Goal: Task Accomplishment & Management: Complete application form

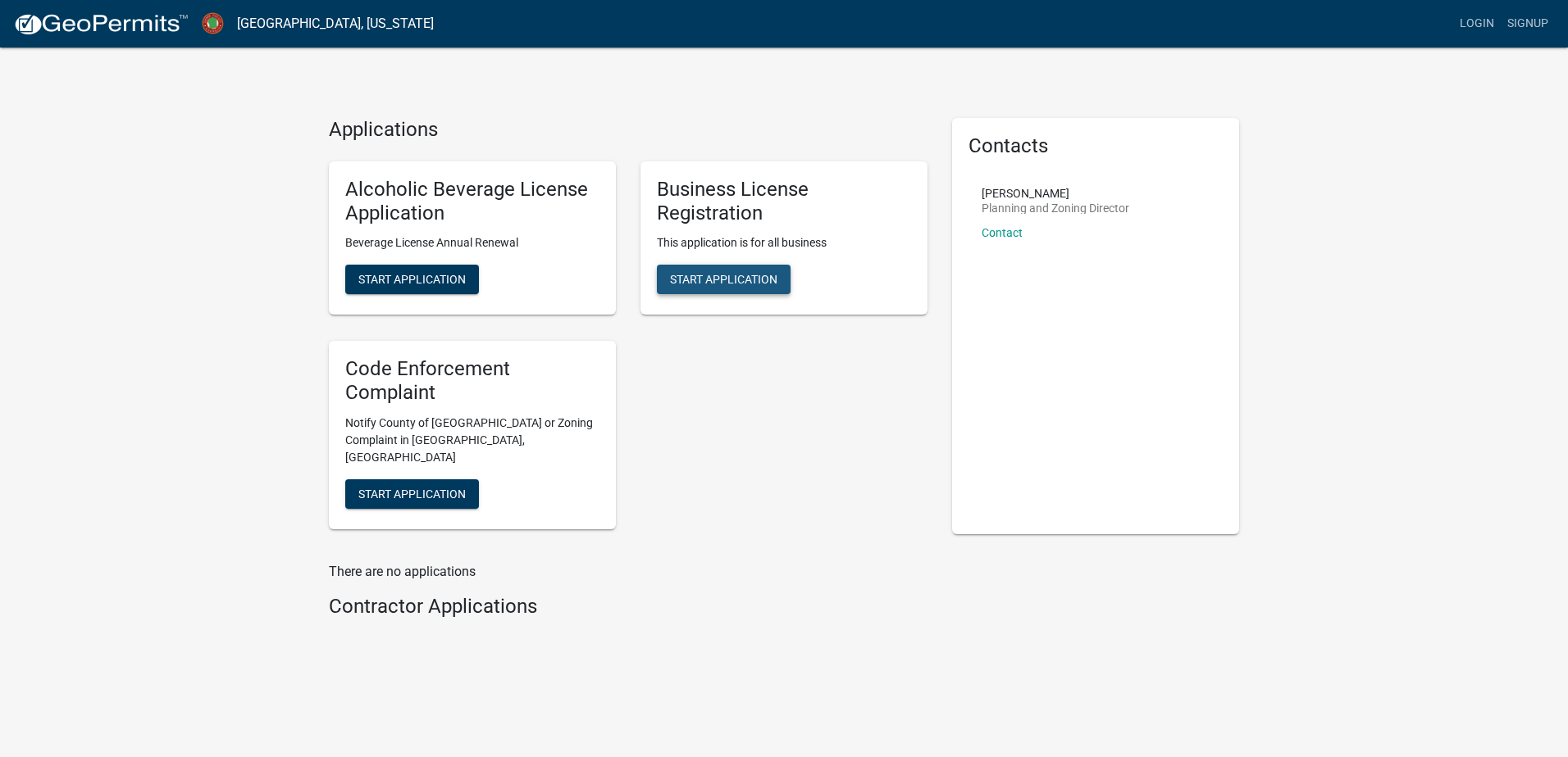
click at [721, 285] on span "Start Application" at bounding box center [724, 280] width 107 height 13
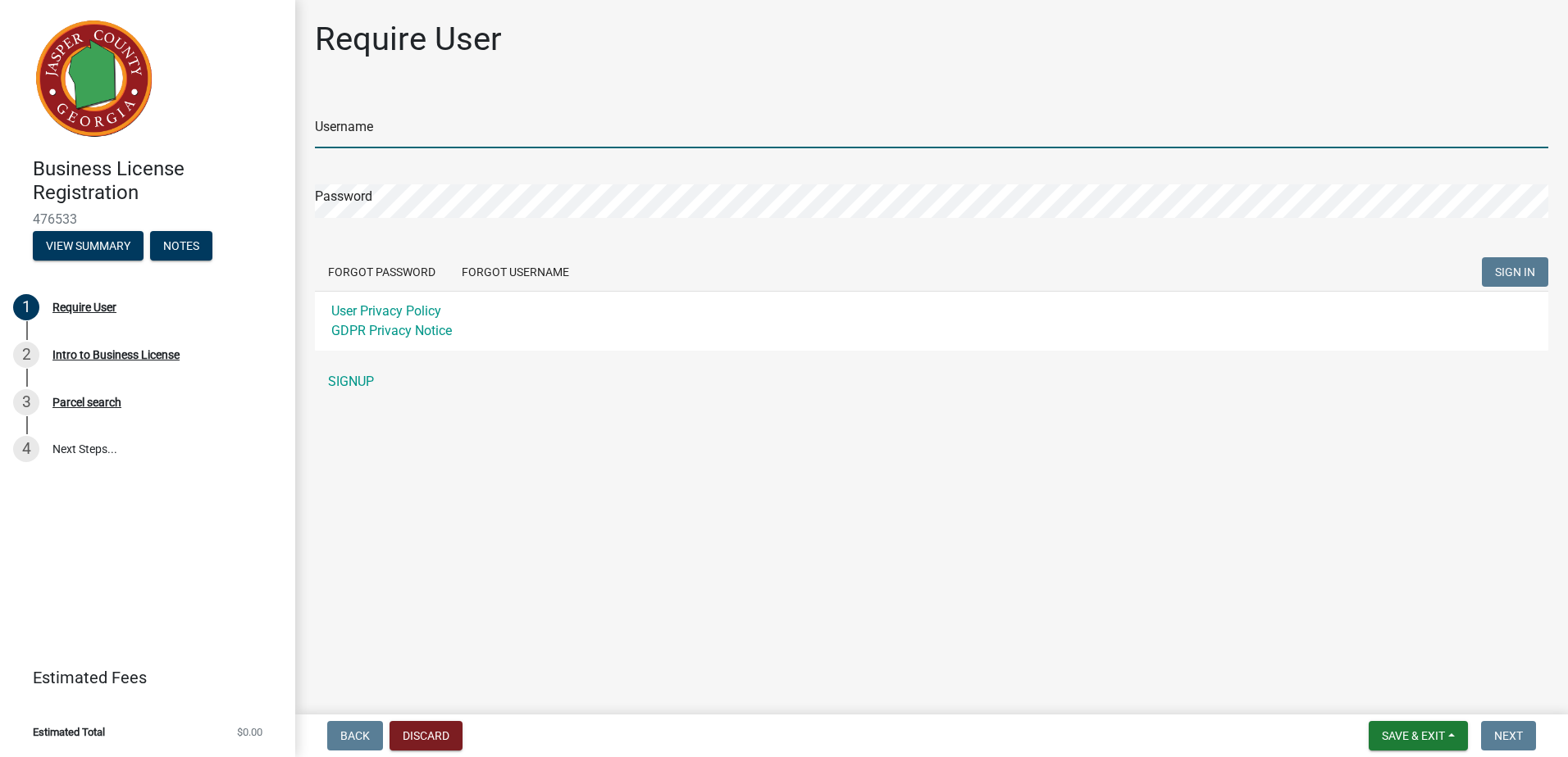
click at [407, 135] on input "Username" at bounding box center [931, 131] width 1233 height 34
type input "voltedge75"
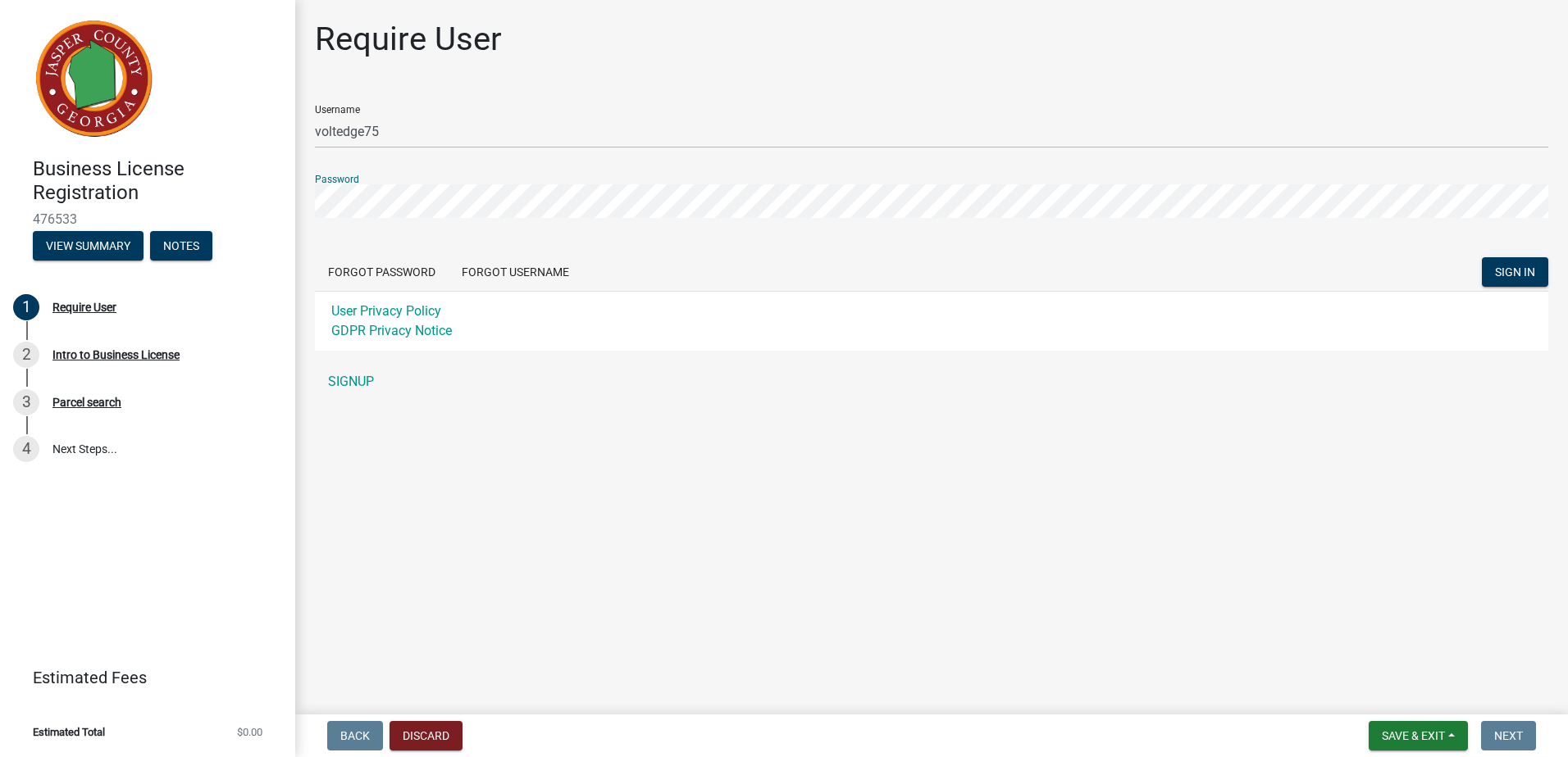
click at [1482, 257] on button "SIGN IN" at bounding box center [1514, 272] width 66 height 30
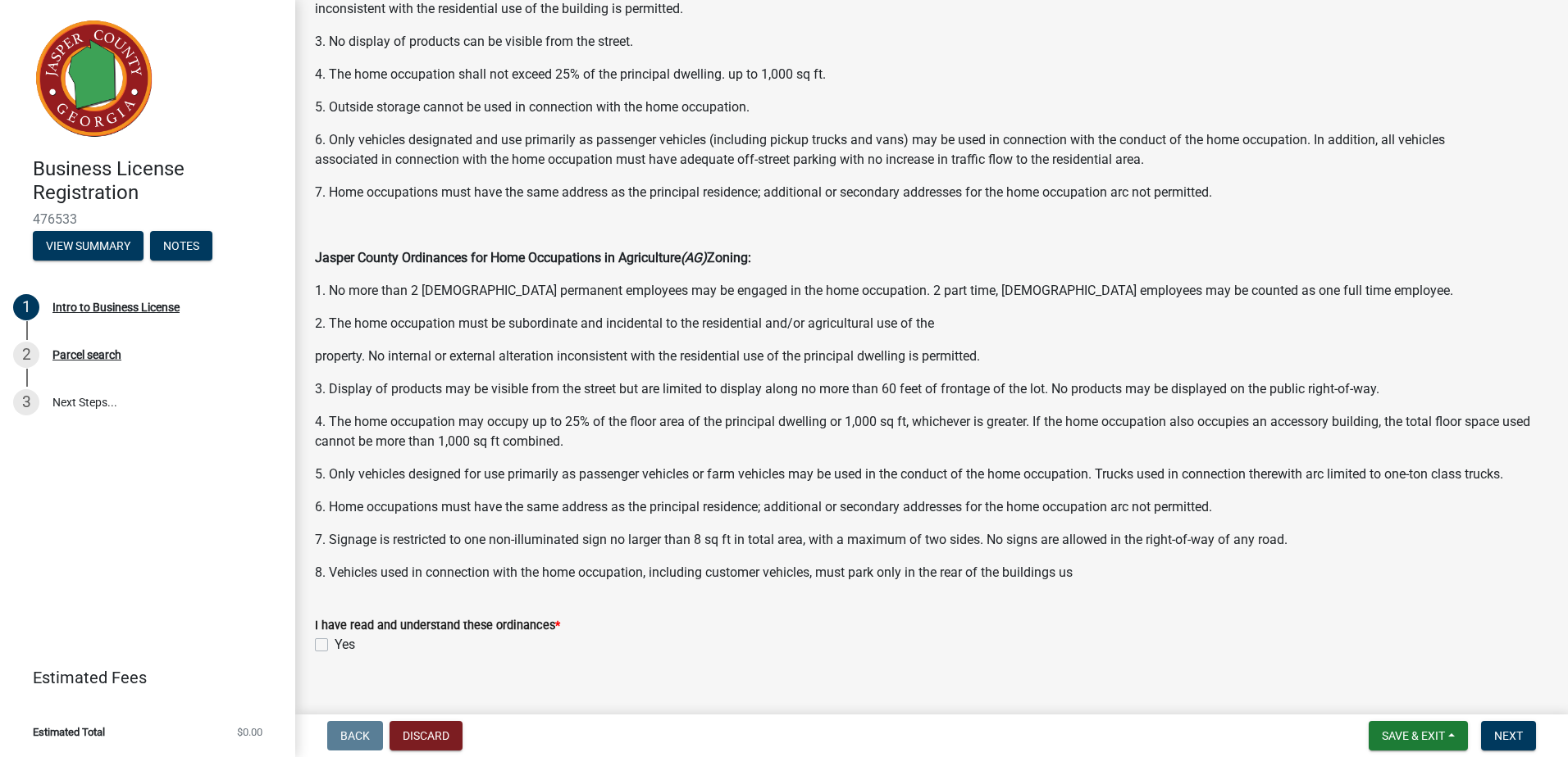
scroll to position [811, 0]
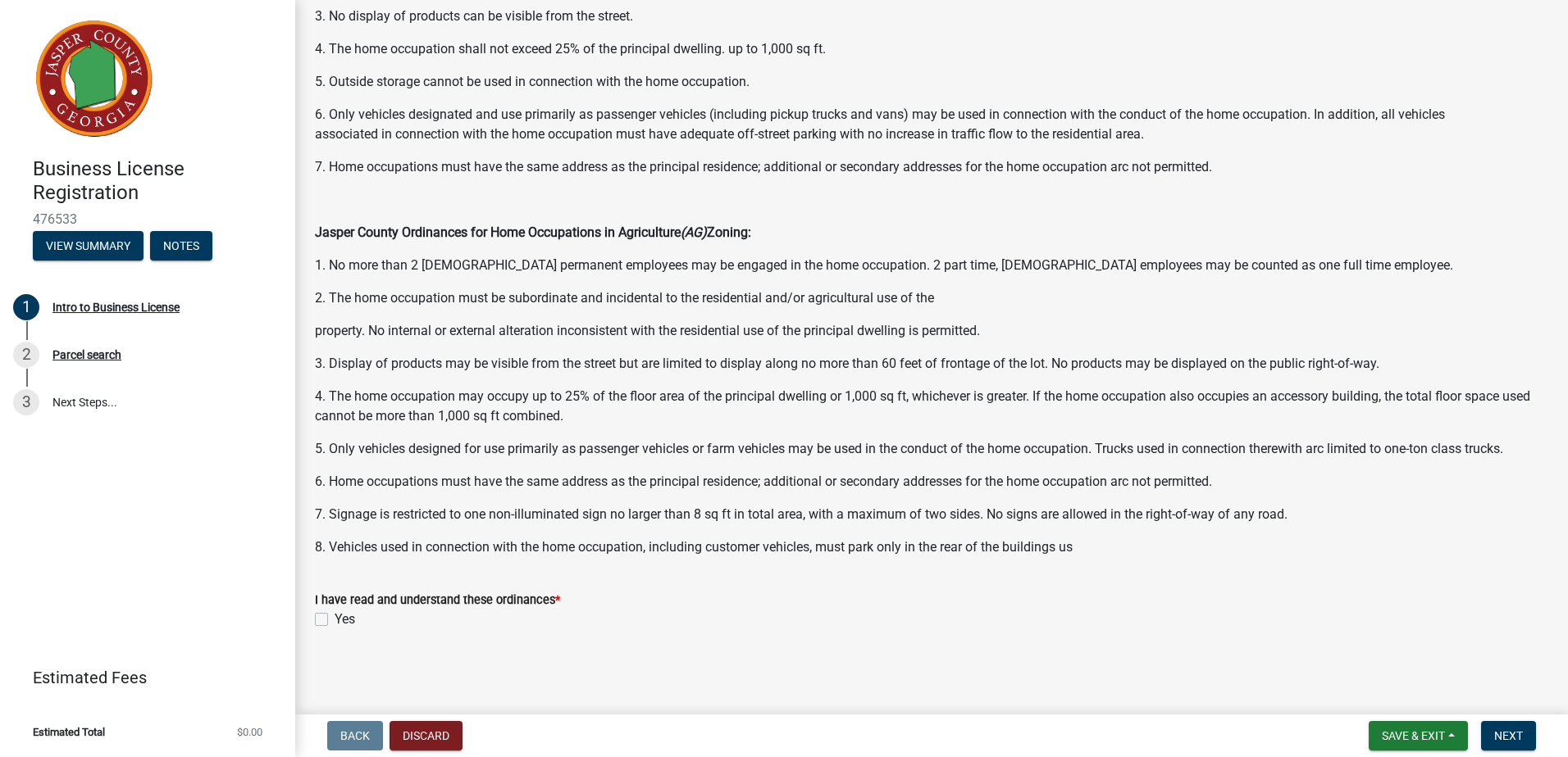
click at [335, 626] on label "Yes" at bounding box center [344, 620] width 20 height 20
click at [335, 621] on input "Yes" at bounding box center [340, 615] width 11 height 11
checkbox input "true"
click at [1529, 736] on button "Next" at bounding box center [1508, 736] width 55 height 30
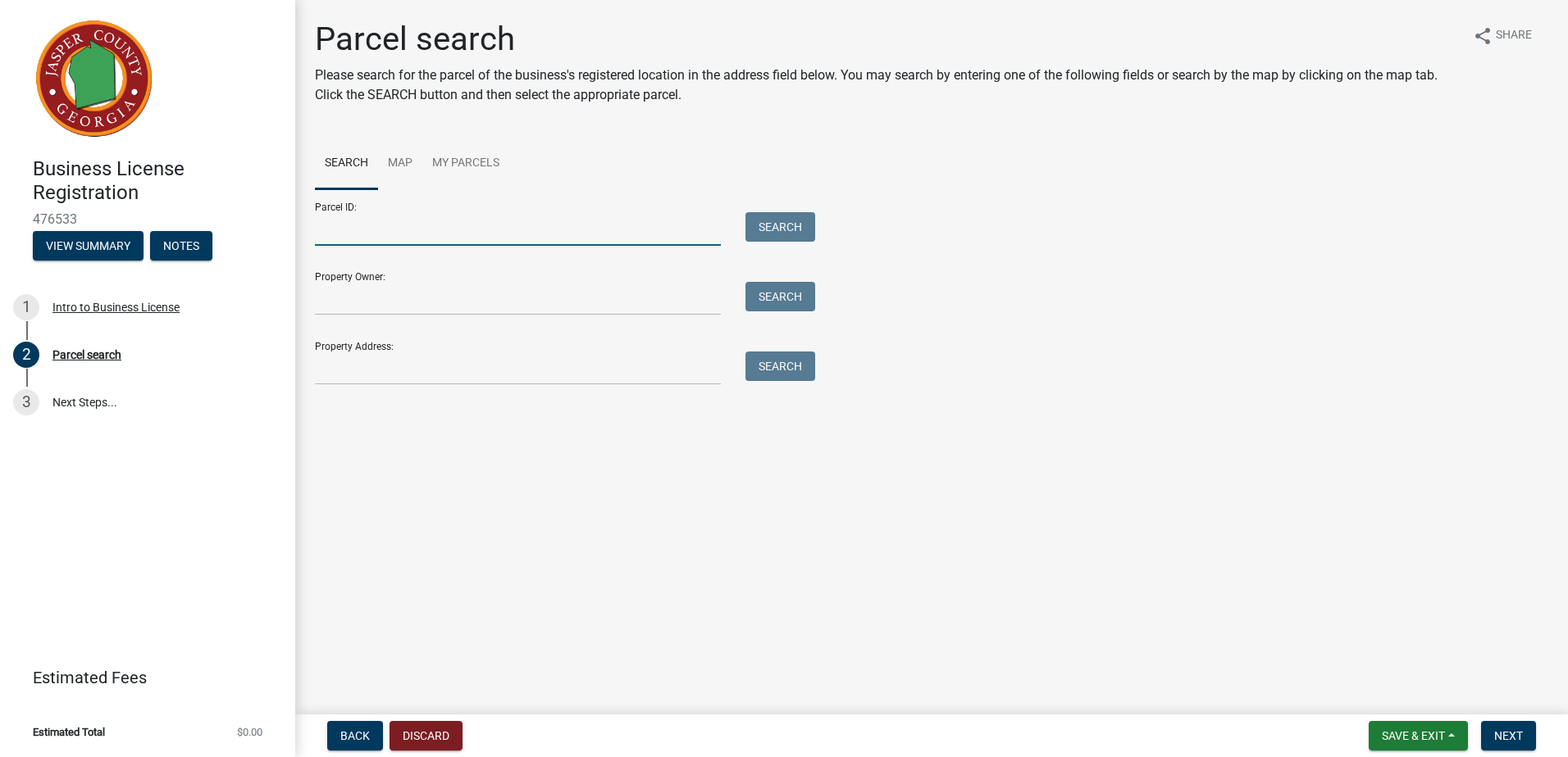
click at [450, 223] on input "Parcel ID:" at bounding box center [517, 228] width 406 height 34
click at [489, 165] on link "My Parcels" at bounding box center [465, 164] width 87 height 53
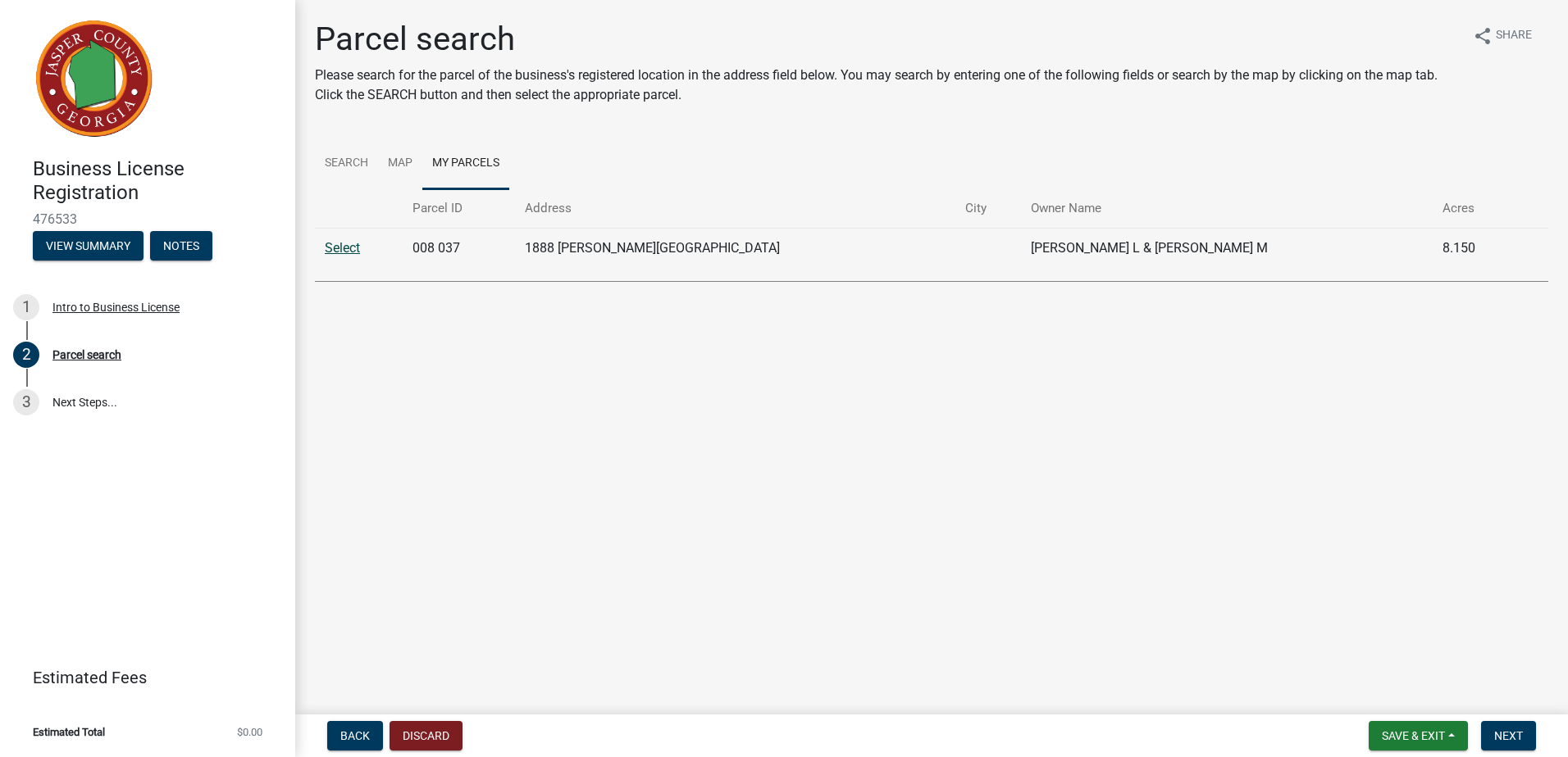
click at [344, 251] on link "Select" at bounding box center [342, 248] width 36 height 15
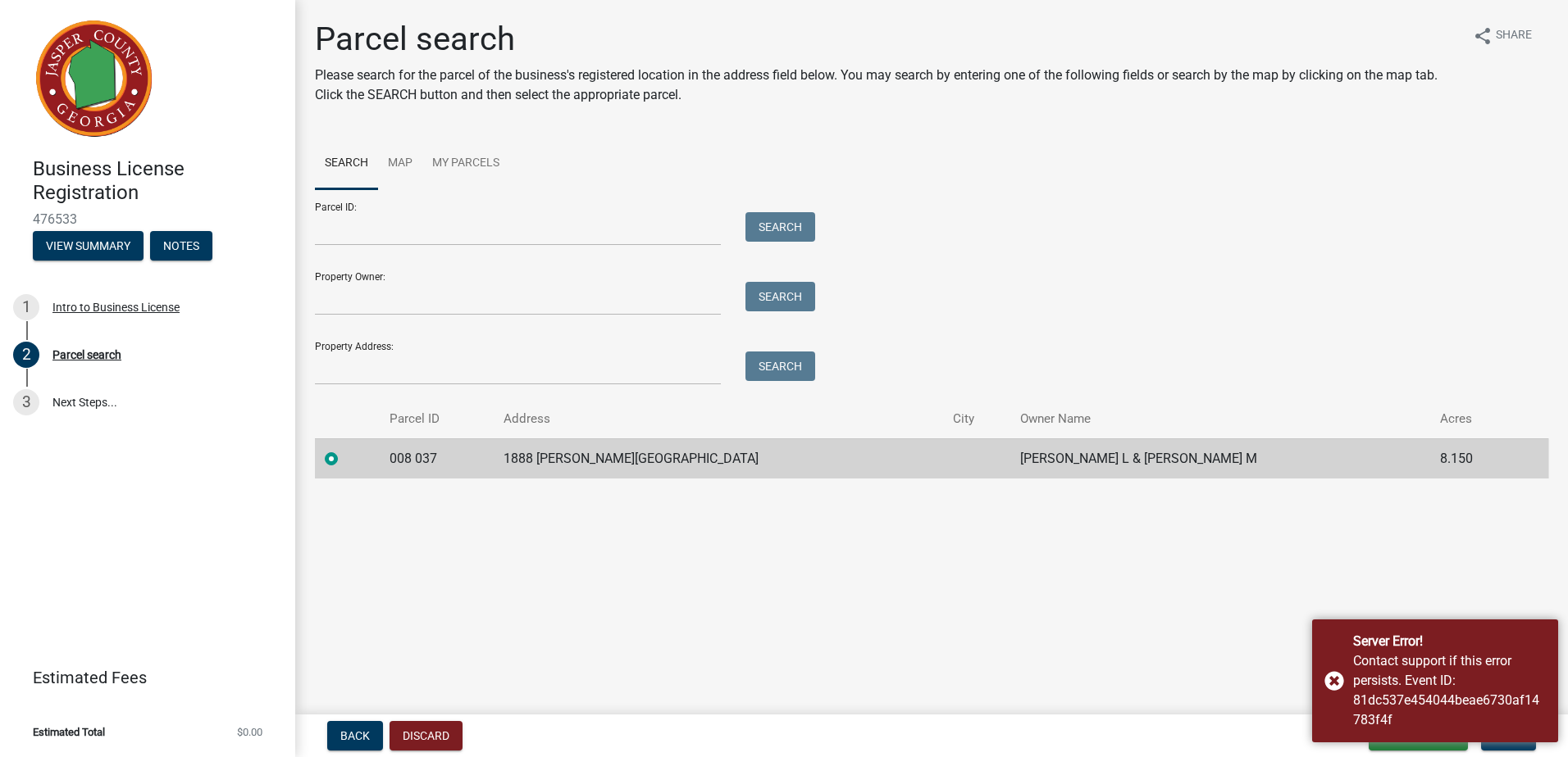
click at [997, 622] on main "Parcel search Please search for the parcel of the business's registered locatio…" at bounding box center [932, 354] width 1272 height 708
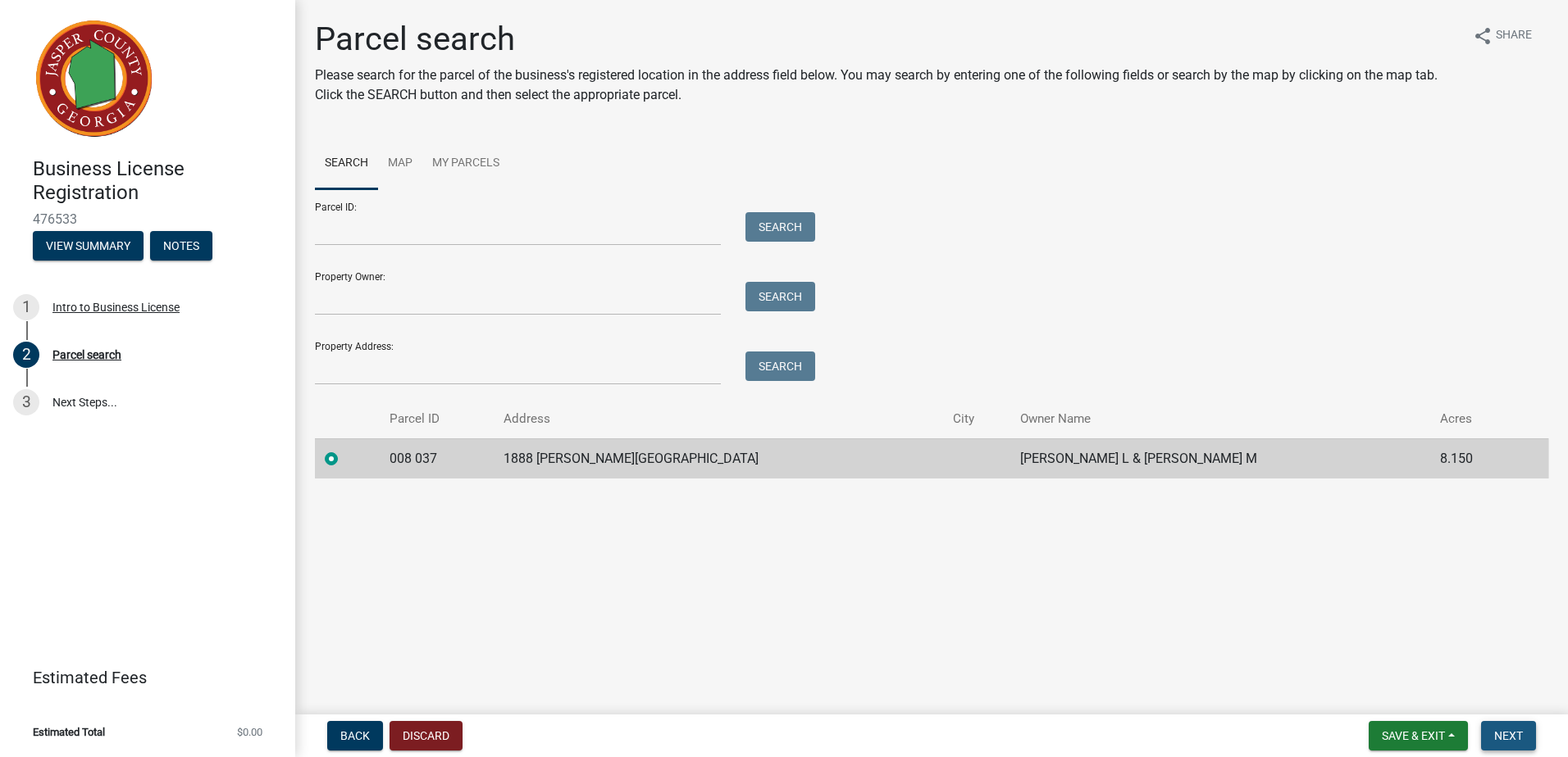
click at [1510, 745] on button "Next" at bounding box center [1508, 736] width 55 height 30
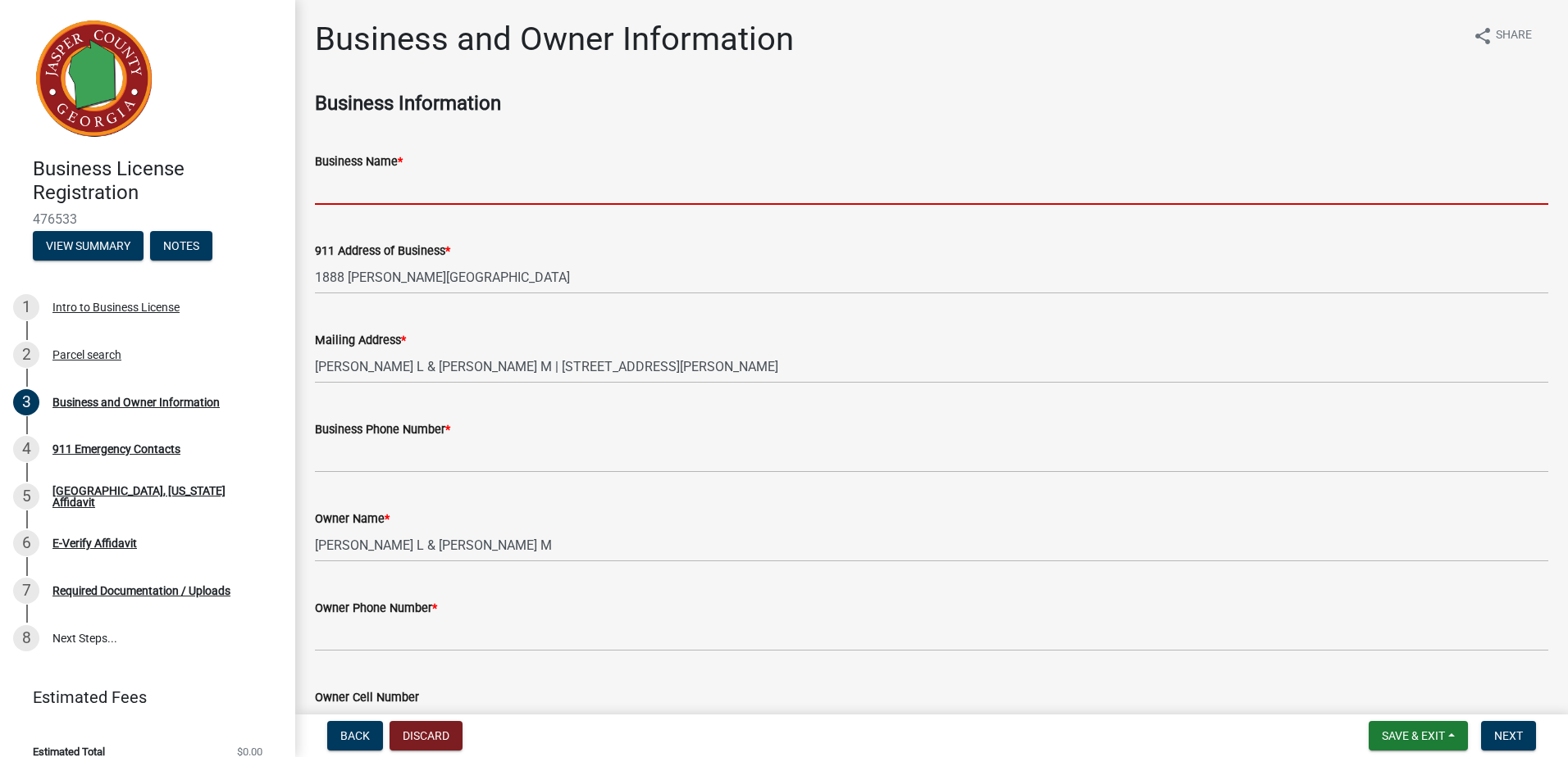
click at [409, 191] on input "Business Name *" at bounding box center [931, 188] width 1233 height 34
type input "EUDORA FARM, LAND & FORESTRY"
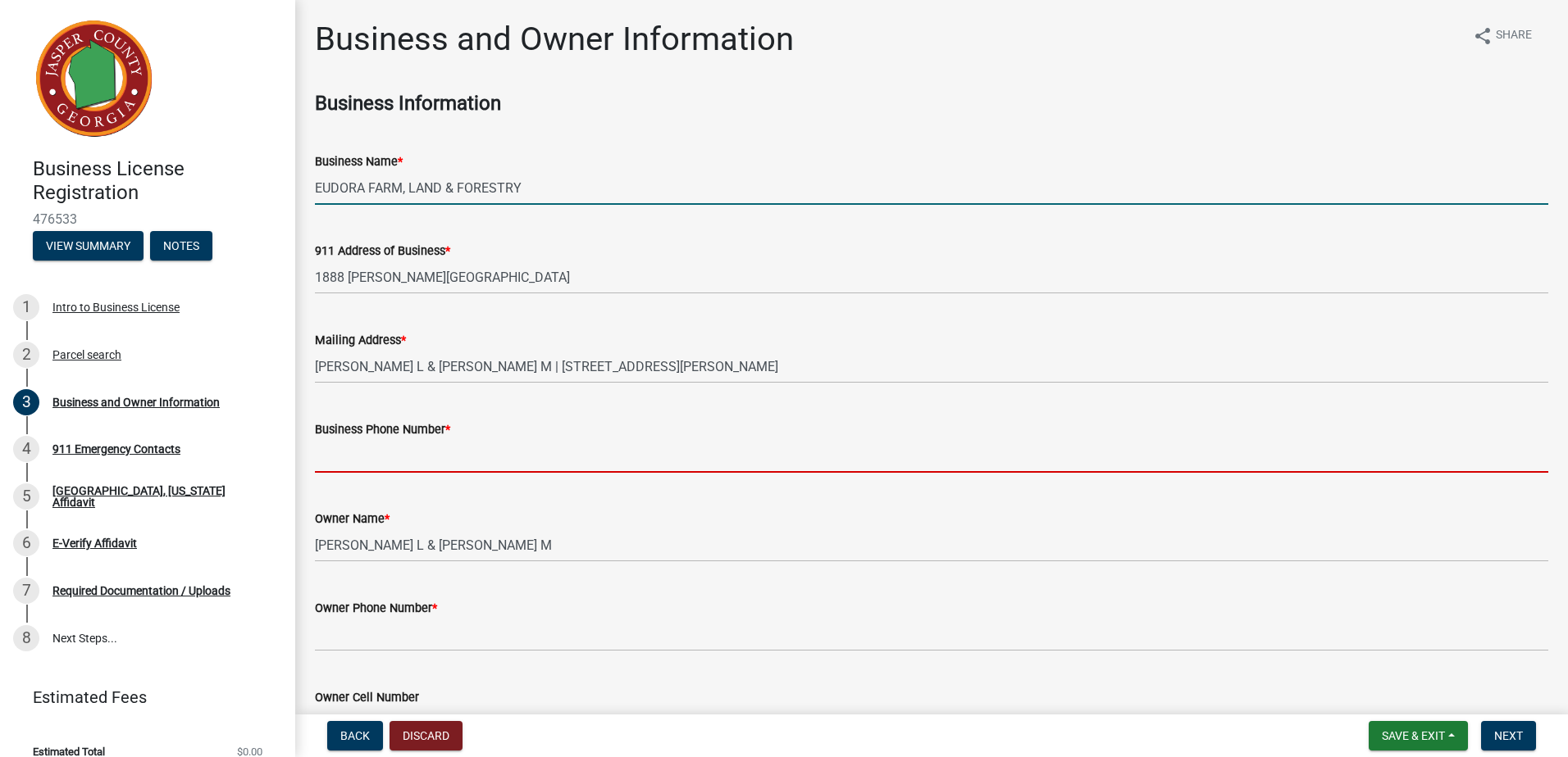
type input "7063190302"
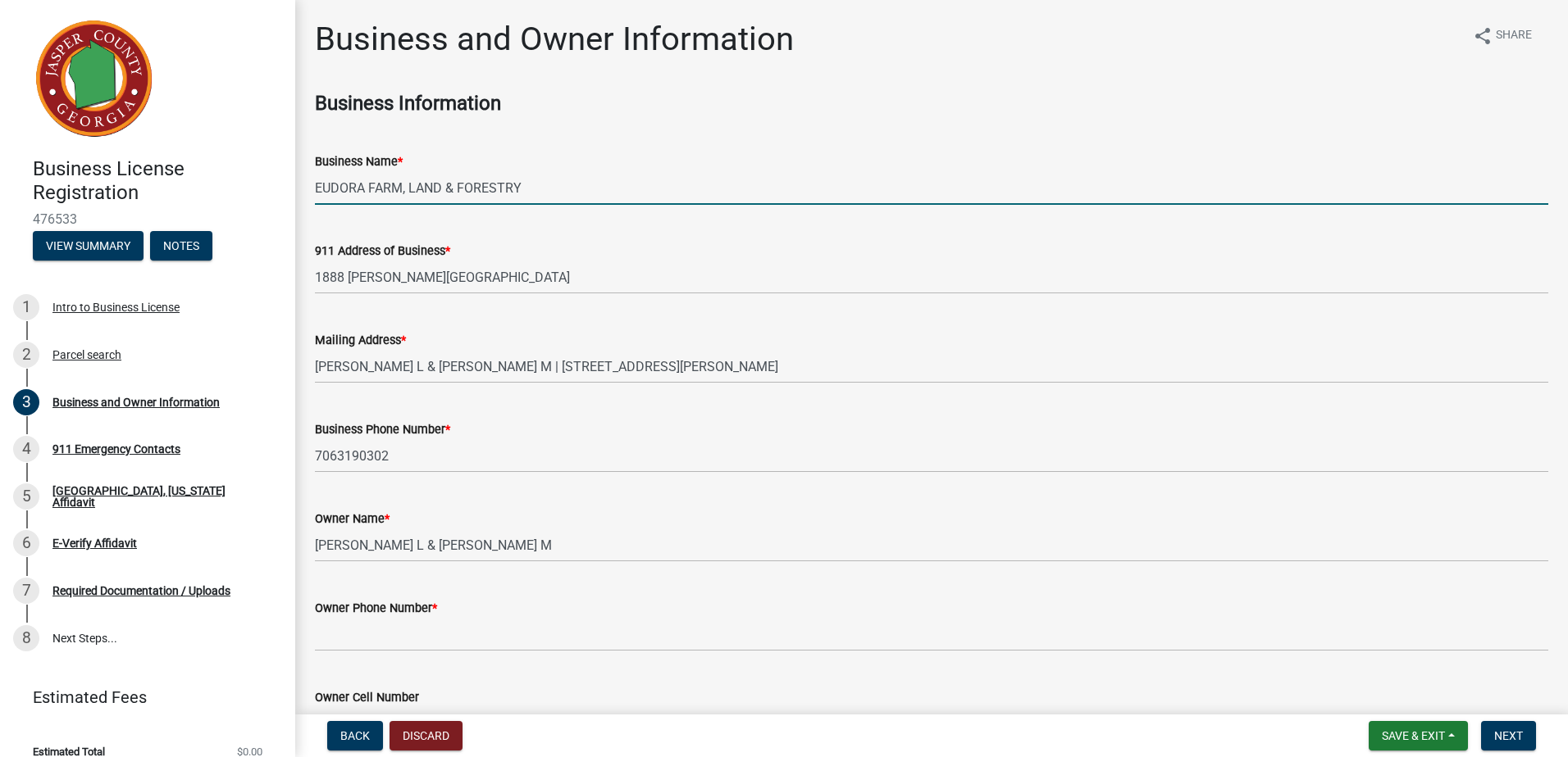
type input "jkgeeper@gmail.com"
type input "EUDORA FARM, LAND & FORESTRY SERVICES LLC"
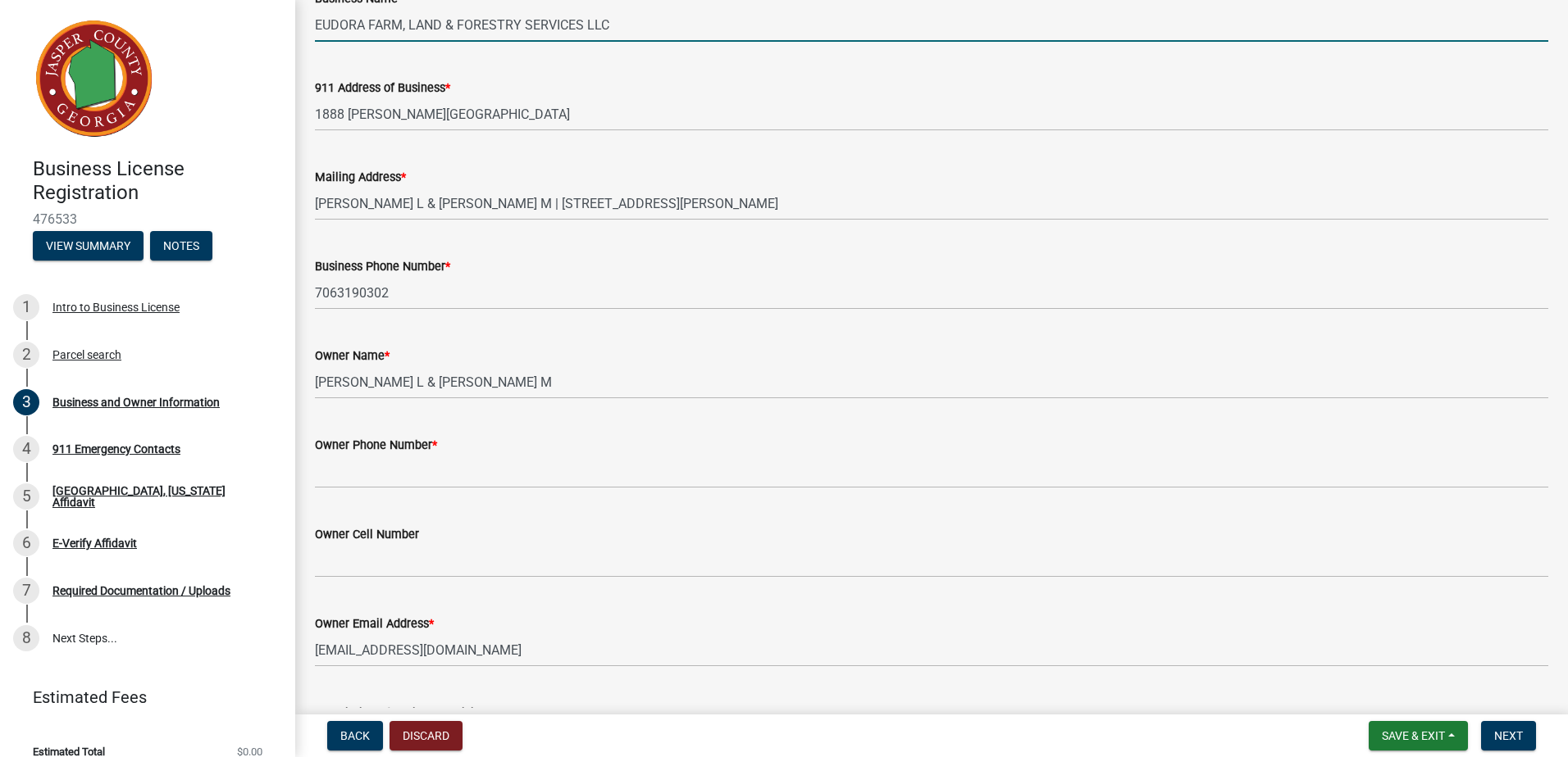
scroll to position [164, 0]
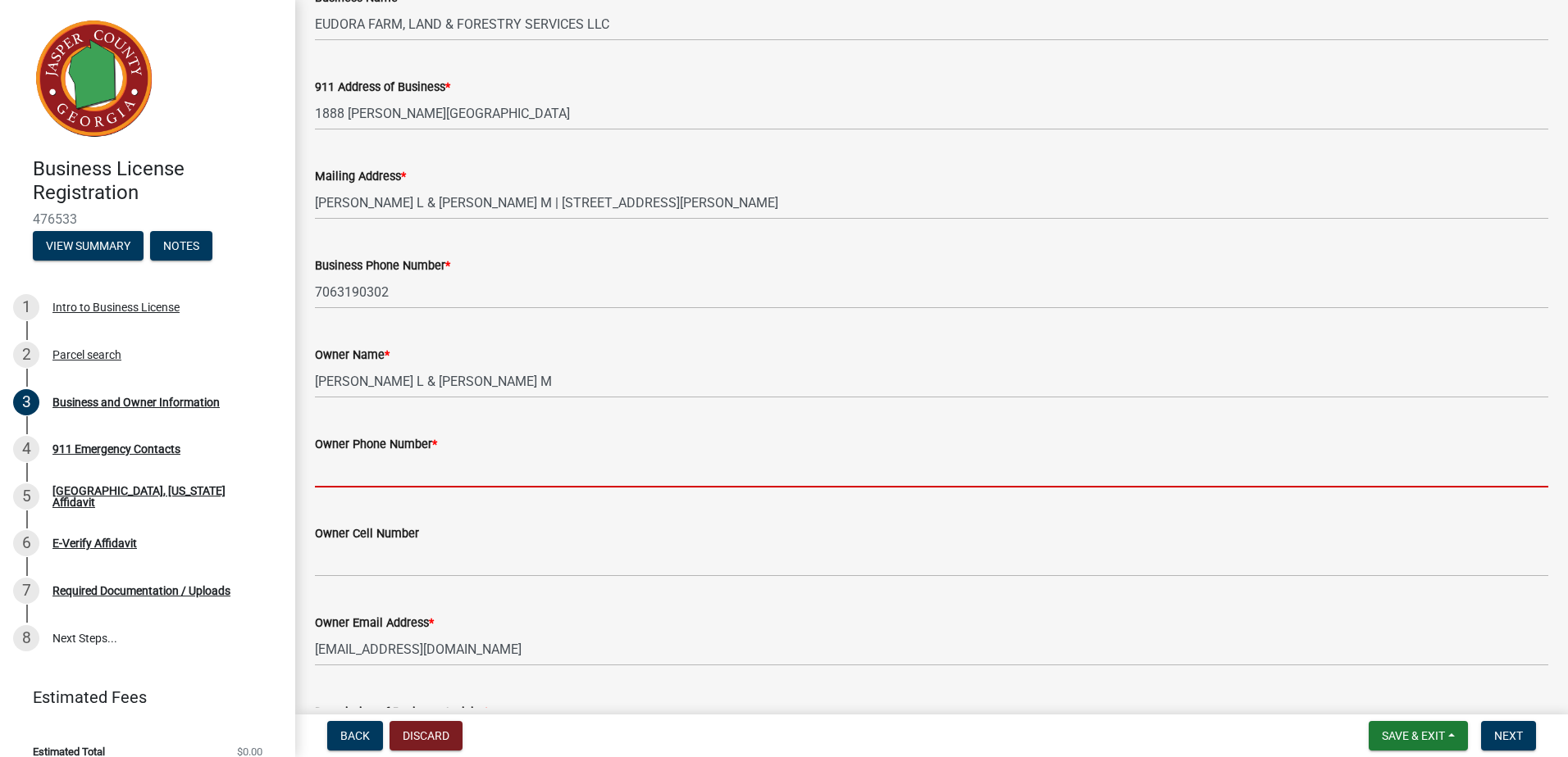
click at [453, 465] on input "Owner Phone Number *" at bounding box center [931, 470] width 1233 height 34
type input "7063190302"
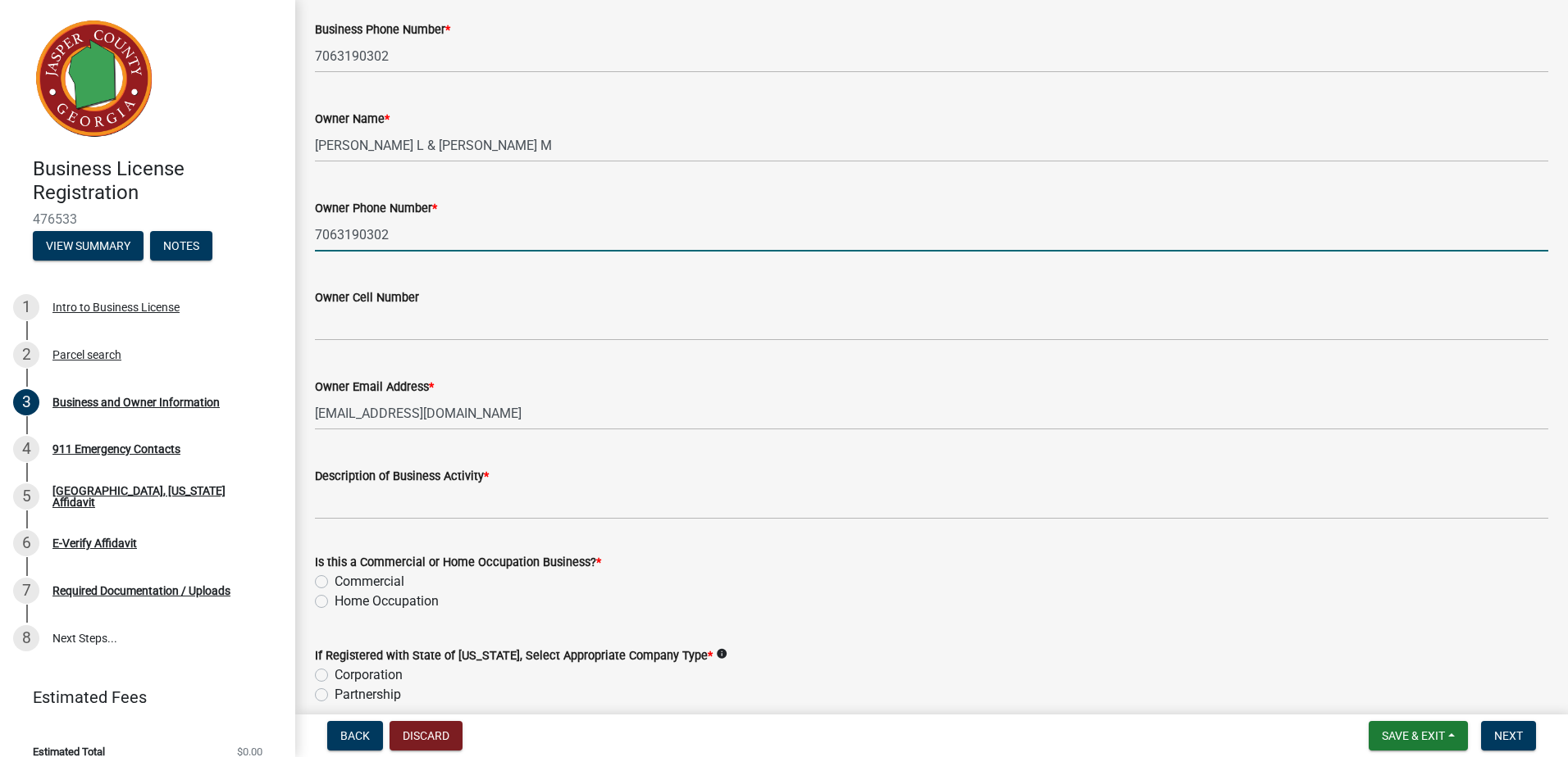
scroll to position [410, 0]
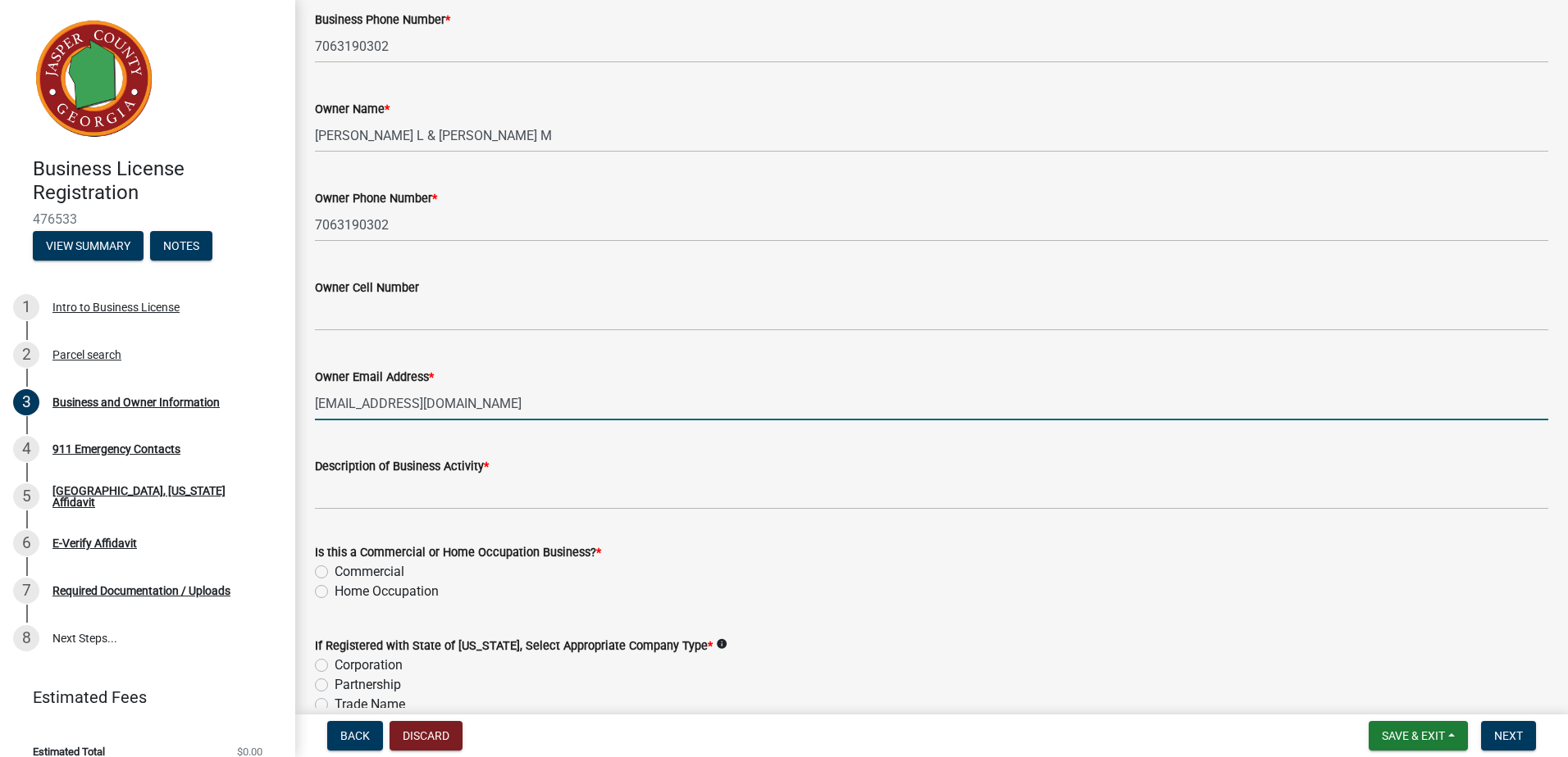
click at [445, 407] on input "jkgeeper@gmail.com" at bounding box center [931, 403] width 1233 height 34
drag, startPoint x: 445, startPoint y: 407, endPoint x: 249, endPoint y: 422, distance: 196.6
click at [249, 422] on div "Business License Registration 476533 View Summary Notes 1 Intro to Business Lic…" at bounding box center [784, 378] width 1568 height 757
type input "[EMAIL_ADDRESS][DOMAIN_NAME]"
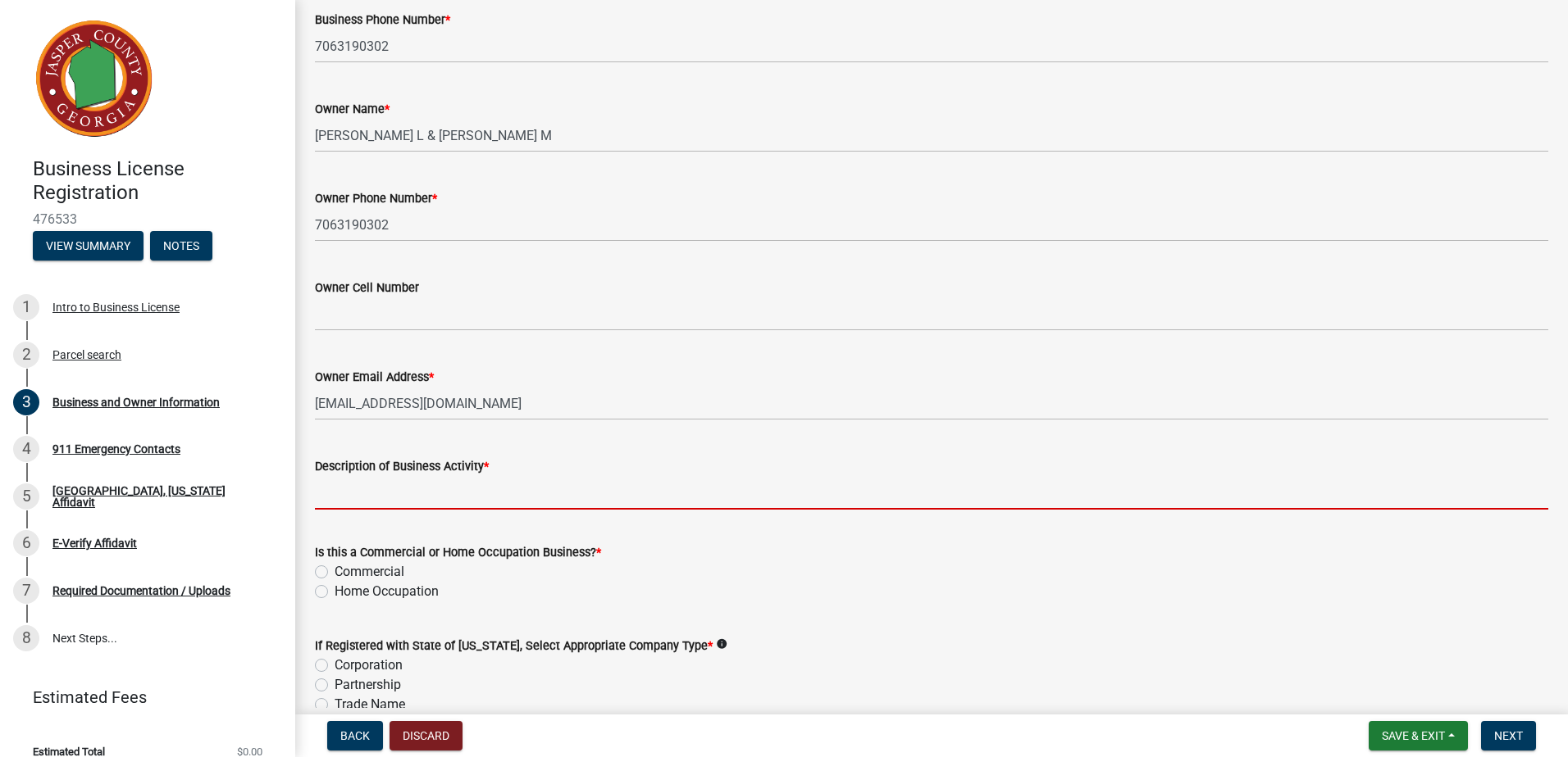
click at [465, 507] on input "Description of Business Activity *" at bounding box center [931, 492] width 1233 height 34
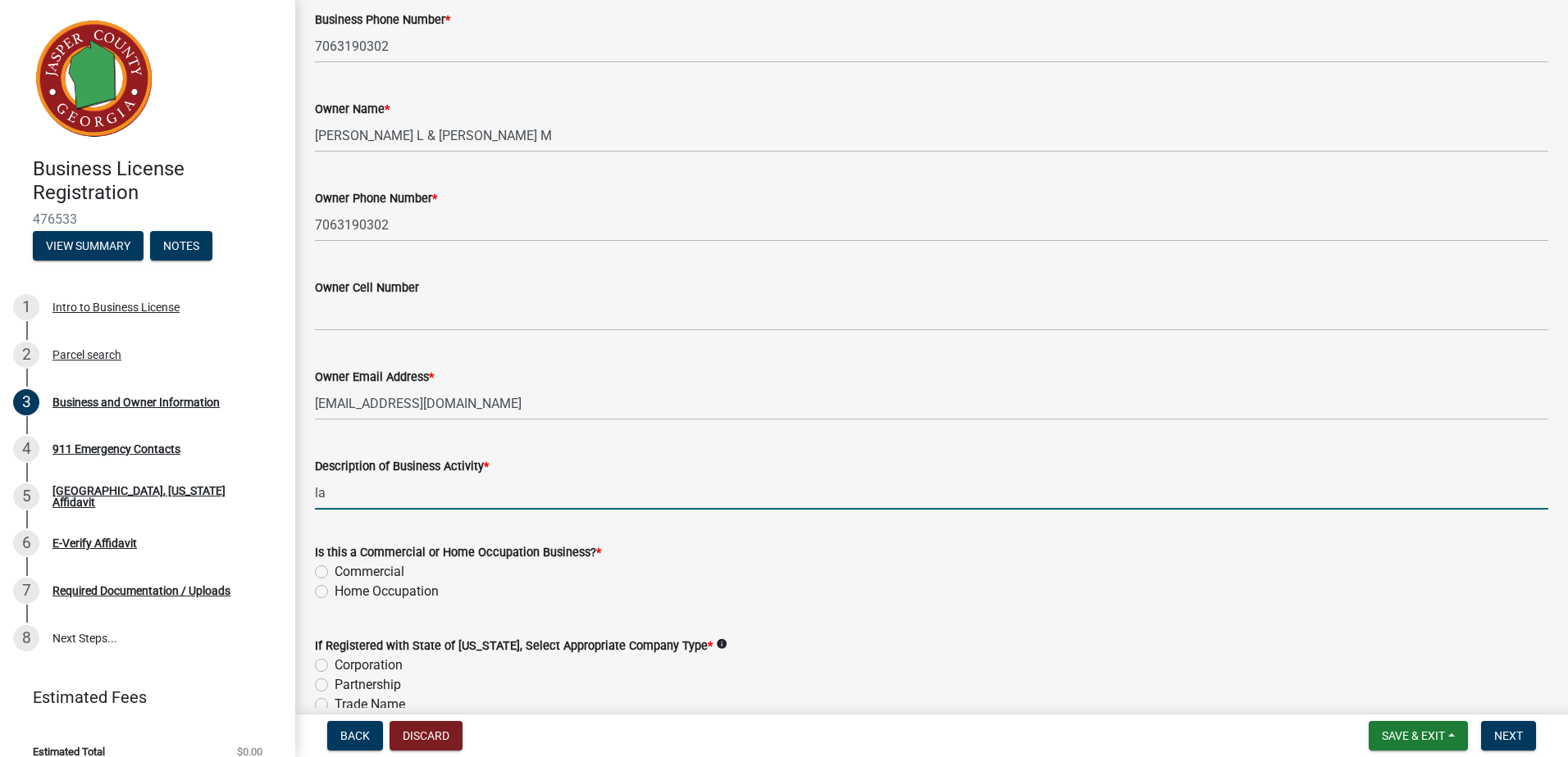
type input "l"
type input "Landscaping, Clearing & Grading"
click at [808, 551] on div "Is this a Commercial or Home Occupation Business? *" at bounding box center [931, 553] width 1233 height 20
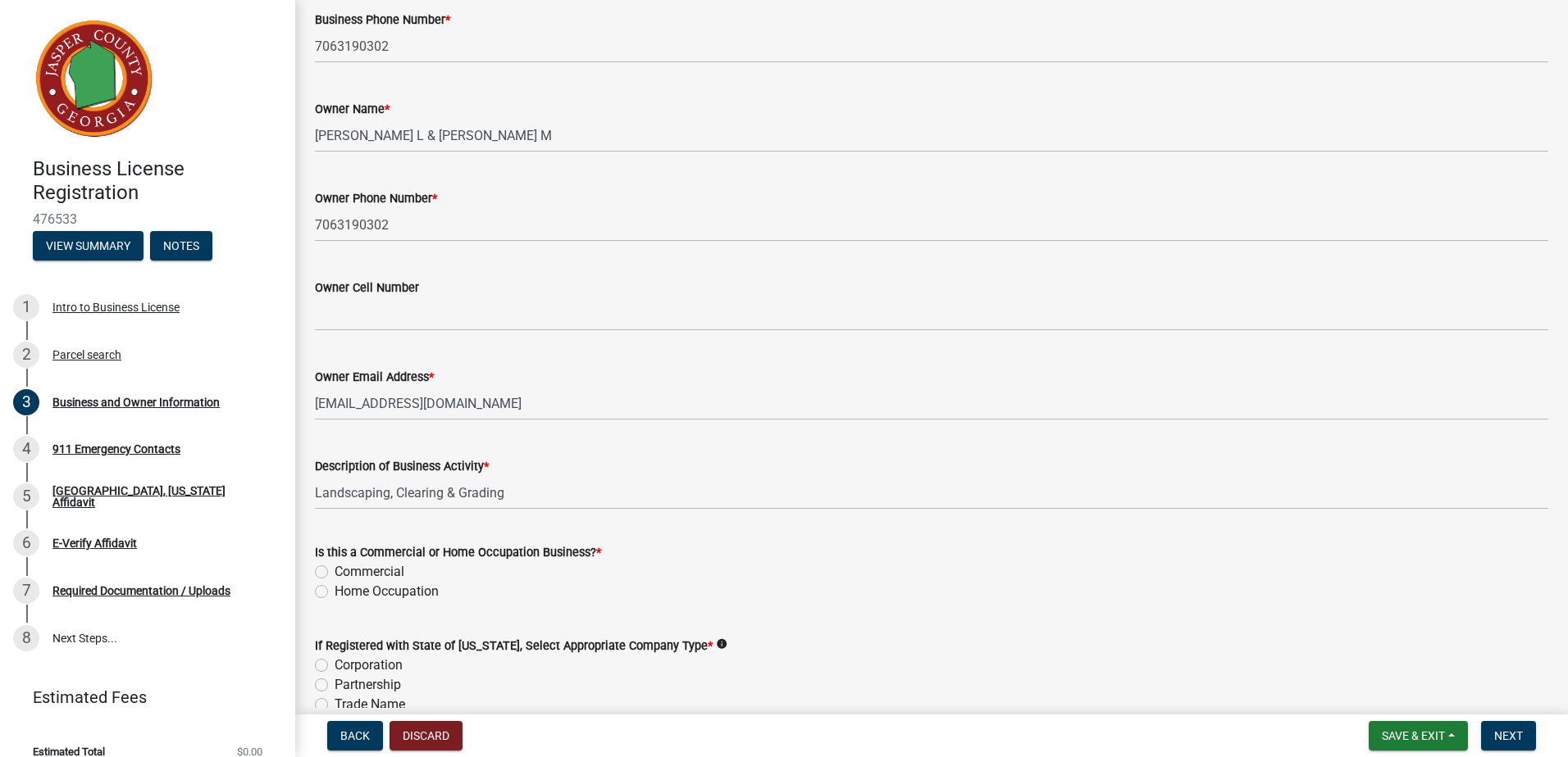
click at [335, 573] on label "Commercial" at bounding box center [369, 572] width 70 height 20
click at [335, 573] on input "Commercial" at bounding box center [340, 567] width 11 height 11
radio input "true"
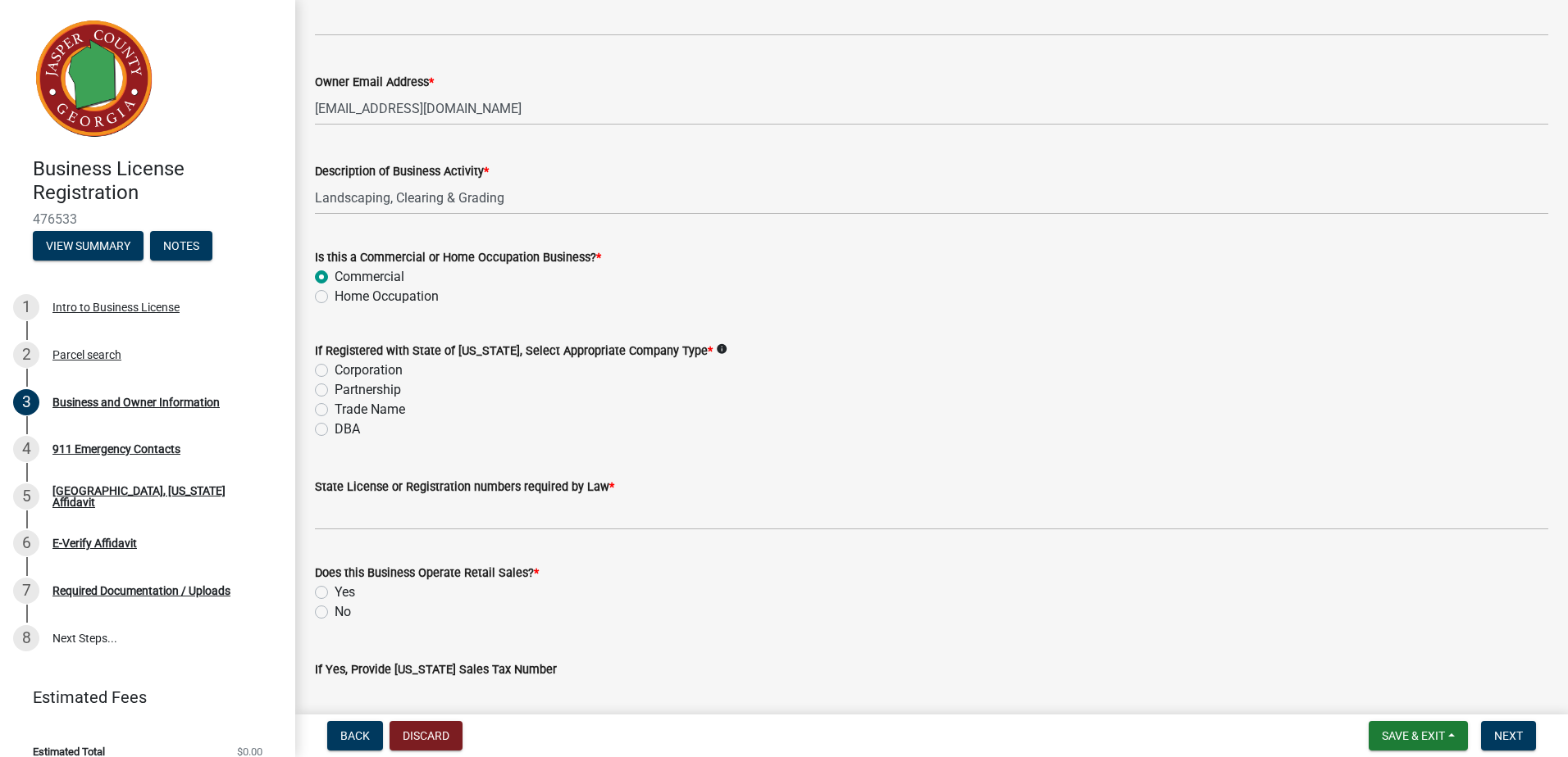
scroll to position [738, 0]
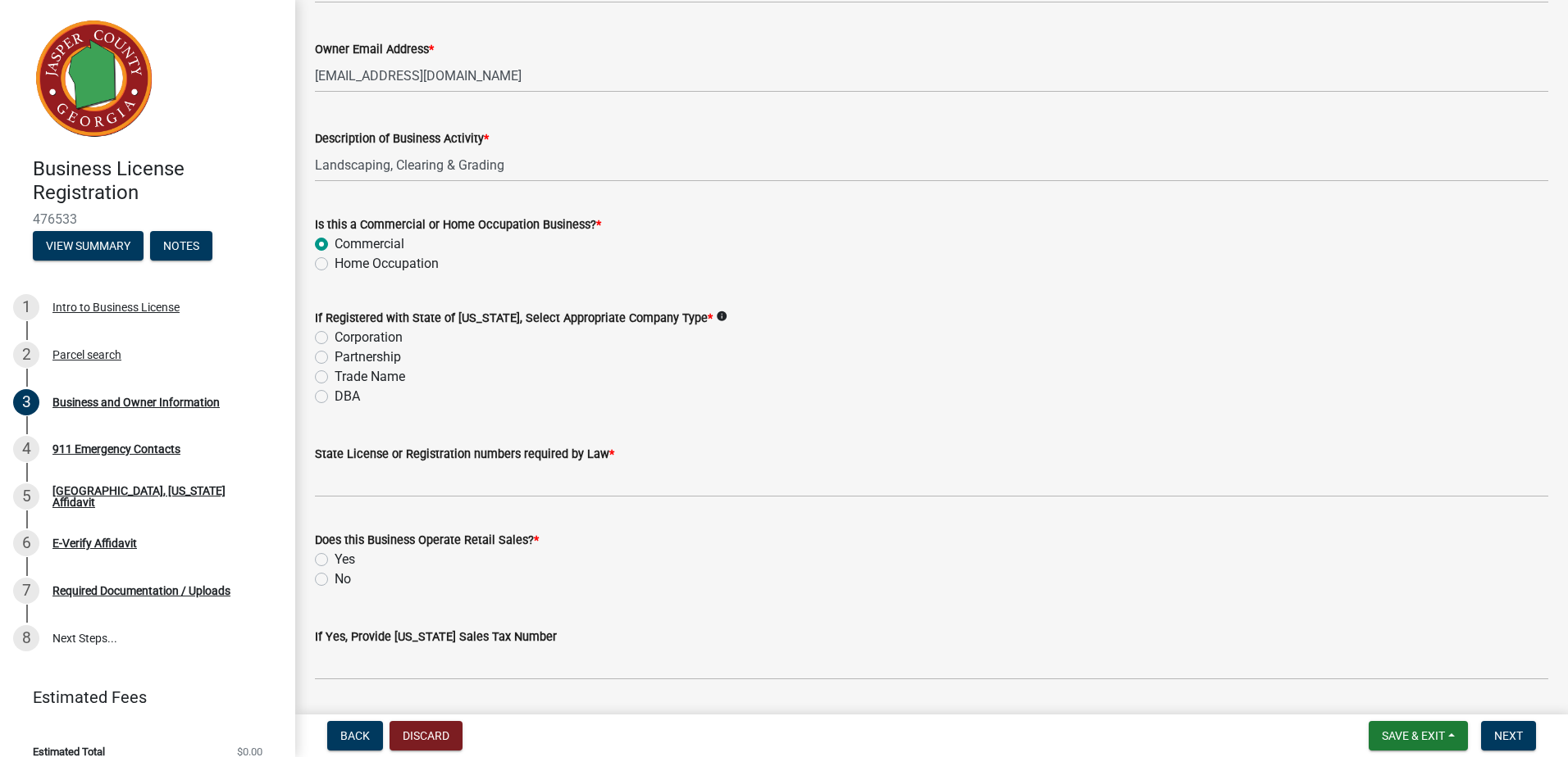
click at [335, 341] on label "Corporation" at bounding box center [368, 338] width 68 height 20
click at [335, 339] on input "Corporation" at bounding box center [340, 333] width 11 height 11
radio input "true"
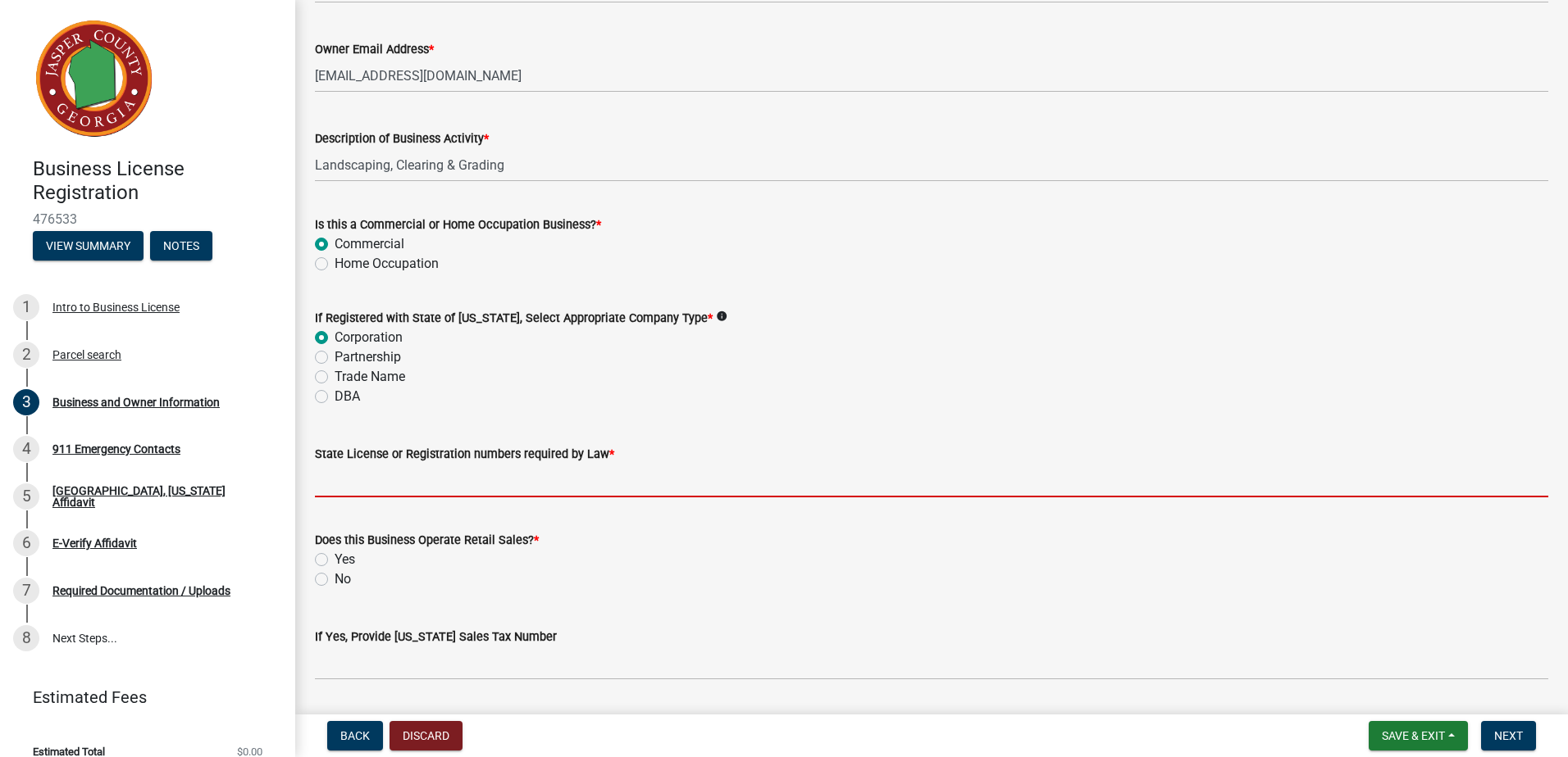
click at [589, 477] on input "State License or Registration numbers required by Law *" at bounding box center [931, 481] width 1233 height 34
click at [835, 573] on div "Does this Business Operate Retail Sales? * Yes No" at bounding box center [931, 560] width 1233 height 59
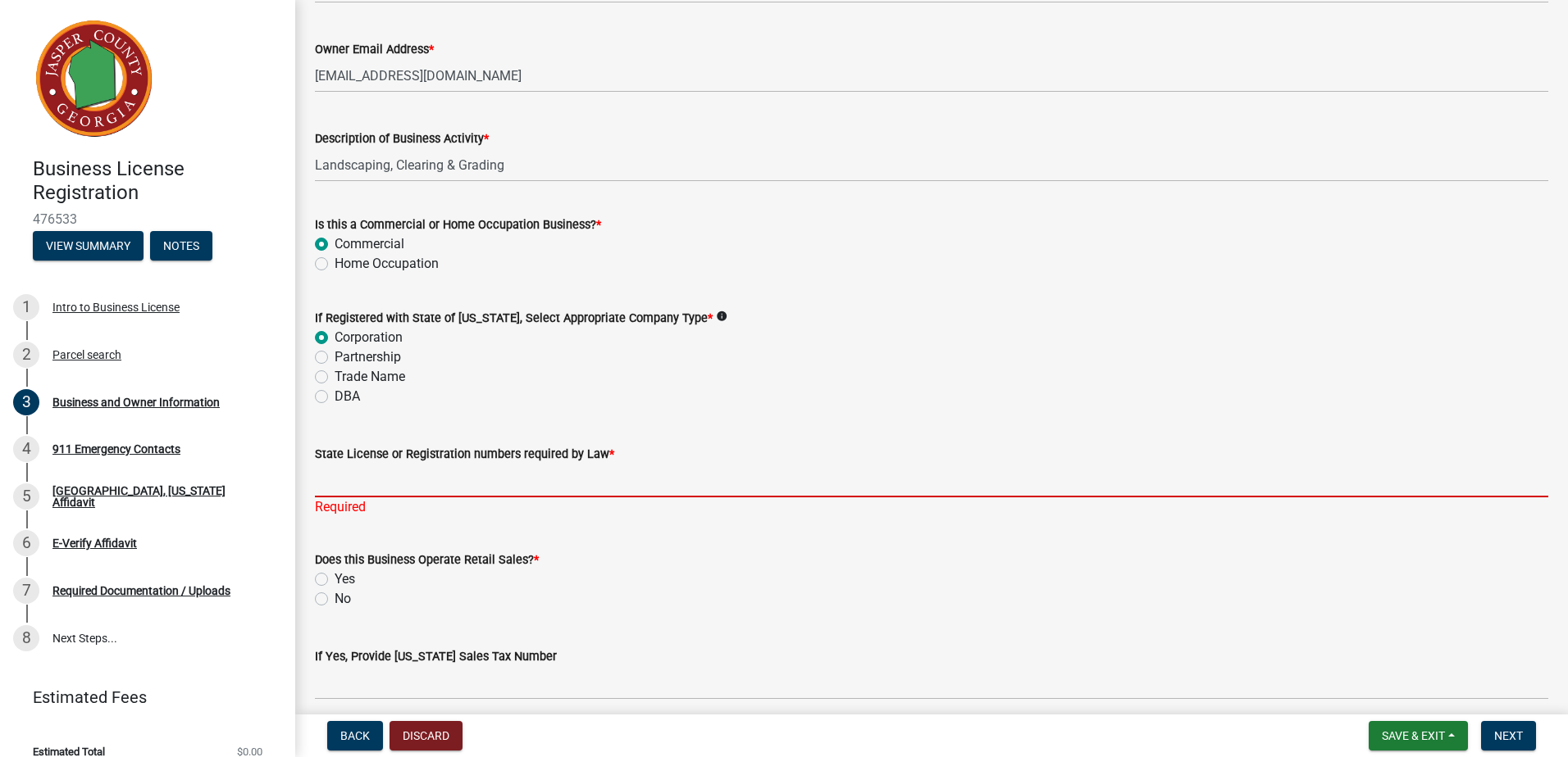
click at [374, 485] on input "State License or Registration numbers required by Law *" at bounding box center [931, 481] width 1233 height 34
paste input "20054118"
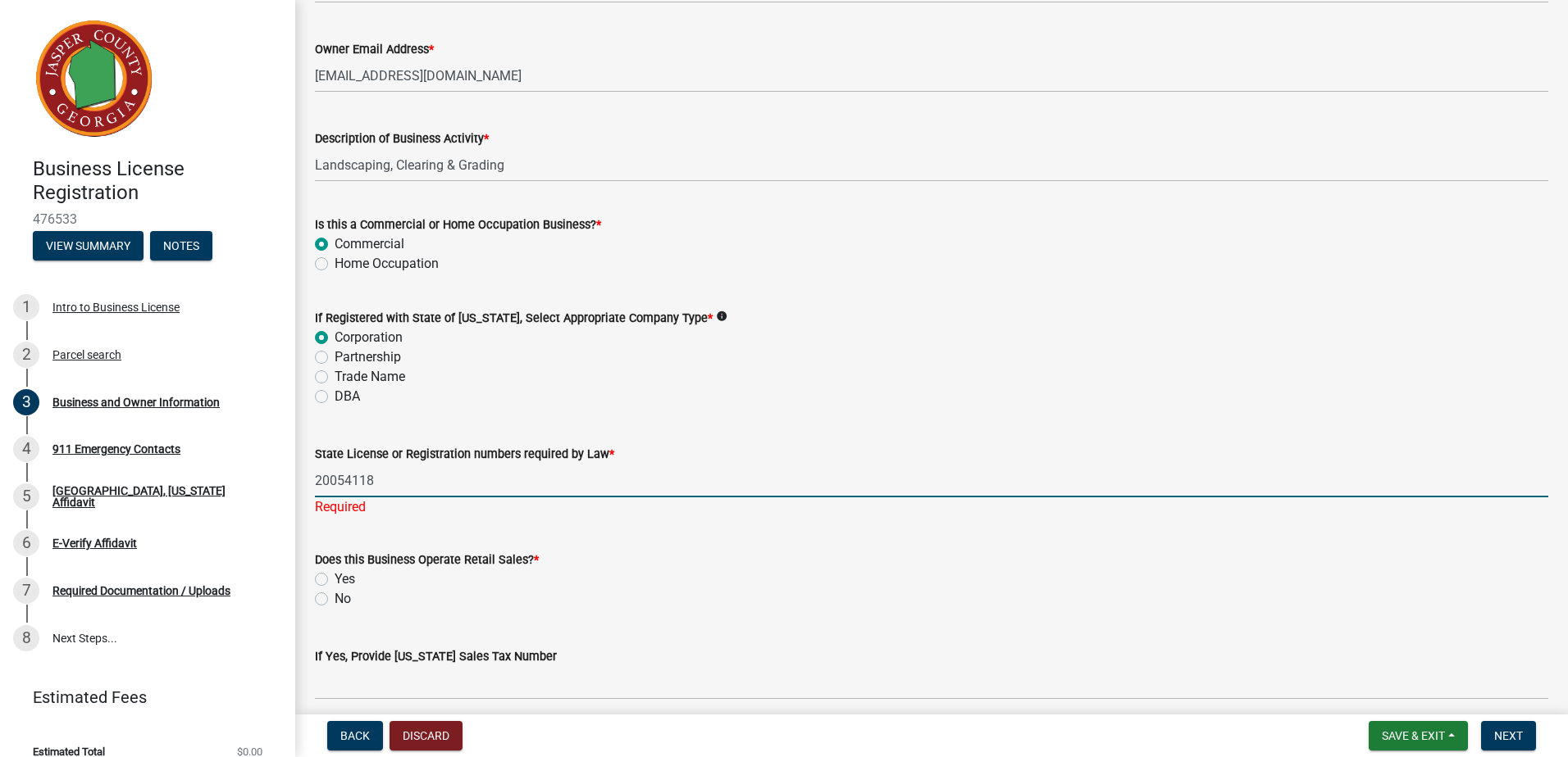
type input "20054118"
click at [319, 600] on wm-data-entity-input "Does this Business Operate Retail Sales? * Yes No" at bounding box center [931, 577] width 1233 height 93
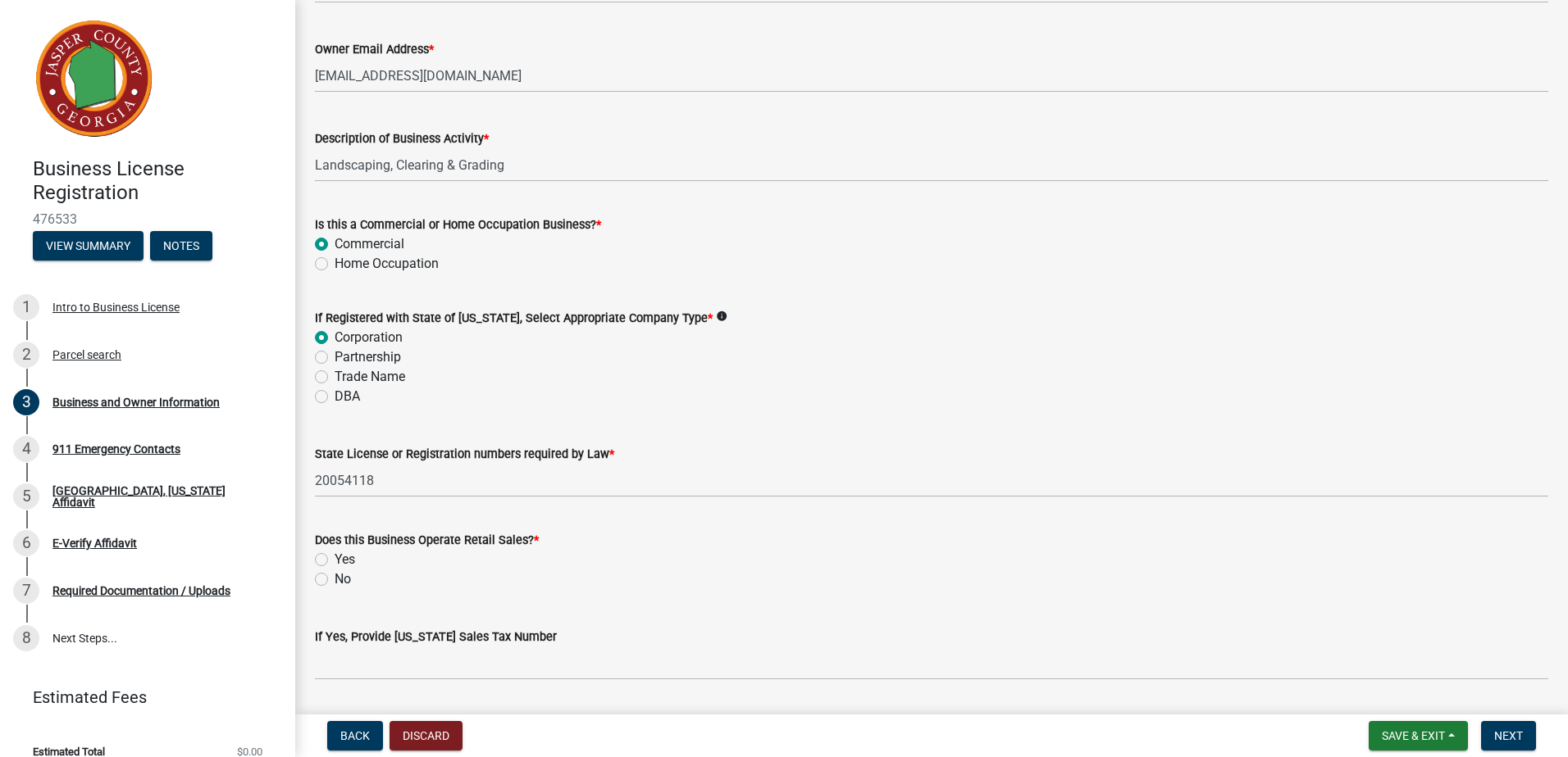
click at [335, 584] on label "No" at bounding box center [343, 580] width 16 height 20
click at [335, 580] on input "No" at bounding box center [340, 575] width 11 height 11
radio input "true"
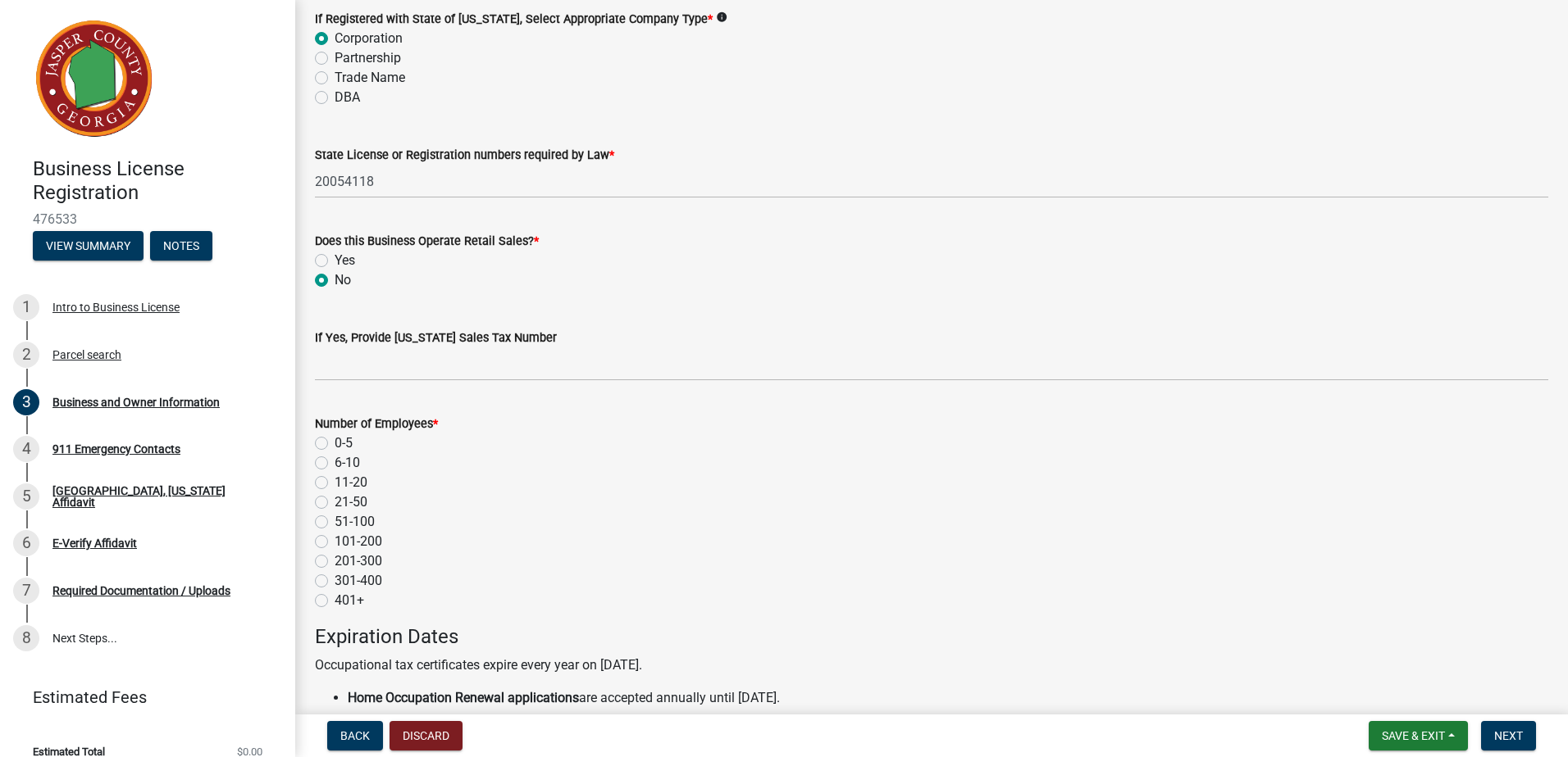
scroll to position [1066, 0]
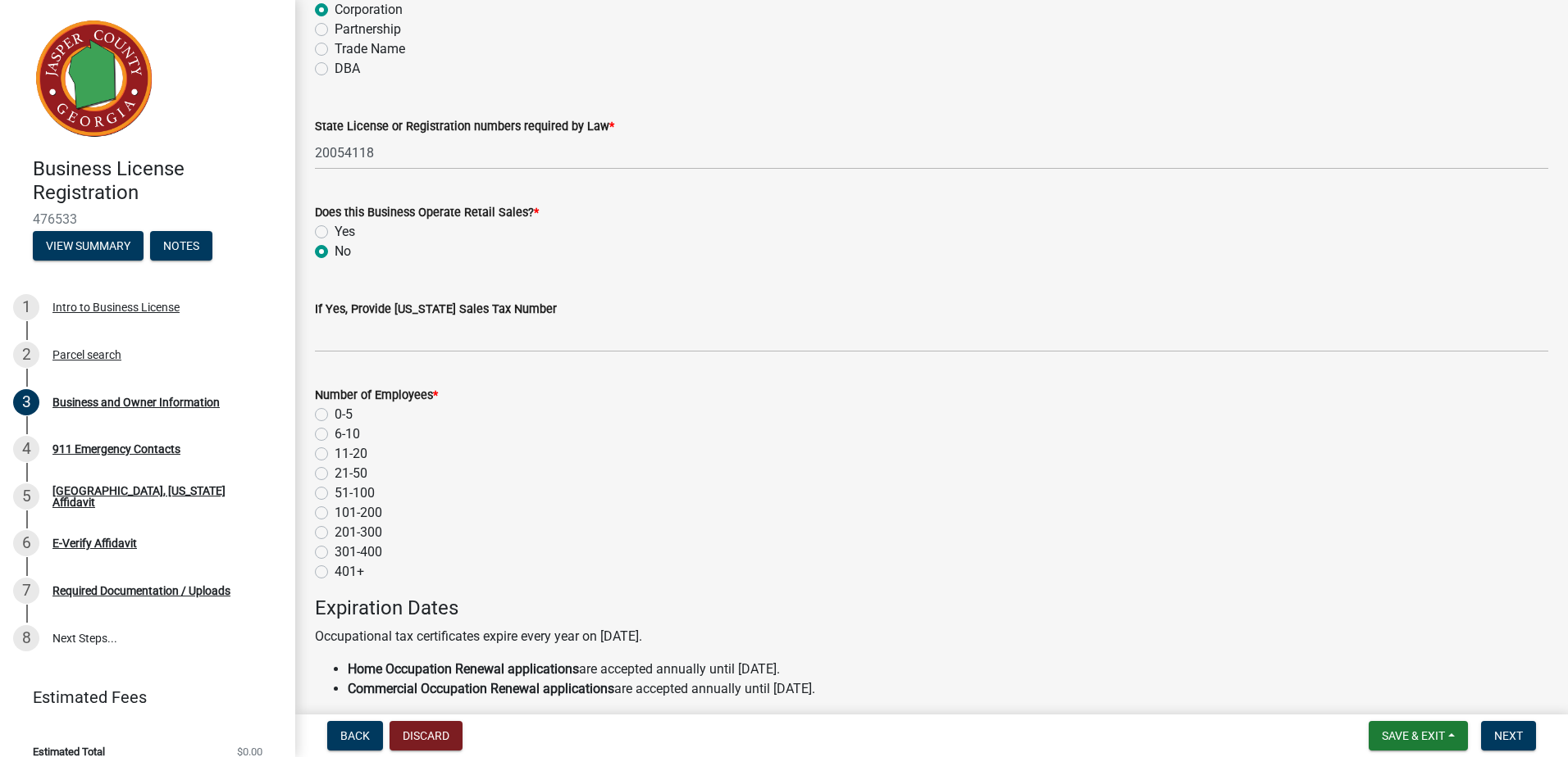
click at [335, 415] on label "0-5" at bounding box center [344, 414] width 18 height 20
click at [335, 415] on input "0-5" at bounding box center [340, 410] width 11 height 11
radio input "true"
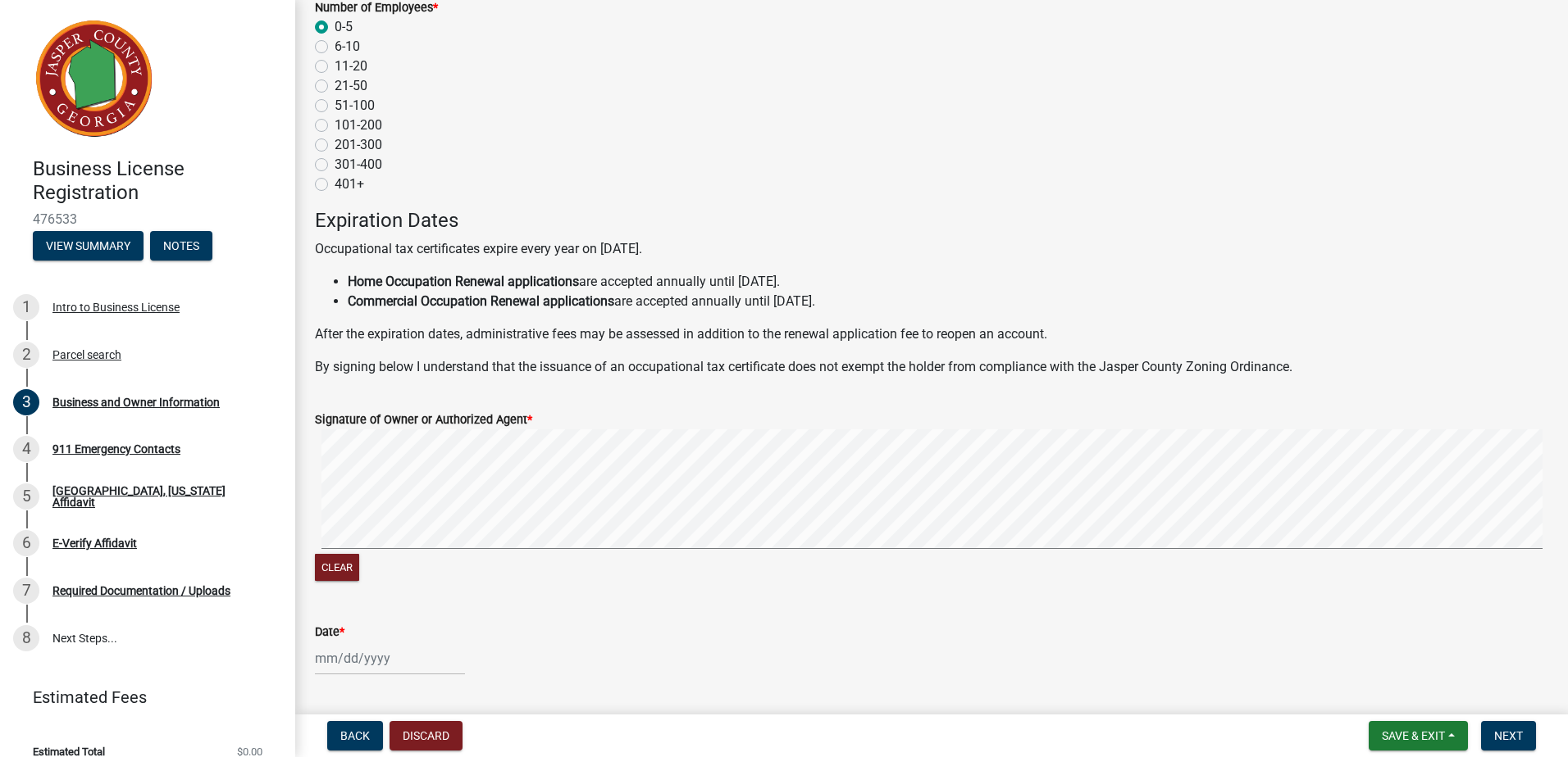
scroll to position [1500, 0]
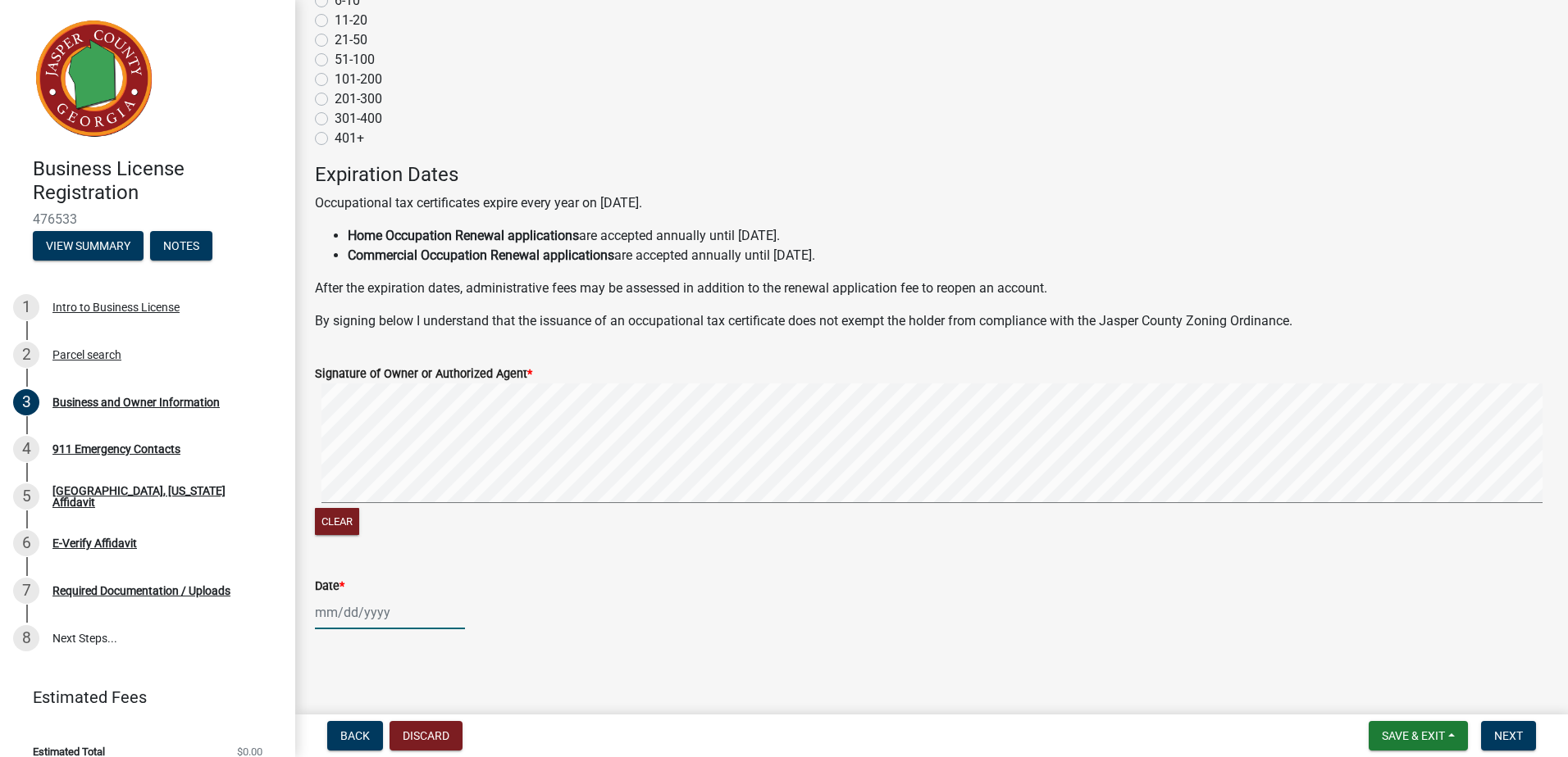
click at [343, 618] on div at bounding box center [390, 612] width 150 height 34
select select "9"
select select "2025"
click at [390, 469] on div "10" at bounding box center [383, 472] width 26 height 26
type input "[DATE]"
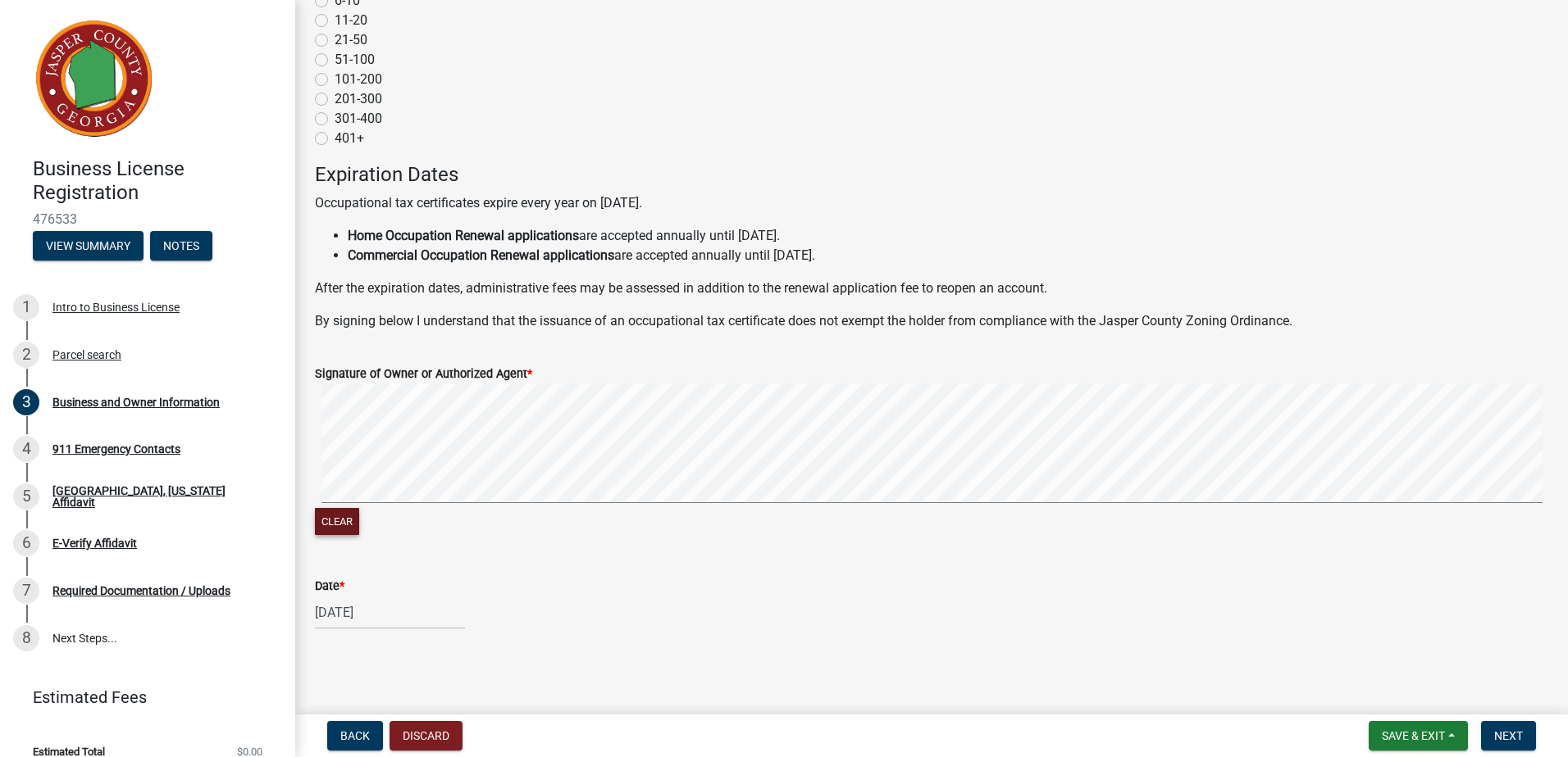
click at [346, 516] on button "Clear" at bounding box center [337, 522] width 44 height 27
click at [1504, 730] on span "Next" at bounding box center [1509, 736] width 29 height 13
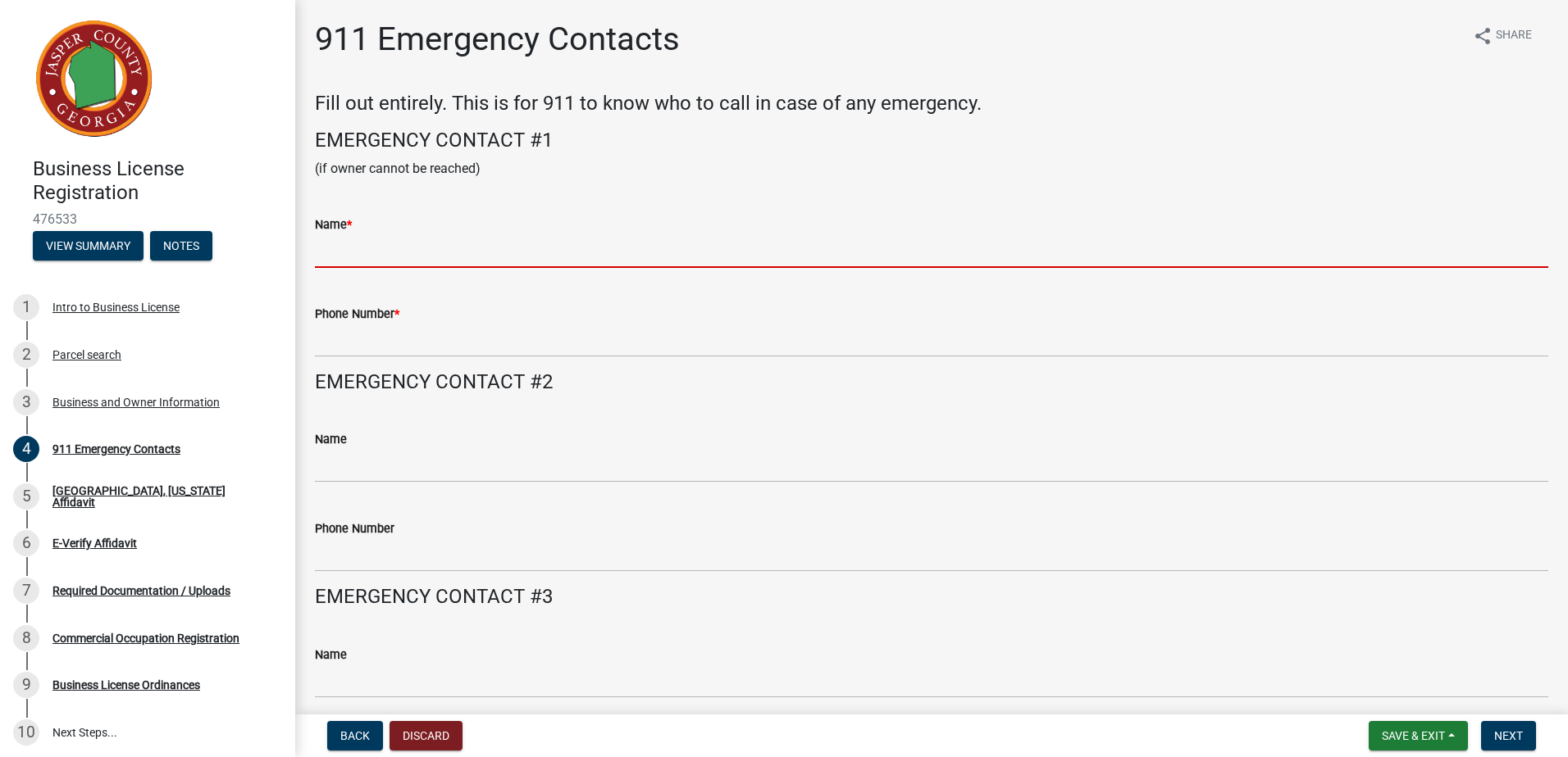
click at [453, 253] on input "Name *" at bounding box center [931, 250] width 1233 height 34
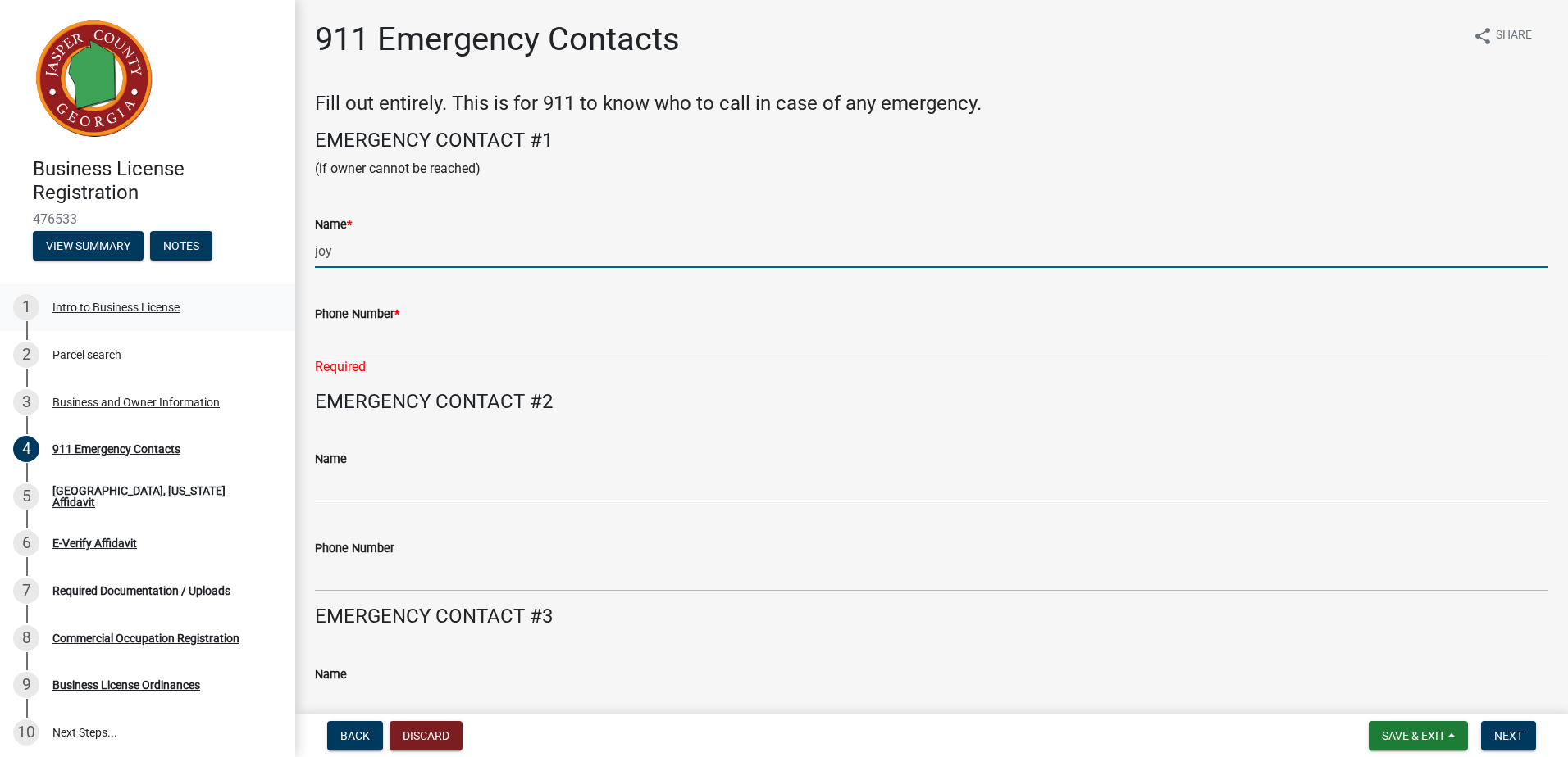
drag, startPoint x: 446, startPoint y: 253, endPoint x: 189, endPoint y: 284, distance: 258.9
click at [199, 284] on div "Business License Registration 476533 View Summary Notes 1 Intro to Business Lic…" at bounding box center [784, 378] width 1568 height 757
type input "j"
type input "[PERSON_NAME]"
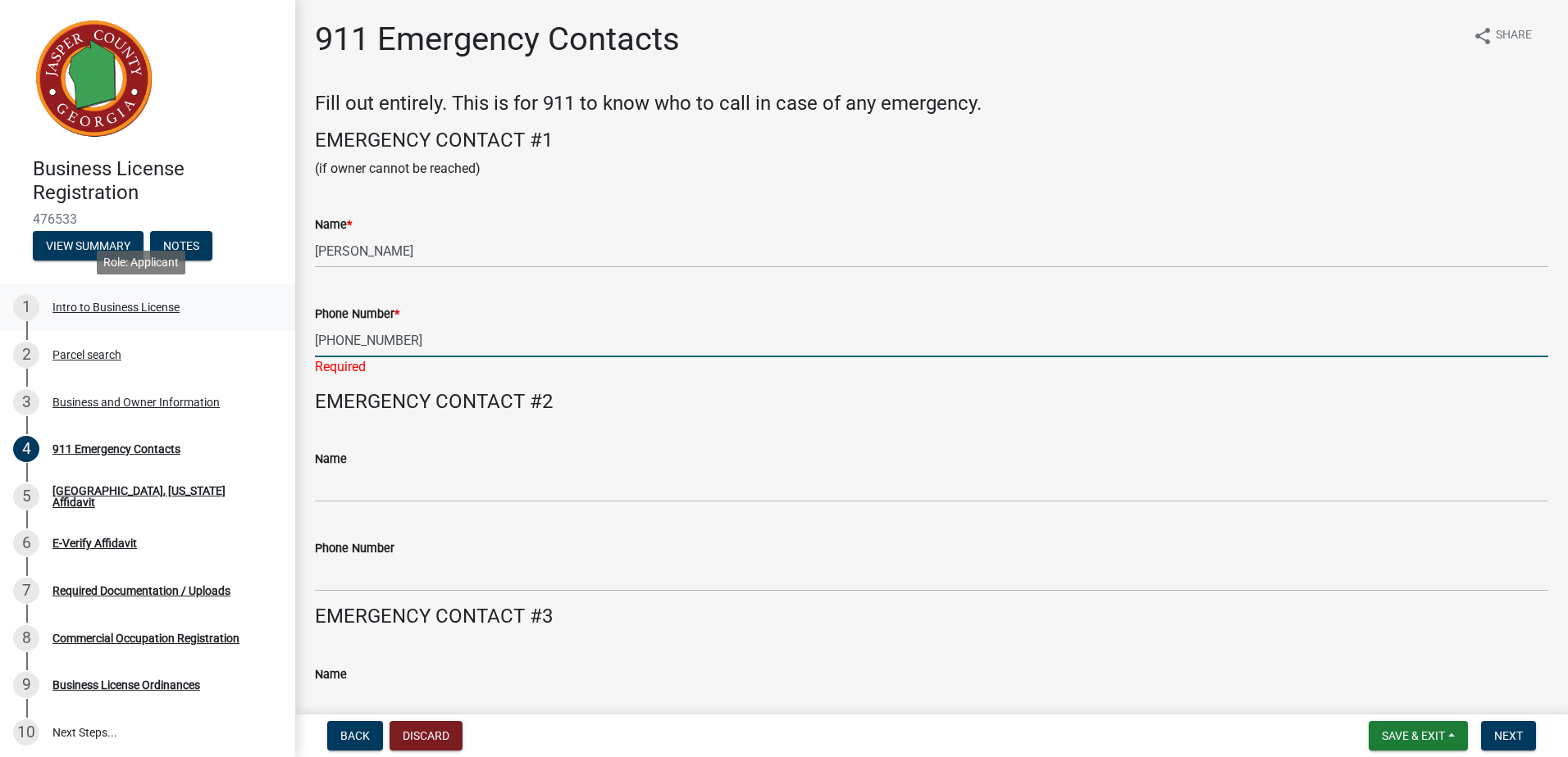
type input "[PHONE_NUMBER]"
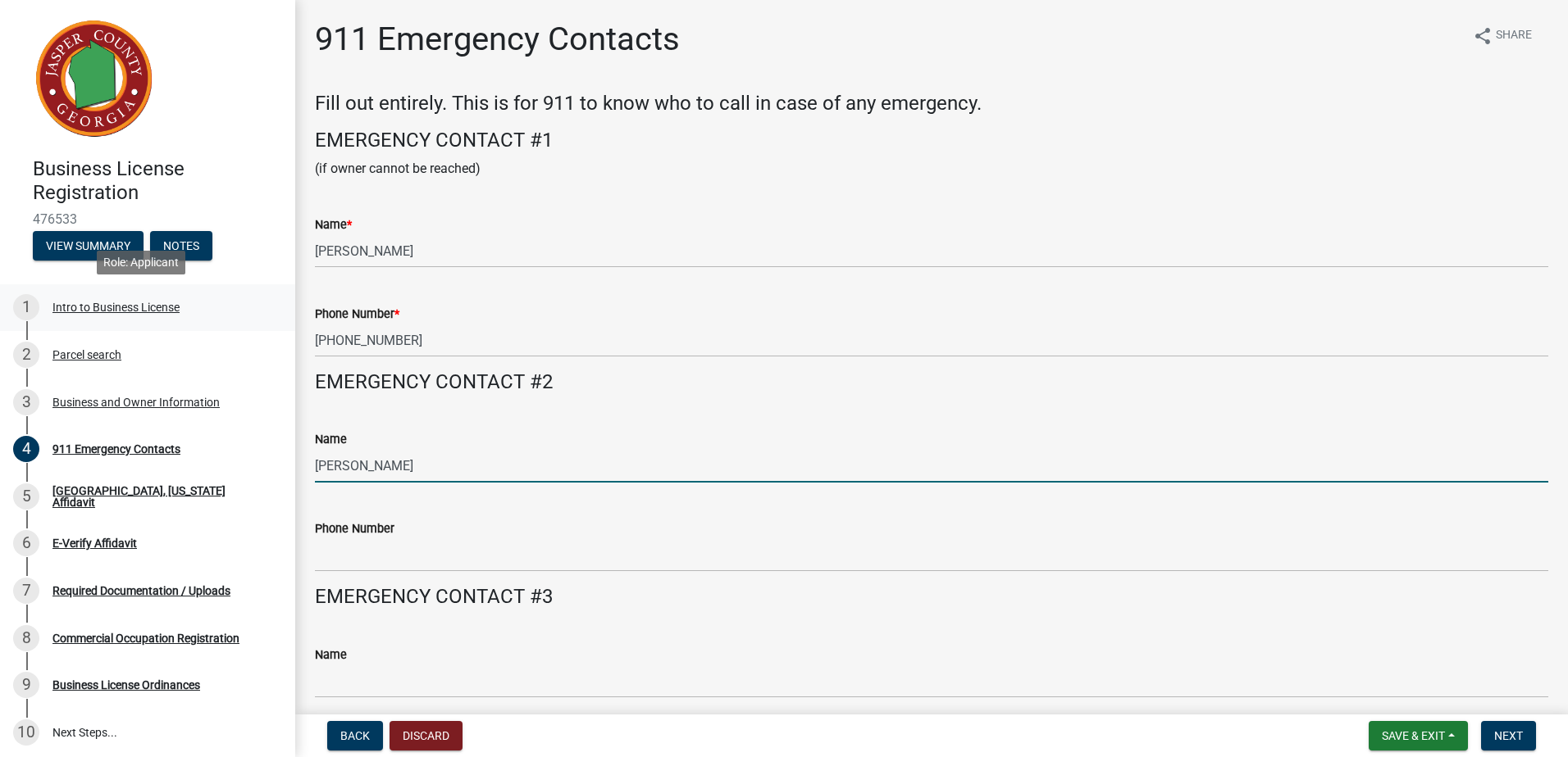
type input "[PERSON_NAME]"
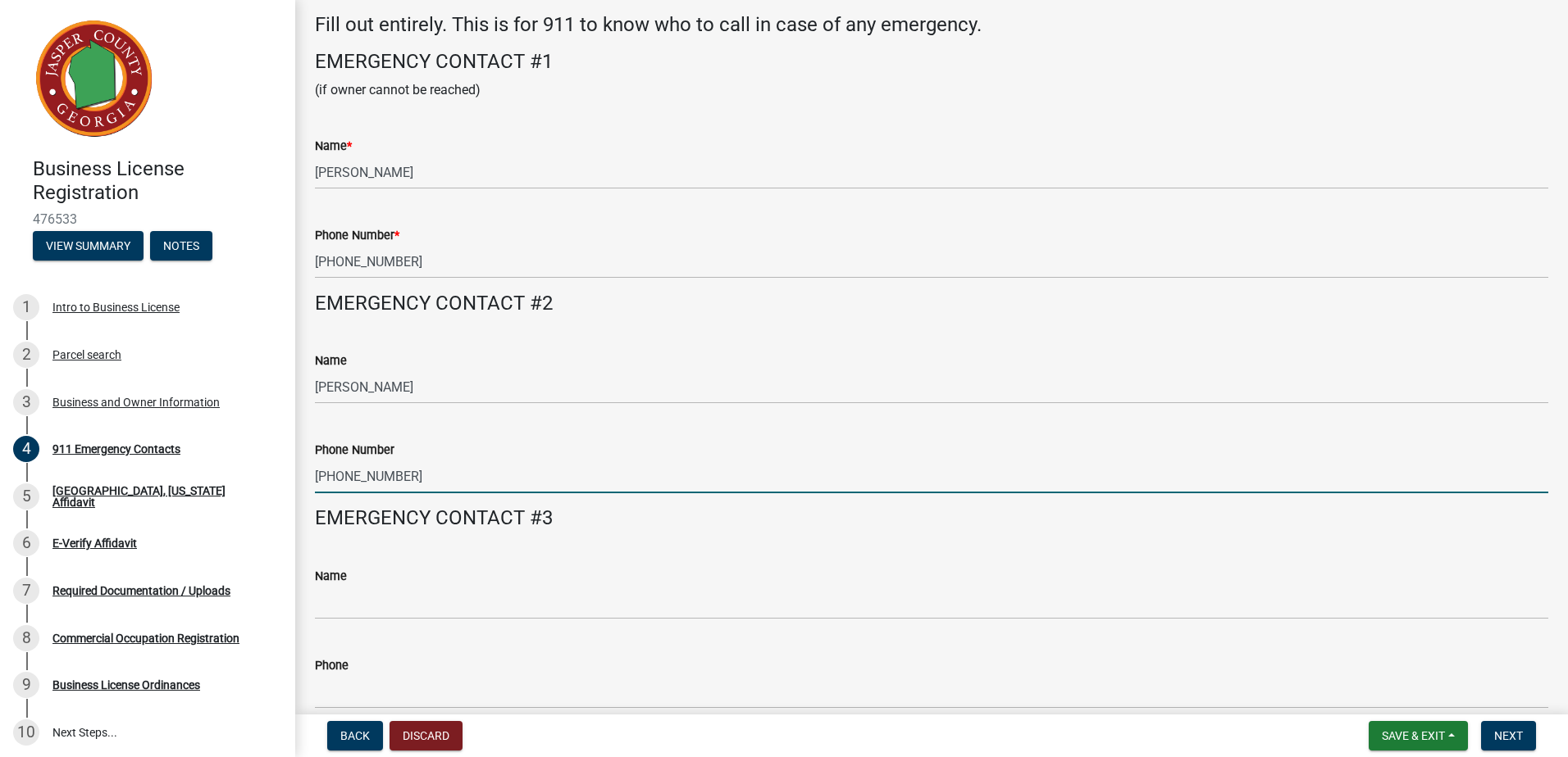
scroll to position [156, 0]
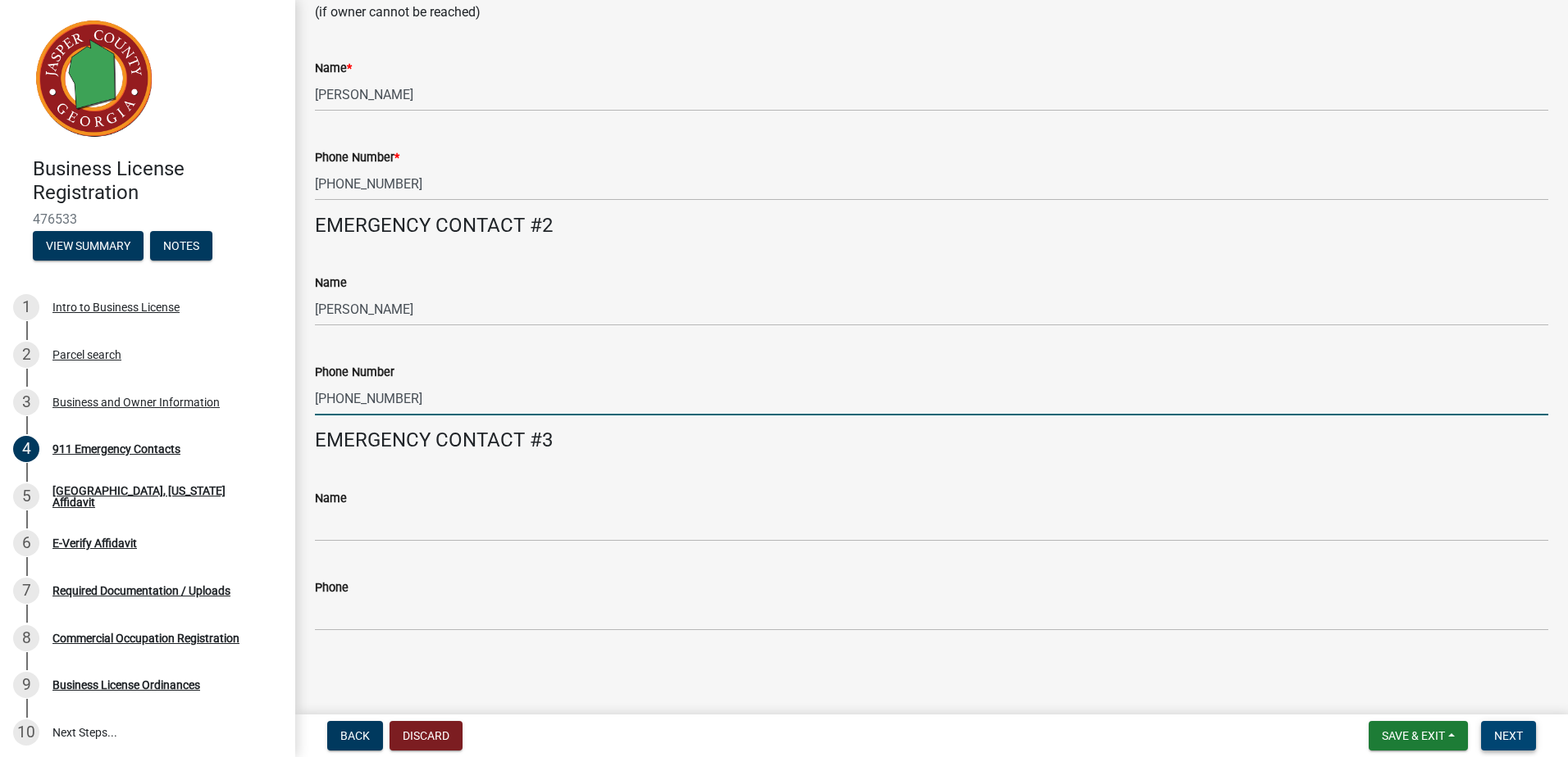
type input "[PHONE_NUMBER]"
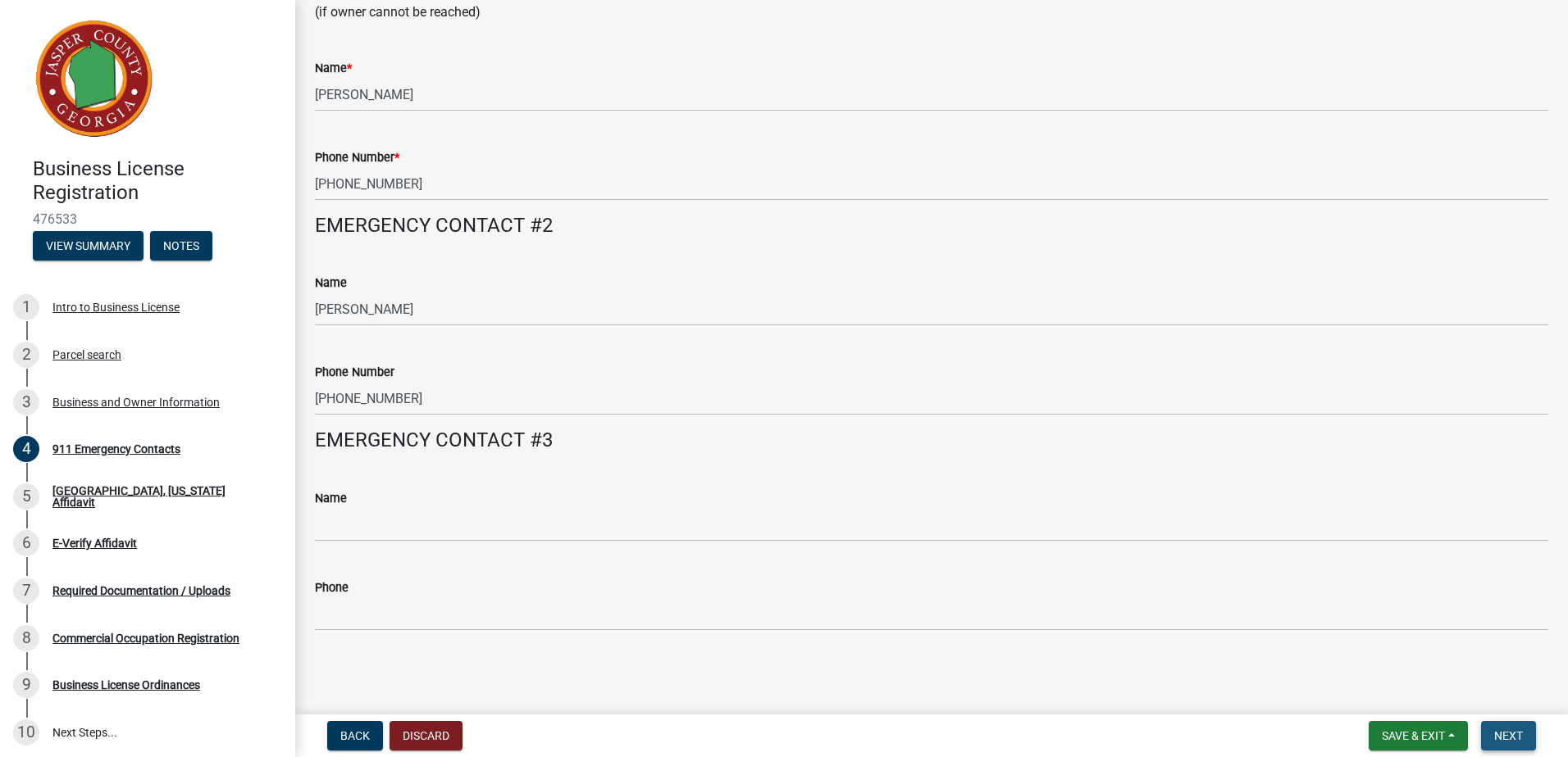
click at [1518, 744] on button "Next" at bounding box center [1508, 736] width 55 height 30
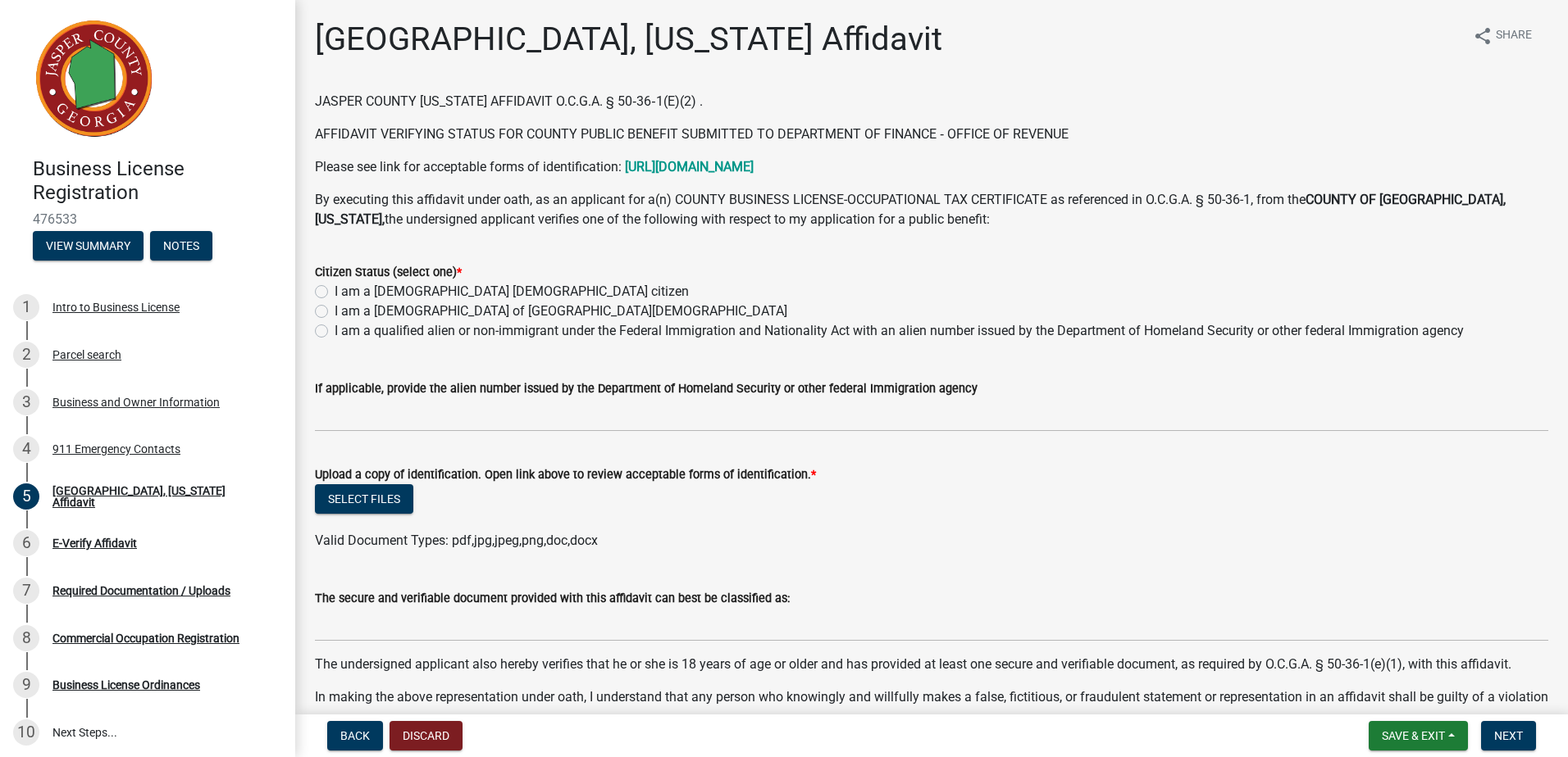
click at [335, 291] on label "I am a [DEMOGRAPHIC_DATA] [DEMOGRAPHIC_DATA] citizen" at bounding box center [511, 292] width 354 height 20
click at [335, 291] on input "I am a [DEMOGRAPHIC_DATA] [DEMOGRAPHIC_DATA] citizen" at bounding box center [340, 287] width 11 height 11
radio input "true"
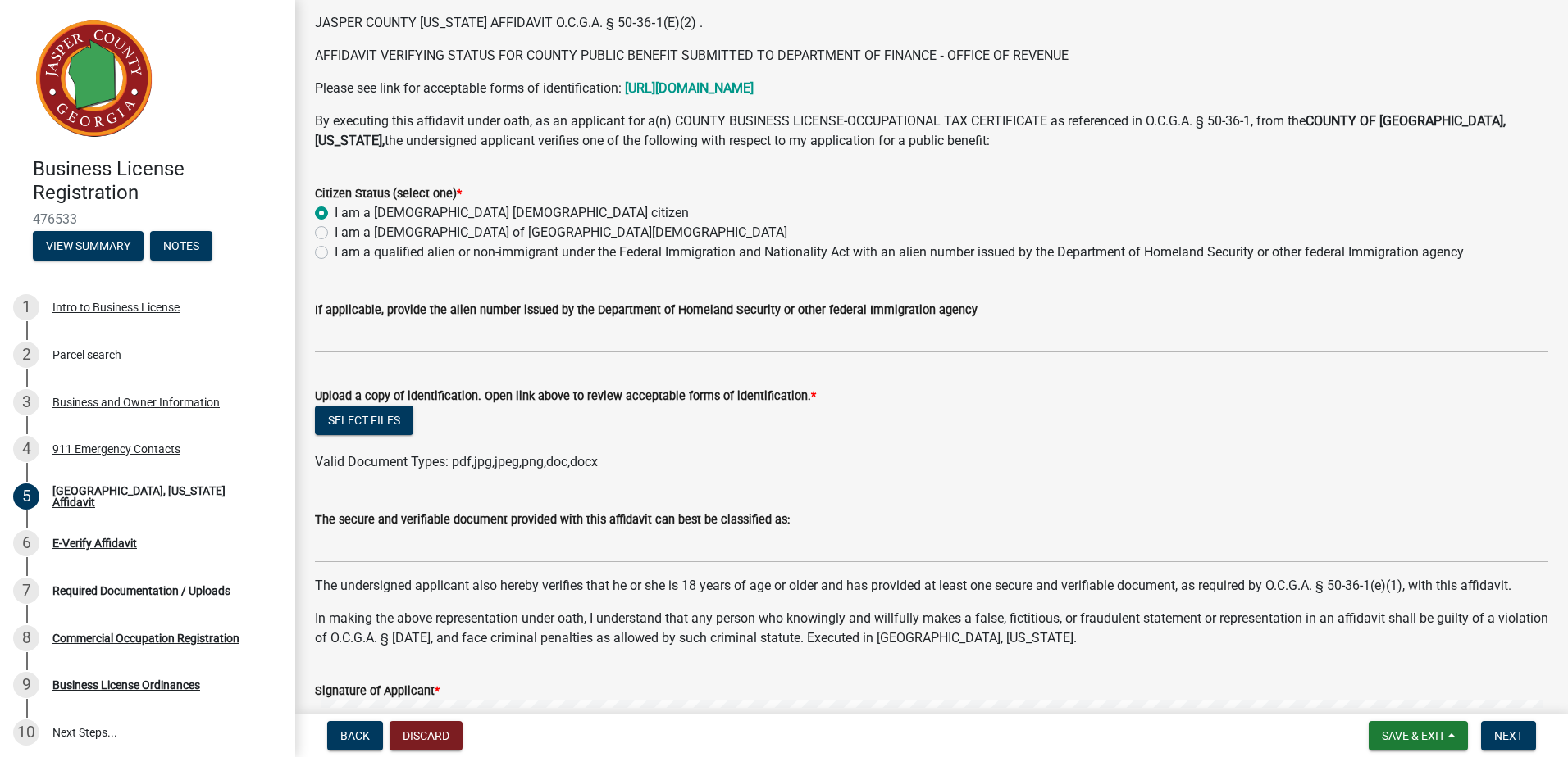
scroll to position [246, 0]
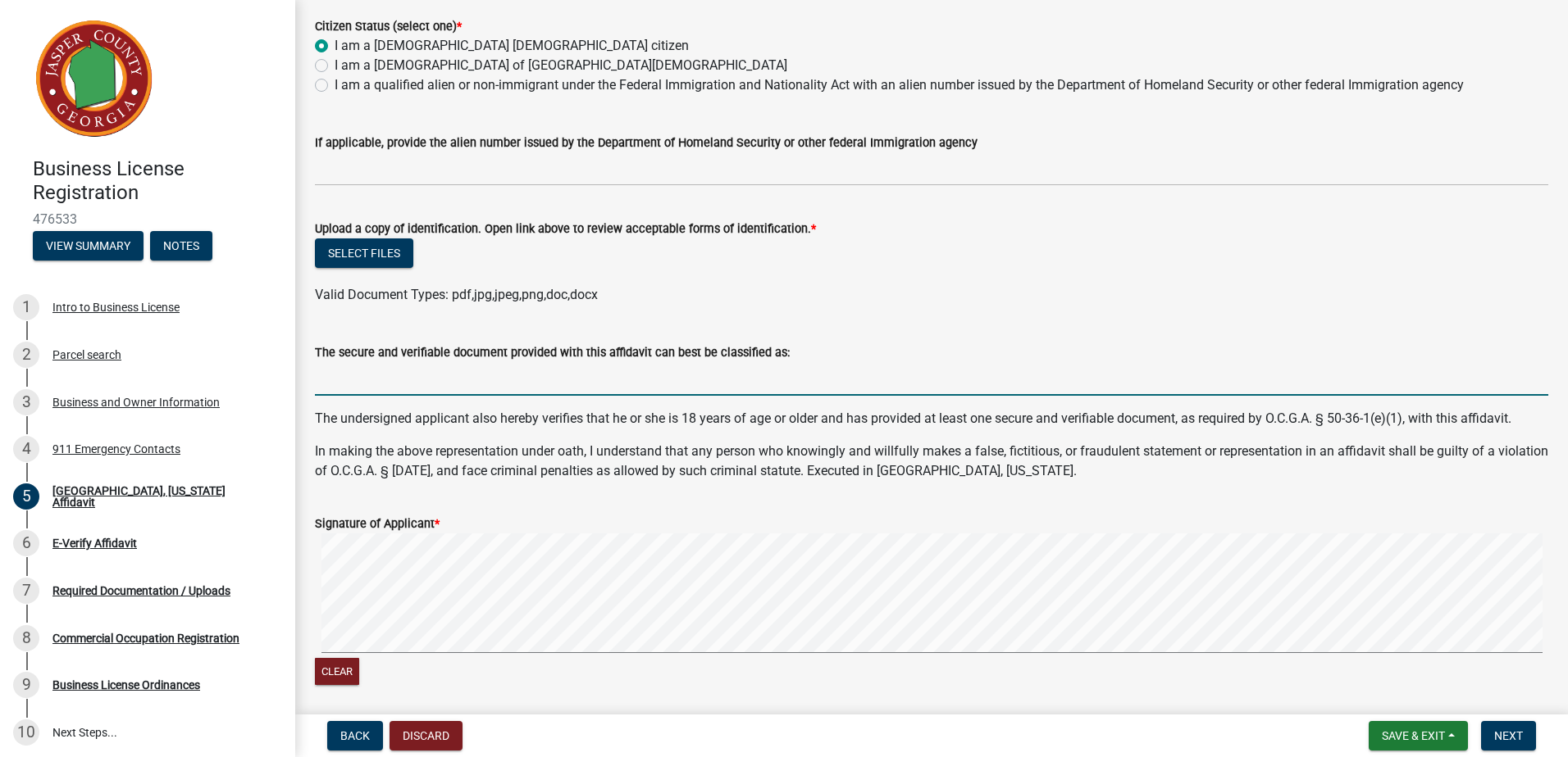
click at [392, 373] on input "The secure and verifiable document provided with this affidavit can best be cla…" at bounding box center [931, 379] width 1233 height 34
type input "GA DRIVERS LICENSE"
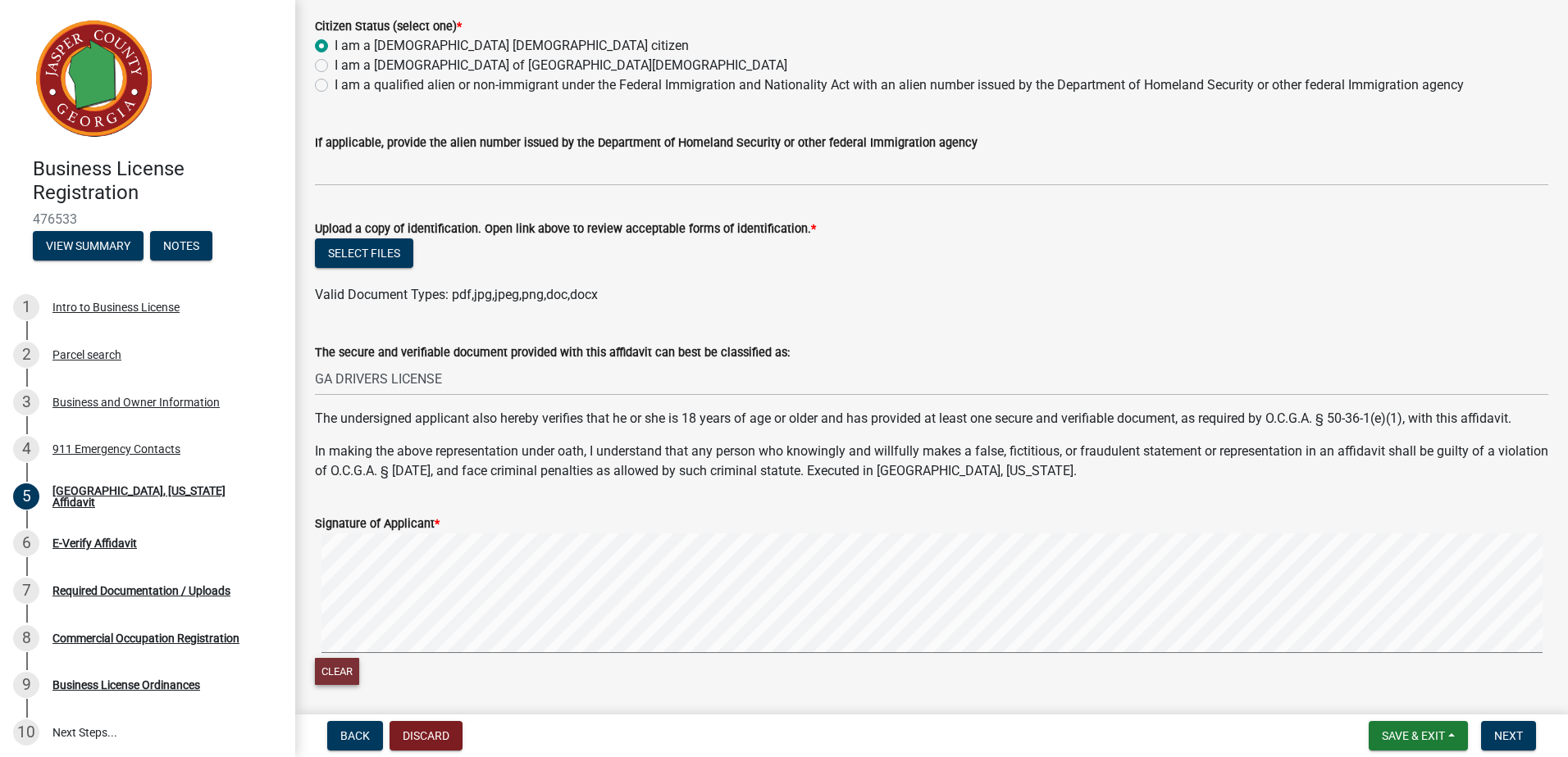
click at [345, 674] on button "Clear" at bounding box center [337, 672] width 44 height 27
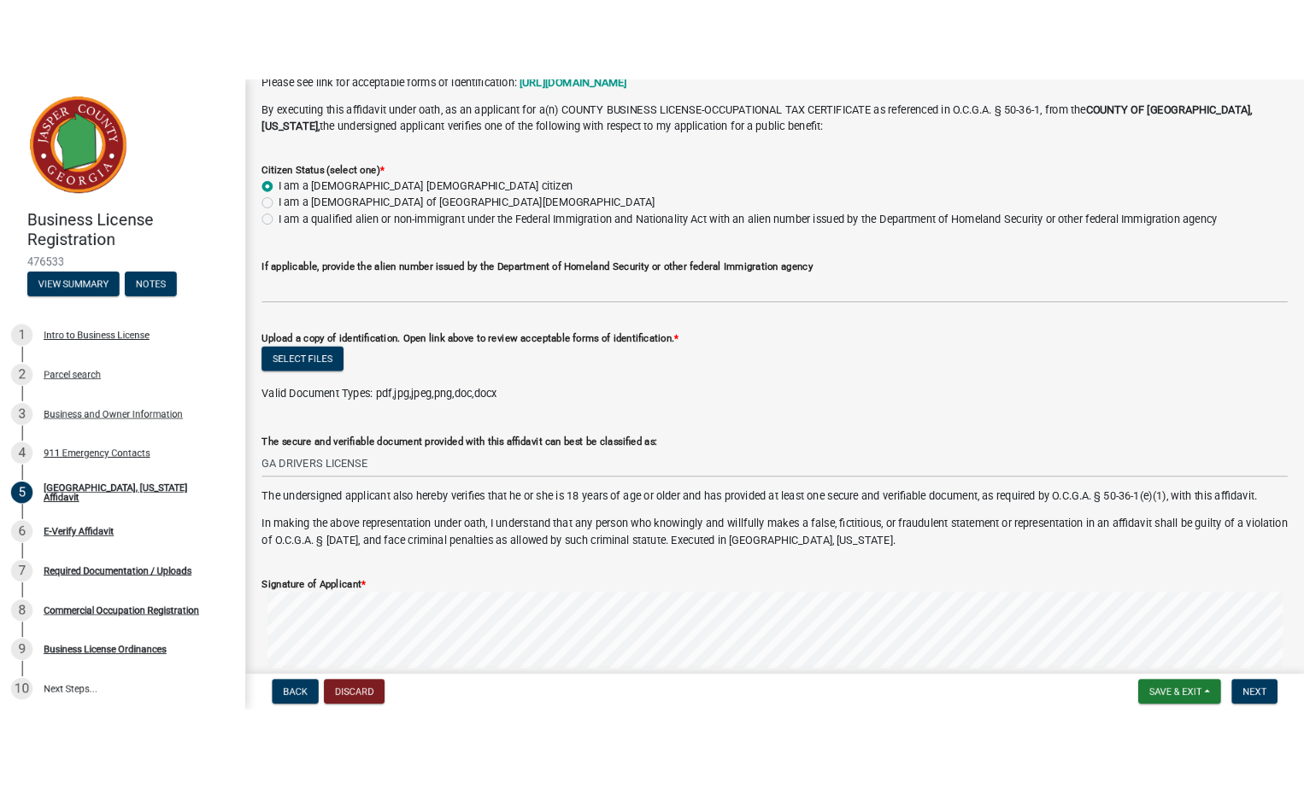
scroll to position [0, 0]
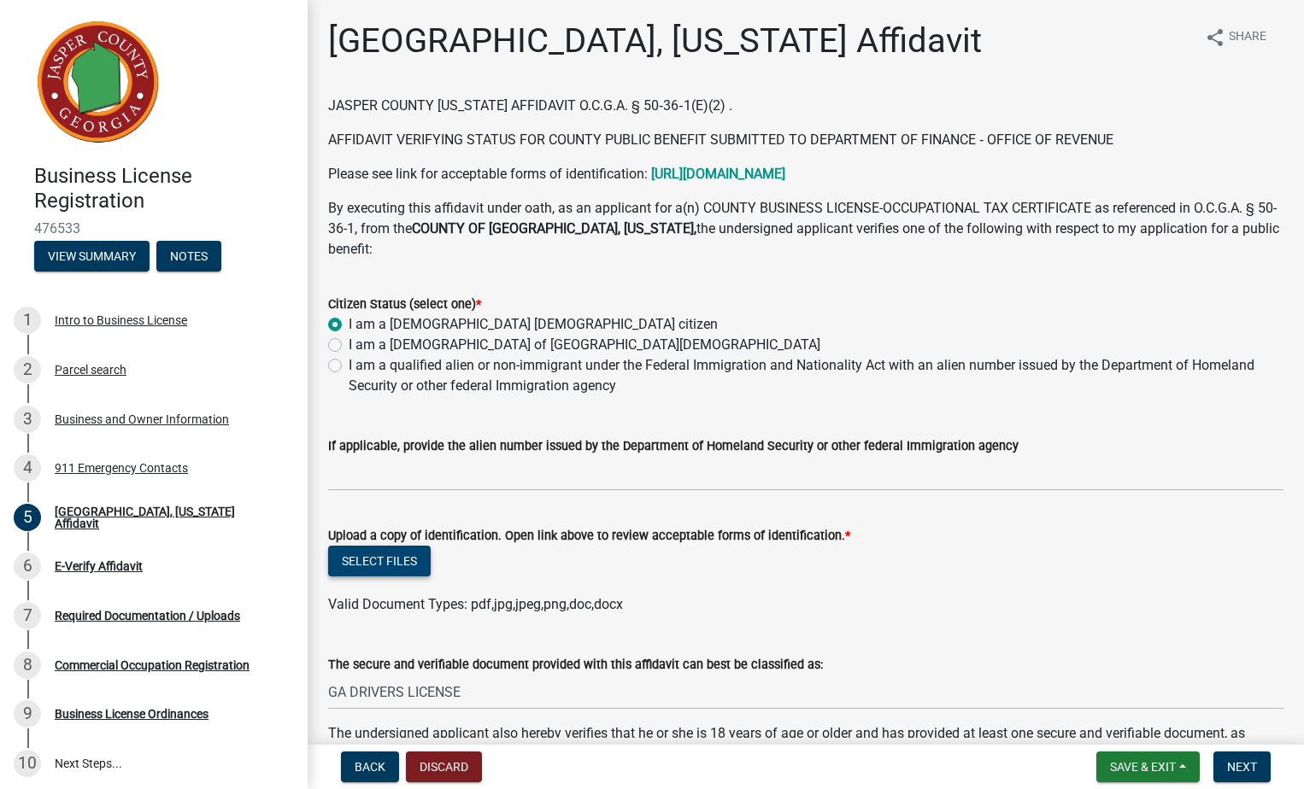
click at [373, 552] on button "Select files" at bounding box center [379, 561] width 103 height 31
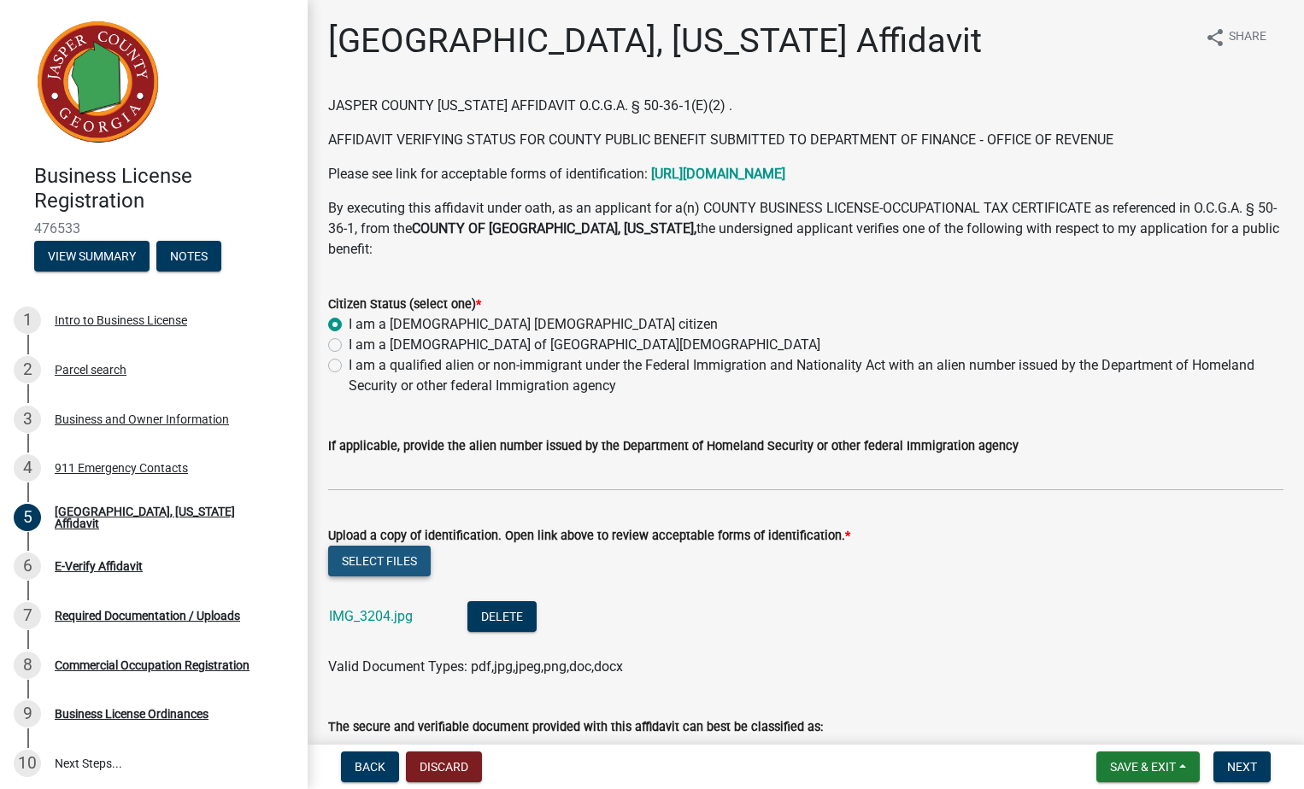
click at [371, 546] on button "Select files" at bounding box center [379, 561] width 103 height 31
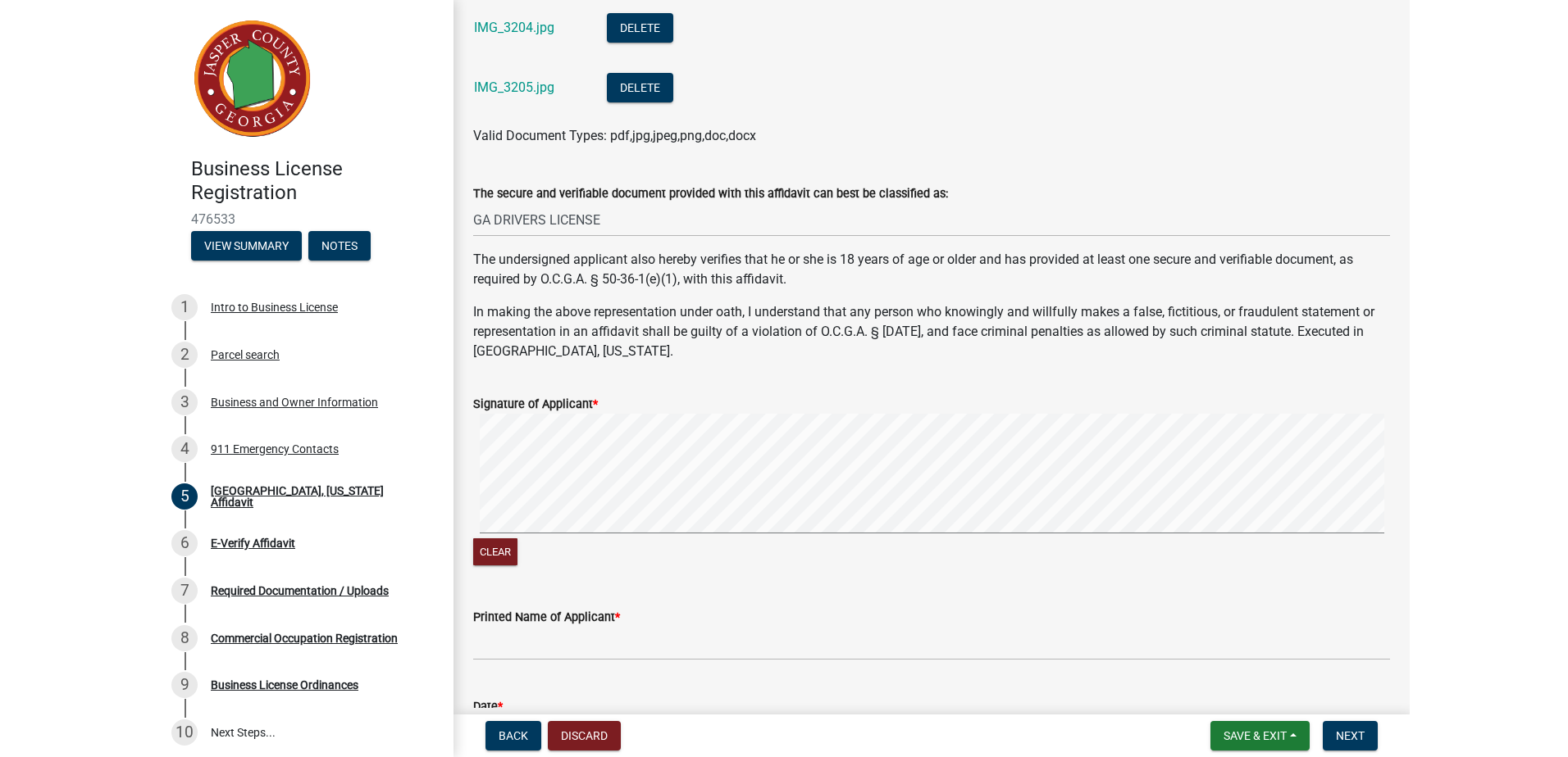
scroll to position [574, 0]
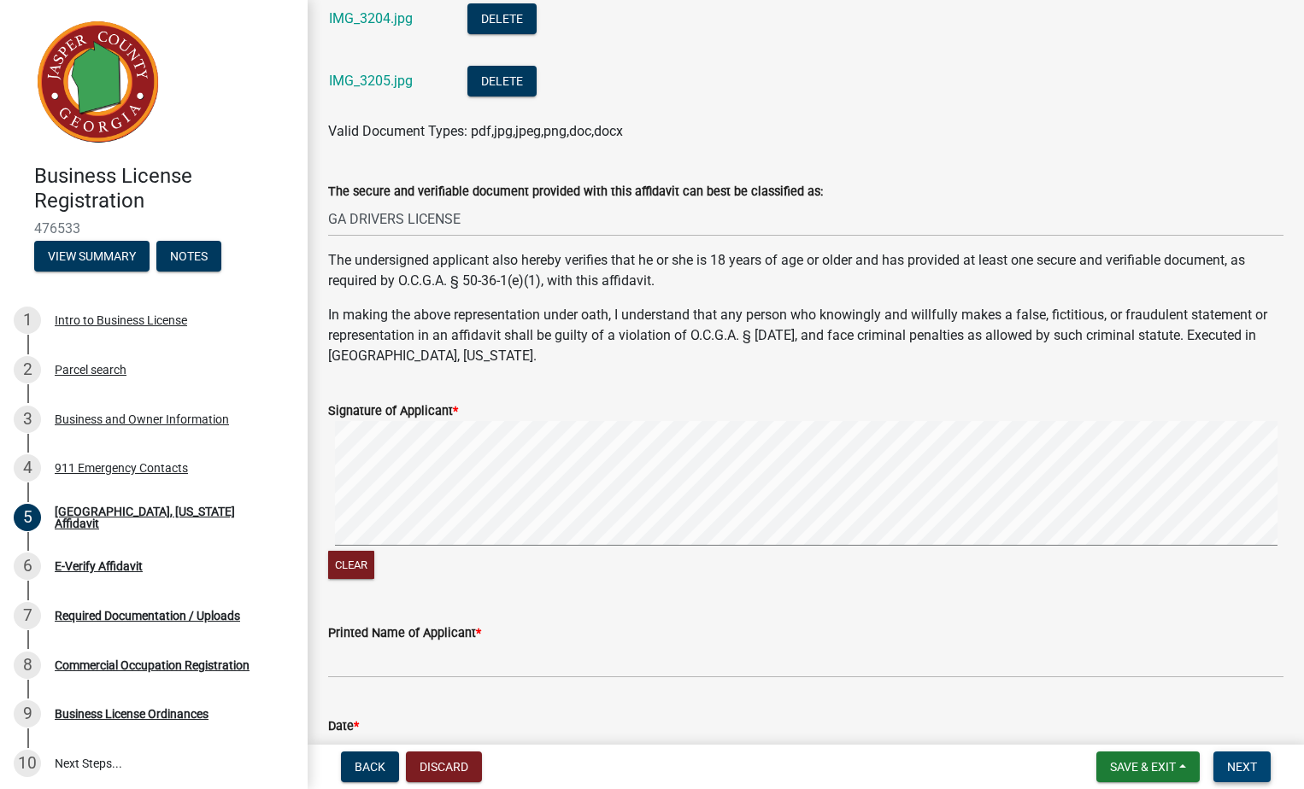
click at [1243, 775] on button "Next" at bounding box center [1241, 767] width 57 height 31
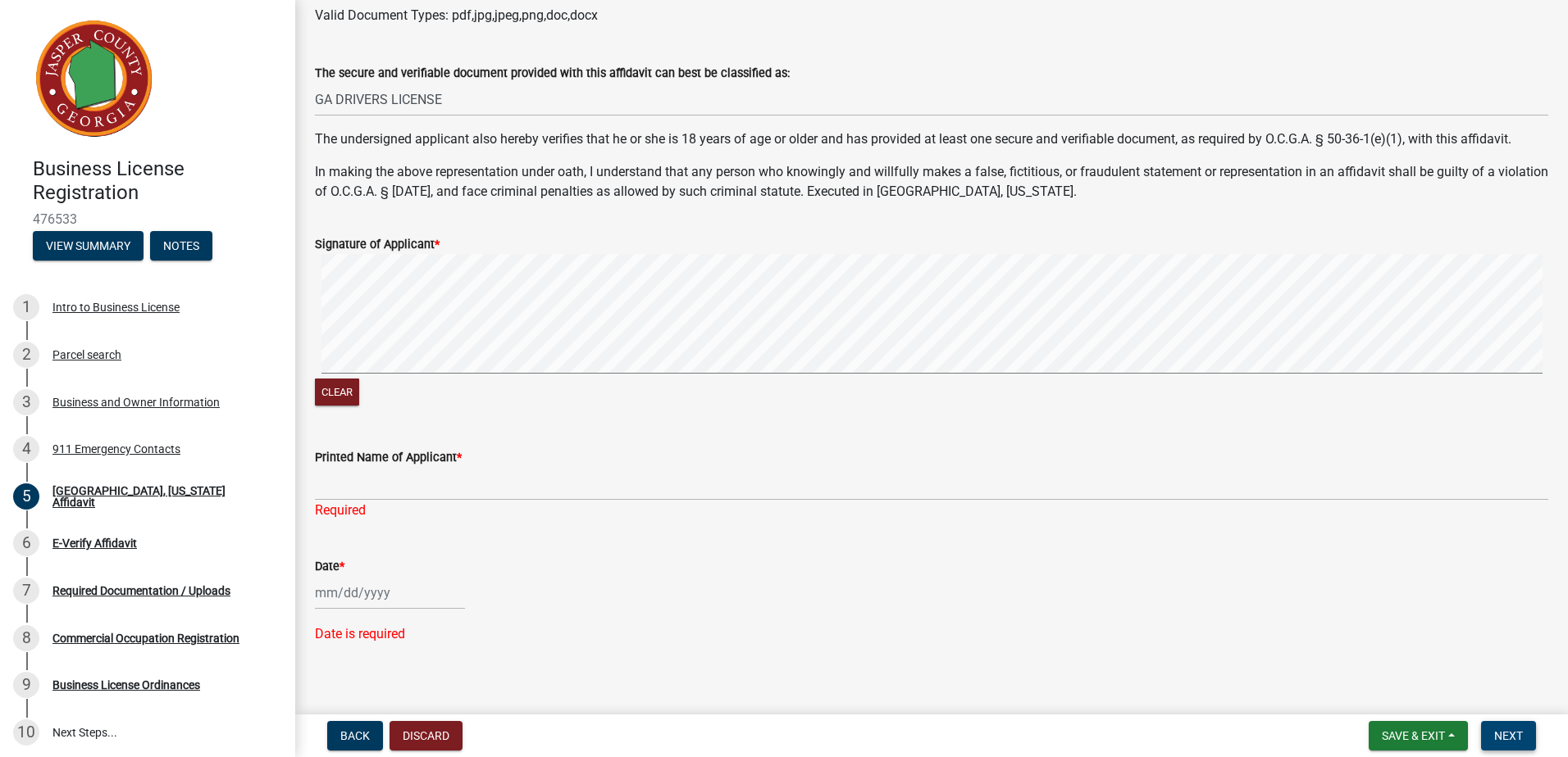
scroll to position [658, 0]
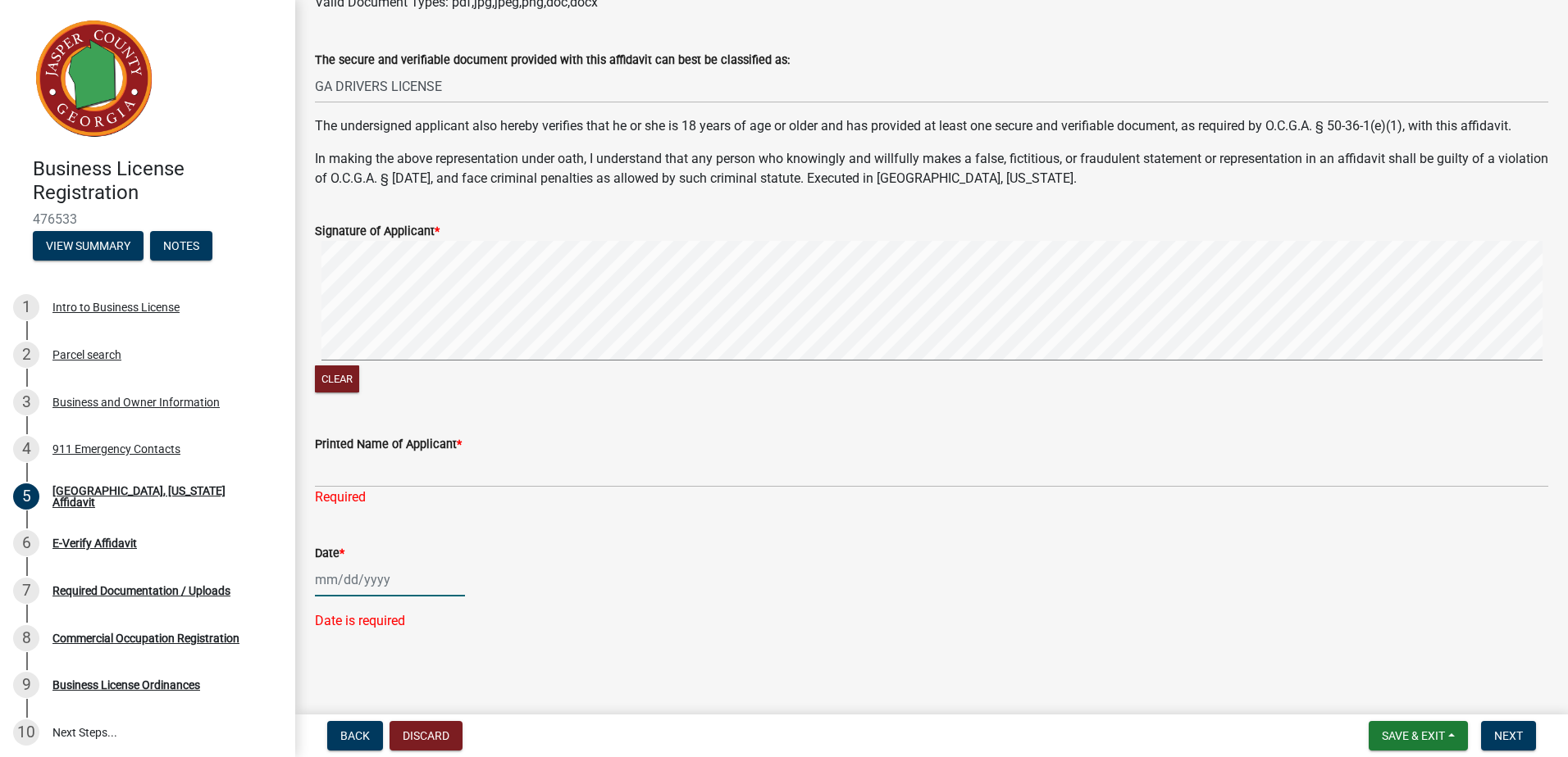
click at [341, 577] on div at bounding box center [390, 580] width 150 height 34
select select "9"
select select "2025"
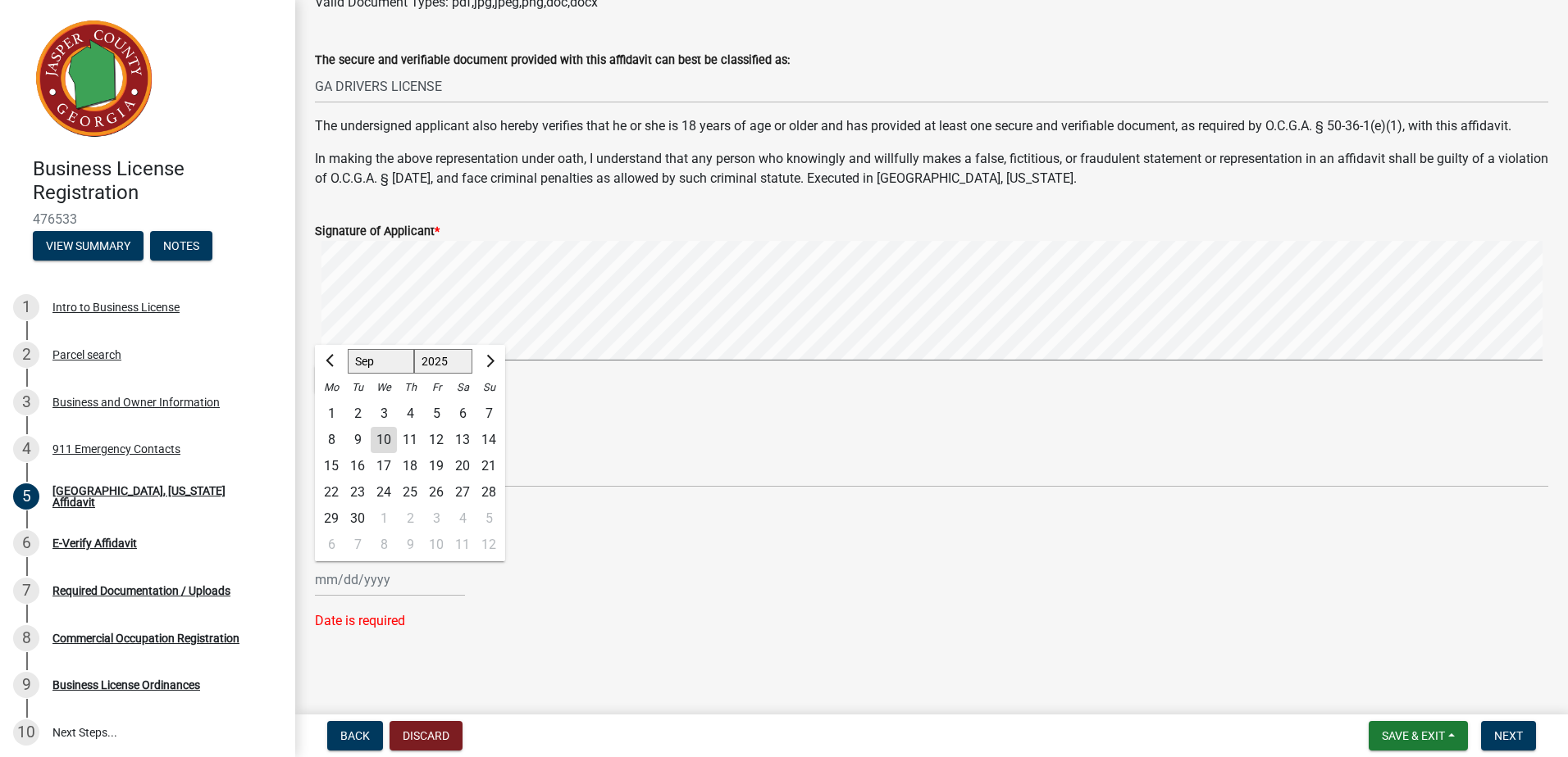
click at [388, 436] on div "10" at bounding box center [383, 439] width 26 height 26
type input "[DATE]"
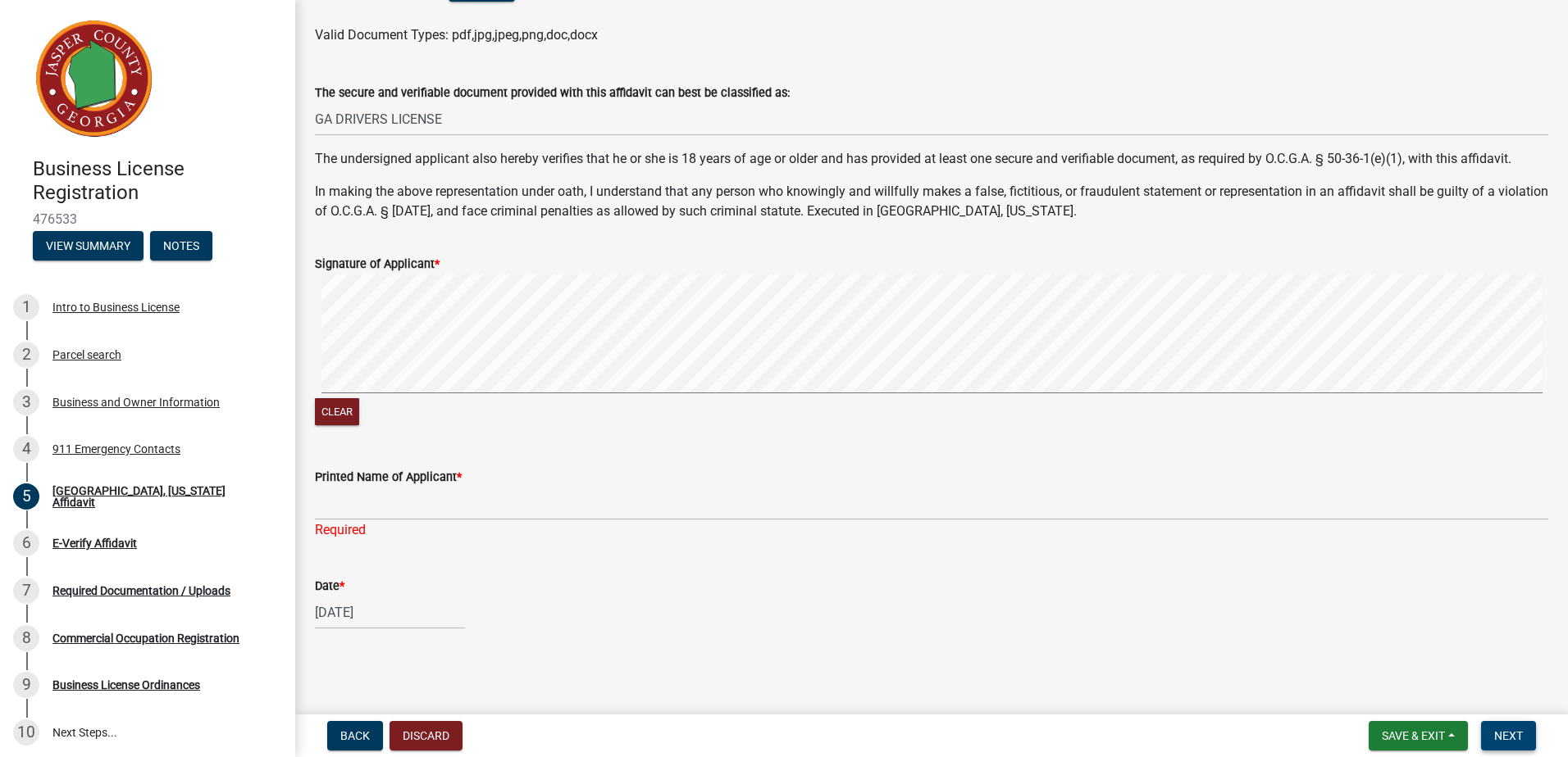
click at [1513, 742] on span "Next" at bounding box center [1509, 736] width 29 height 13
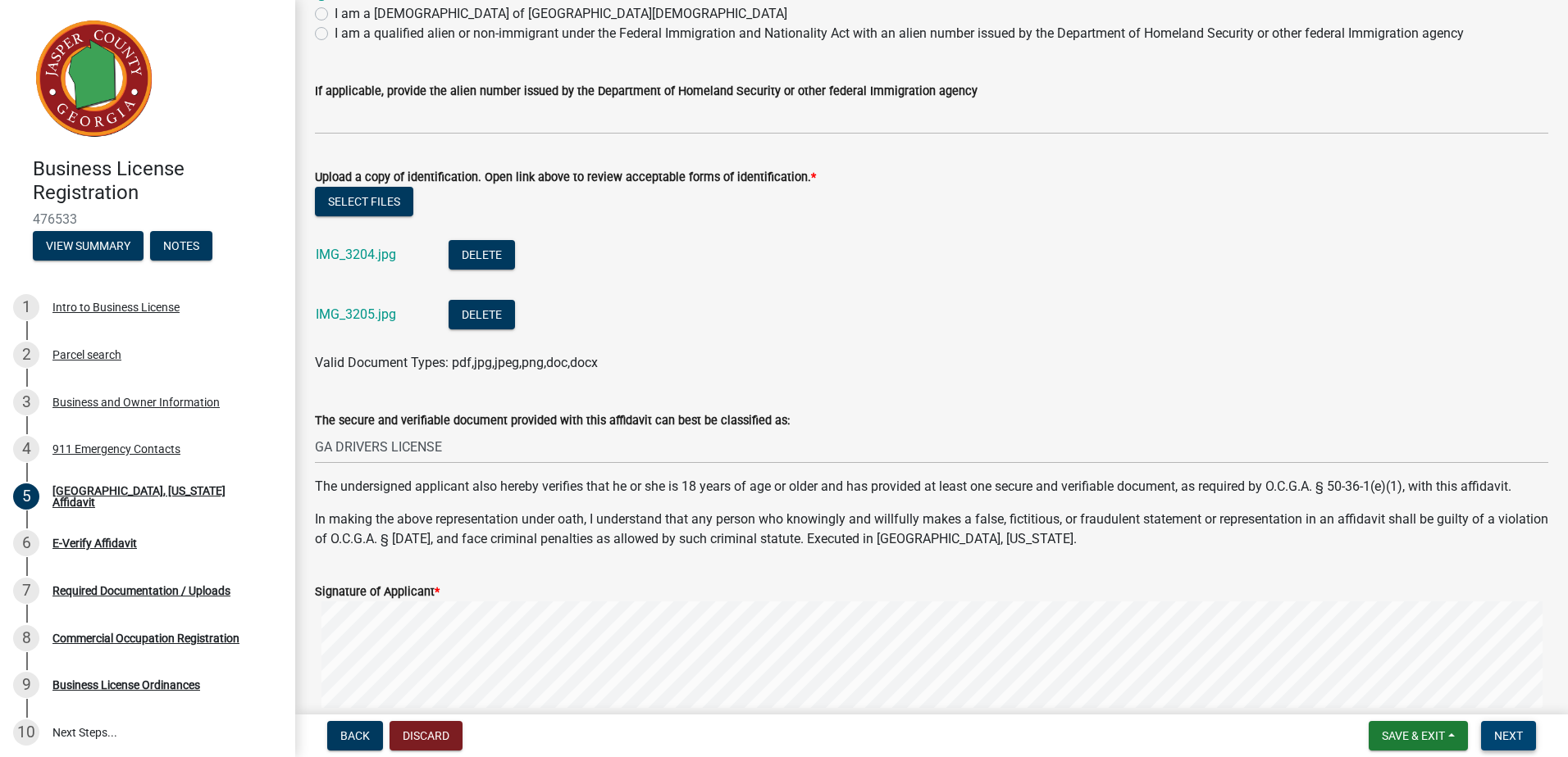
scroll to position [543, 0]
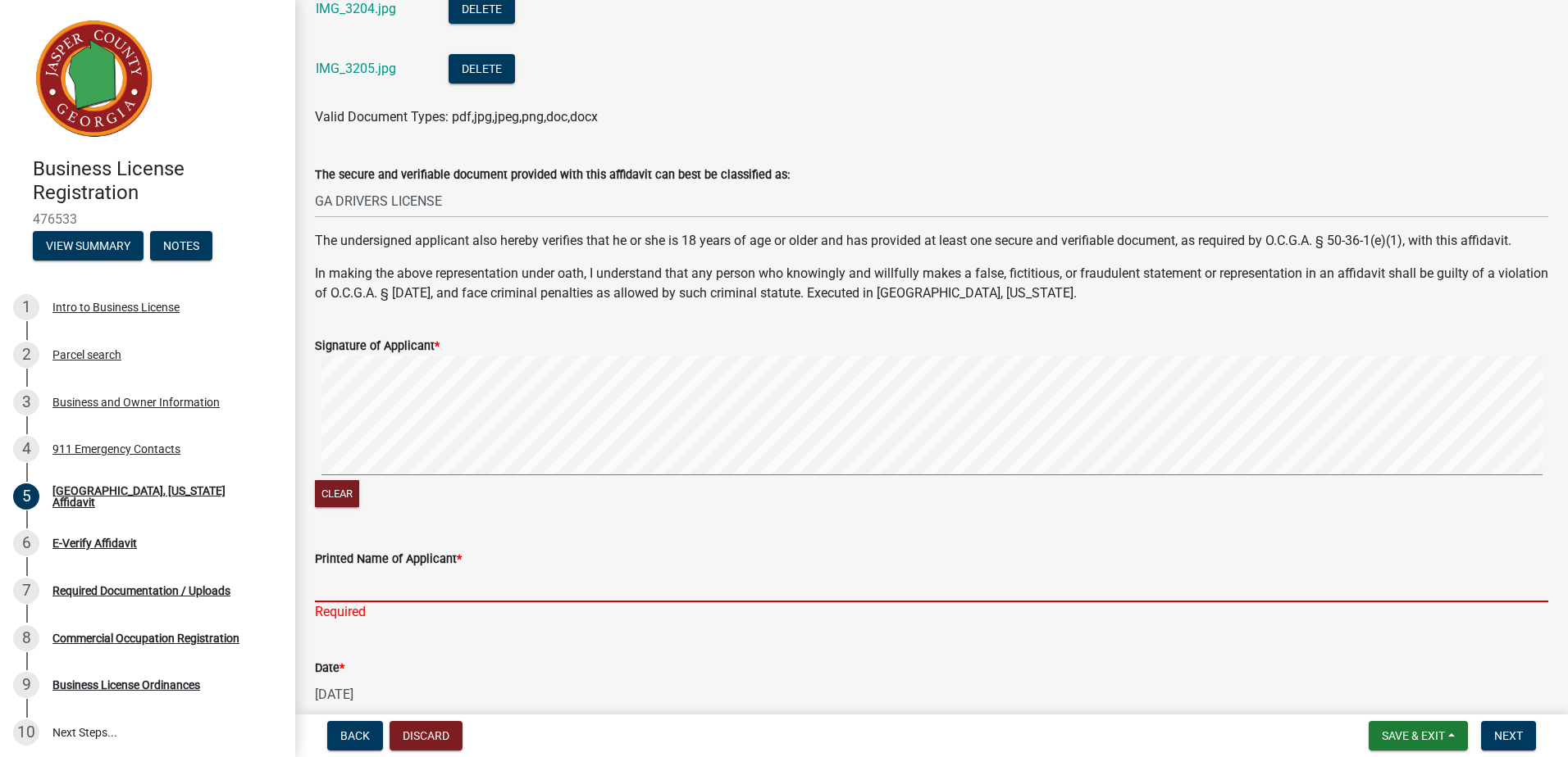
click at [479, 583] on input "Printed Name of Applicant *" at bounding box center [931, 585] width 1233 height 34
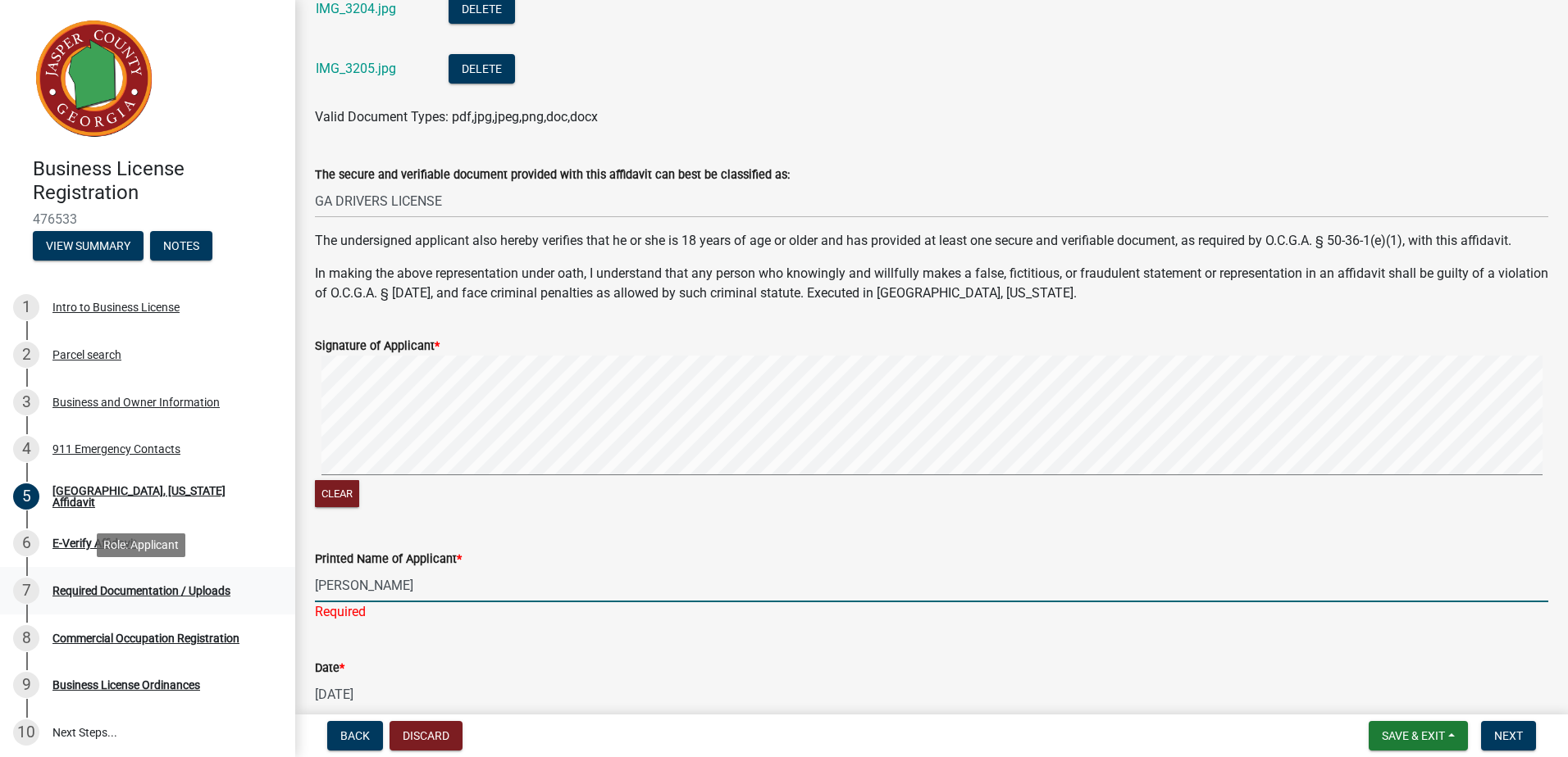
drag, startPoint x: 429, startPoint y: 594, endPoint x: 188, endPoint y: 602, distance: 241.1
click at [189, 601] on div "Business License Registration 476533 View Summary Notes 1 Intro to Business Lic…" at bounding box center [784, 378] width 1568 height 757
type input "[PERSON_NAME]"
click at [1512, 737] on span "Next" at bounding box center [1509, 736] width 29 height 13
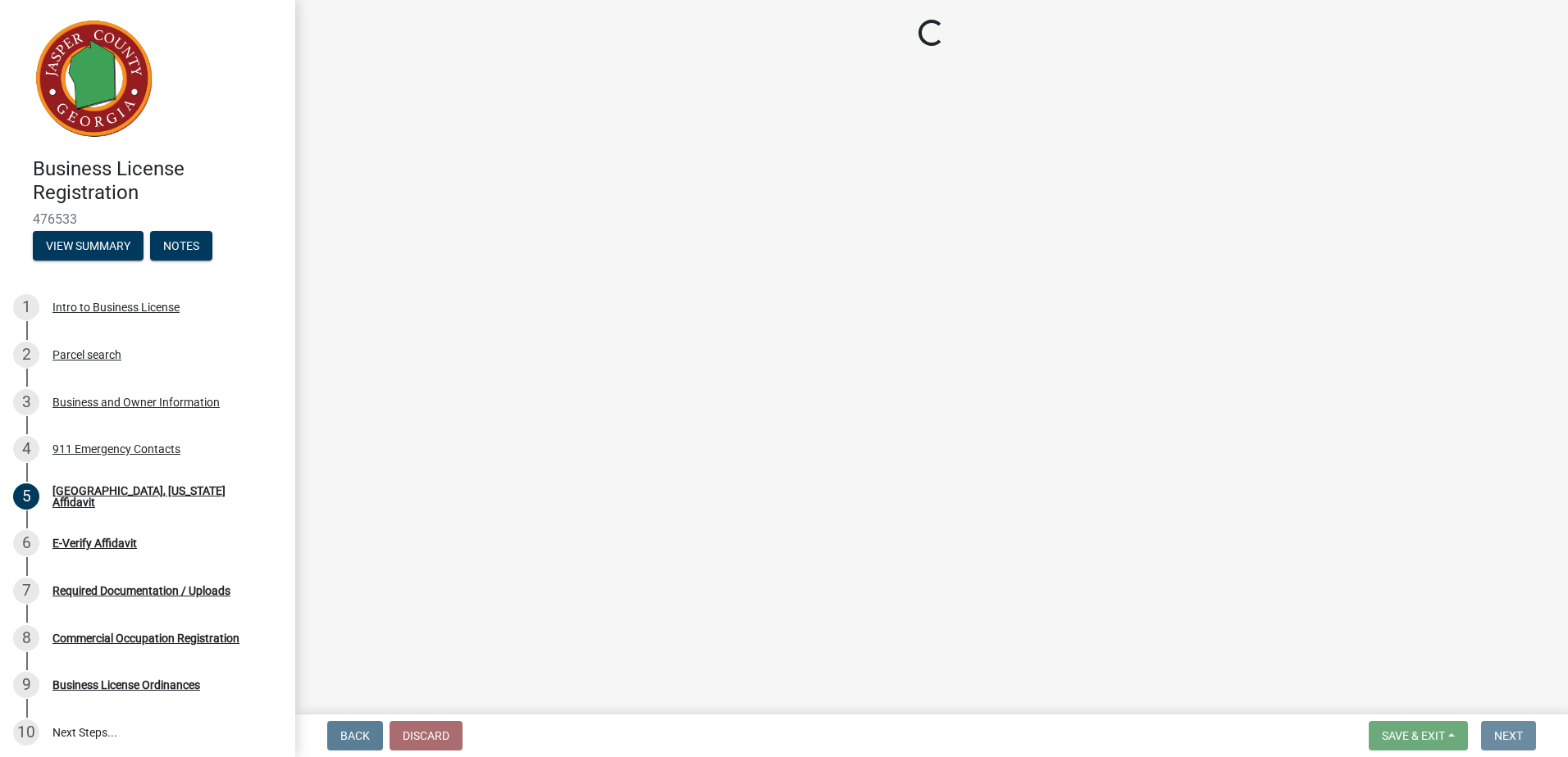
scroll to position [0, 0]
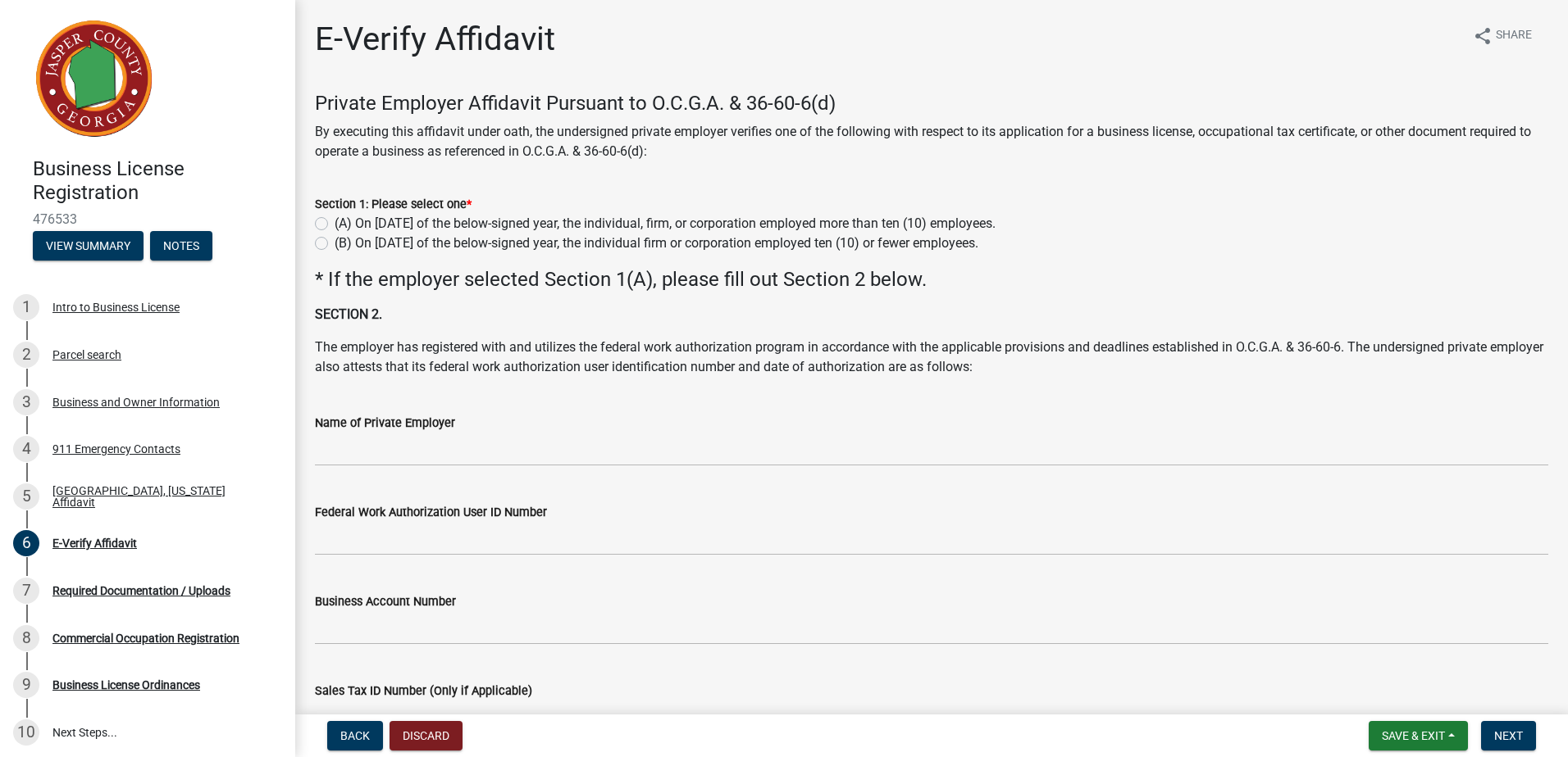
click at [335, 245] on label "(B) On [DATE] of the below-signed year, the individual firm or corporation empl…" at bounding box center [656, 244] width 644 height 20
click at [335, 245] on input "(B) On [DATE] of the below-signed year, the individual firm or corporation empl…" at bounding box center [340, 239] width 11 height 11
radio input "true"
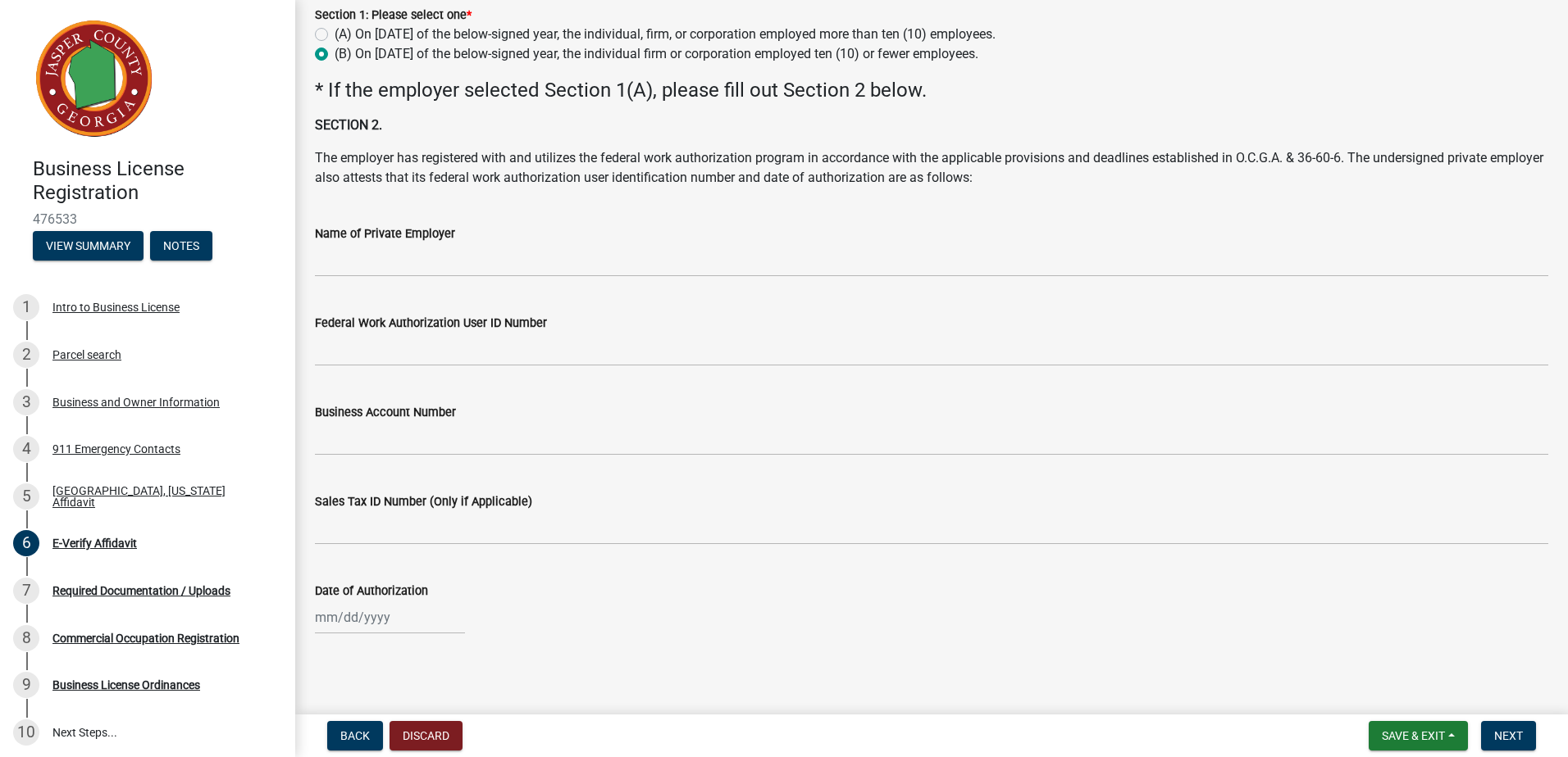
scroll to position [194, 0]
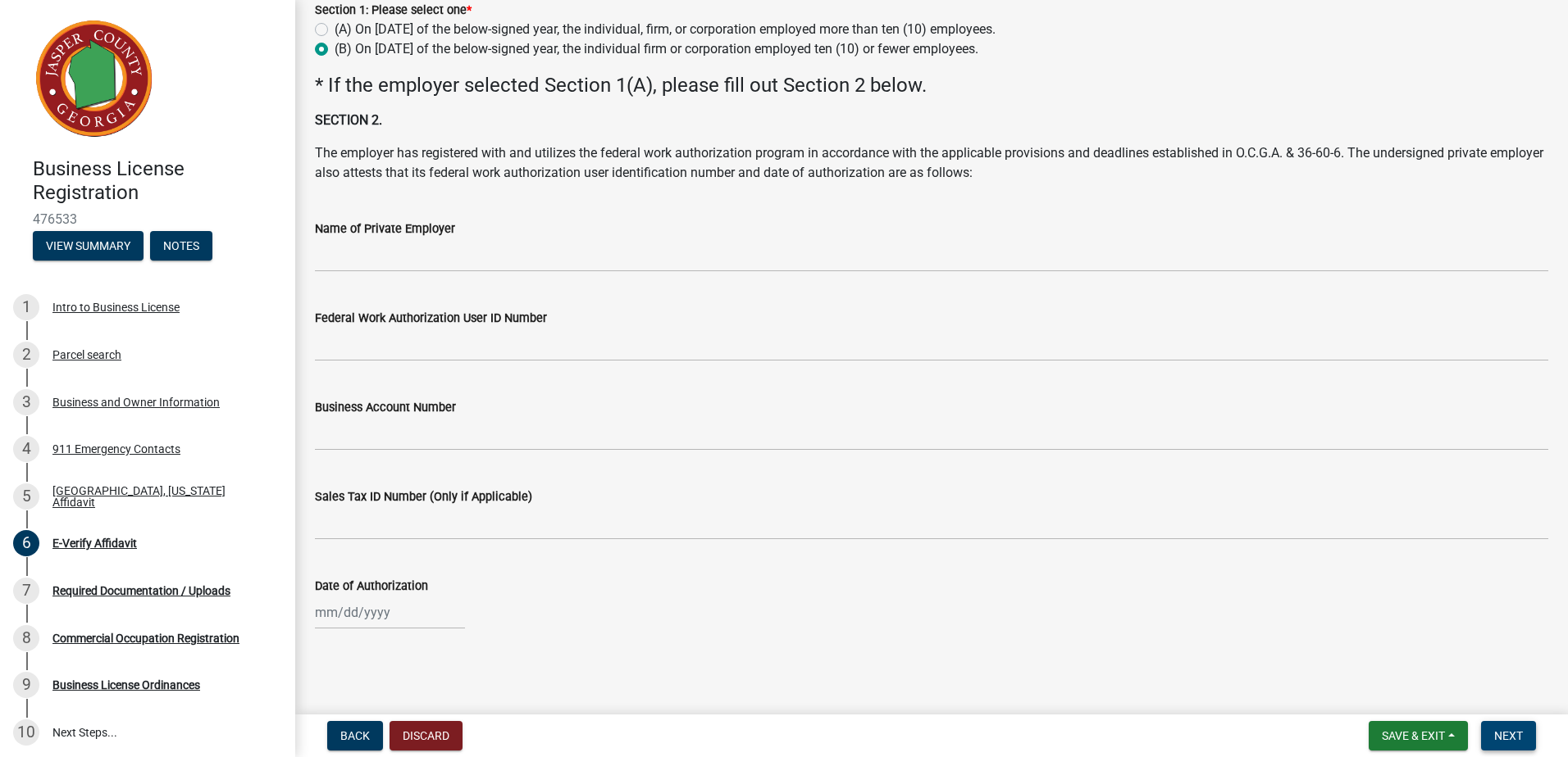
click at [1507, 737] on span "Next" at bounding box center [1509, 736] width 29 height 13
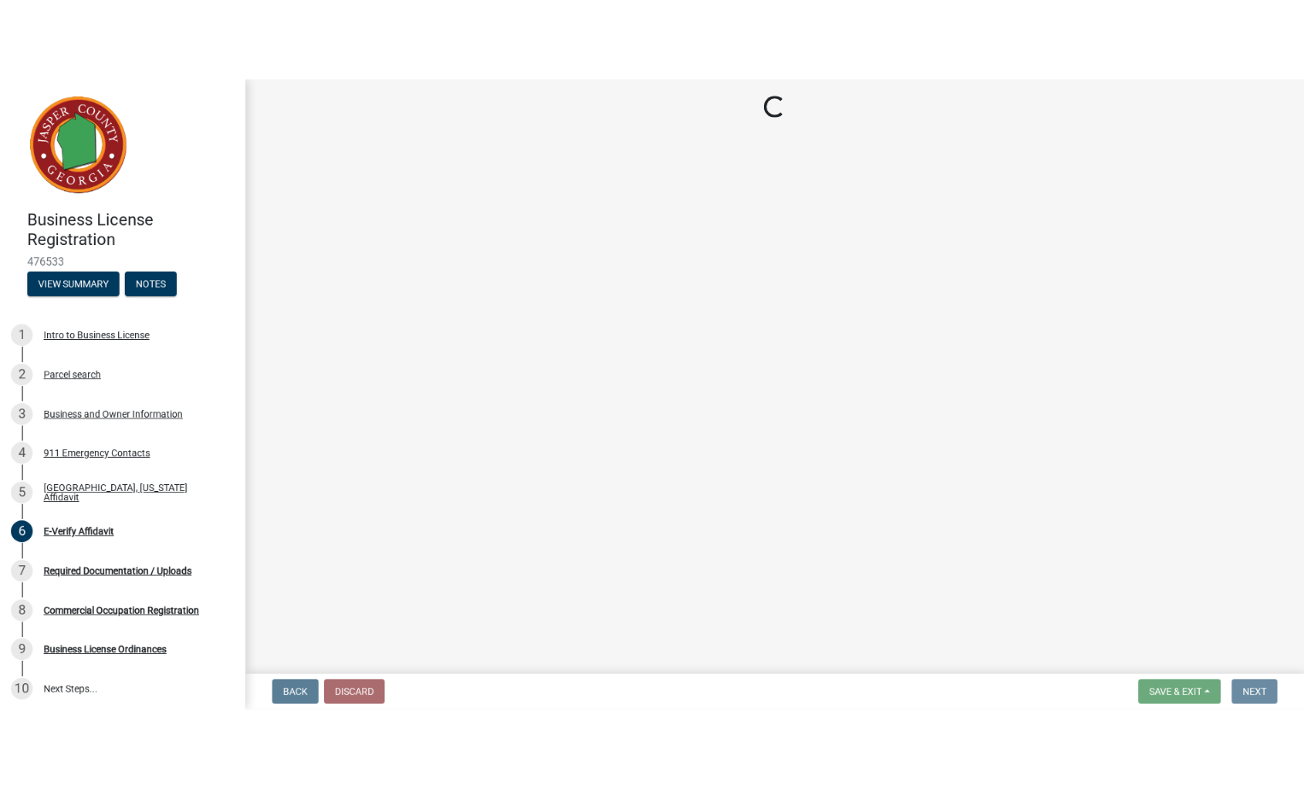
scroll to position [0, 0]
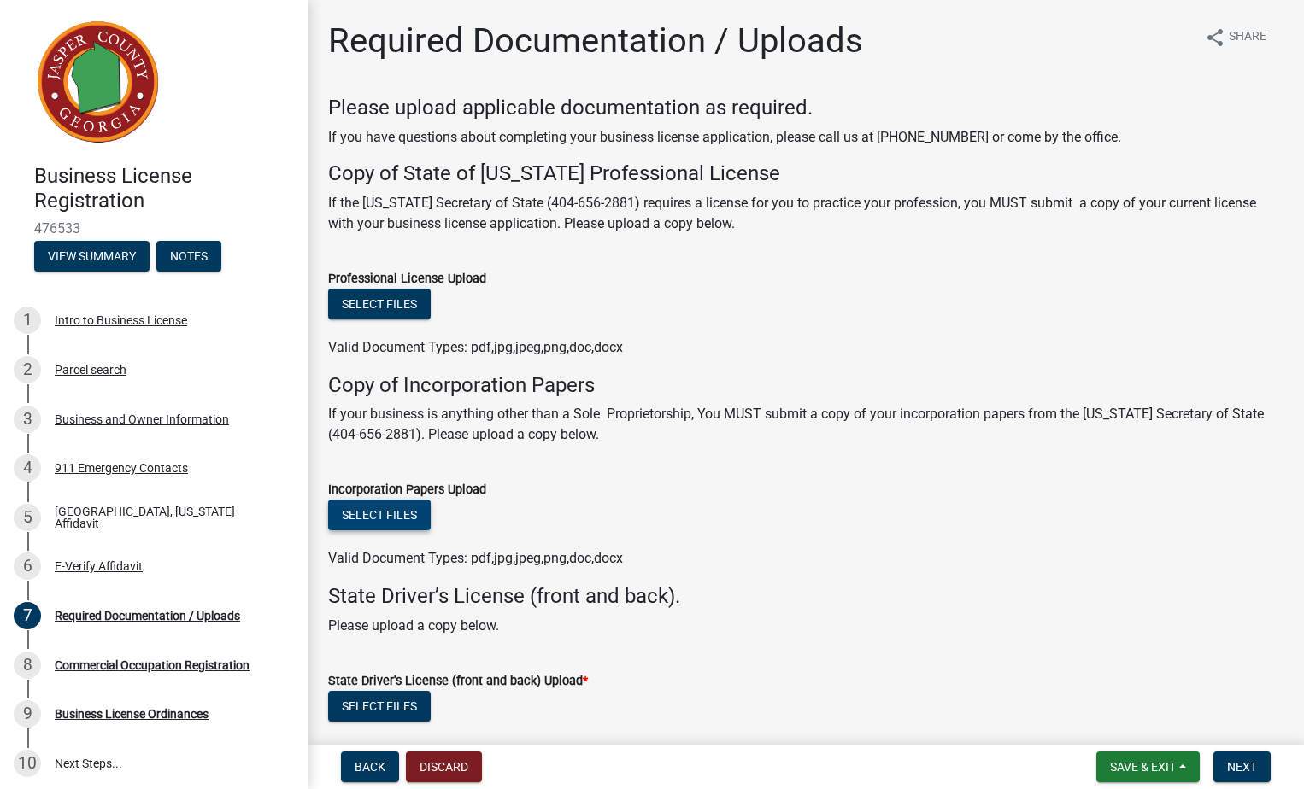
click at [367, 520] on button "Select files" at bounding box center [379, 515] width 103 height 31
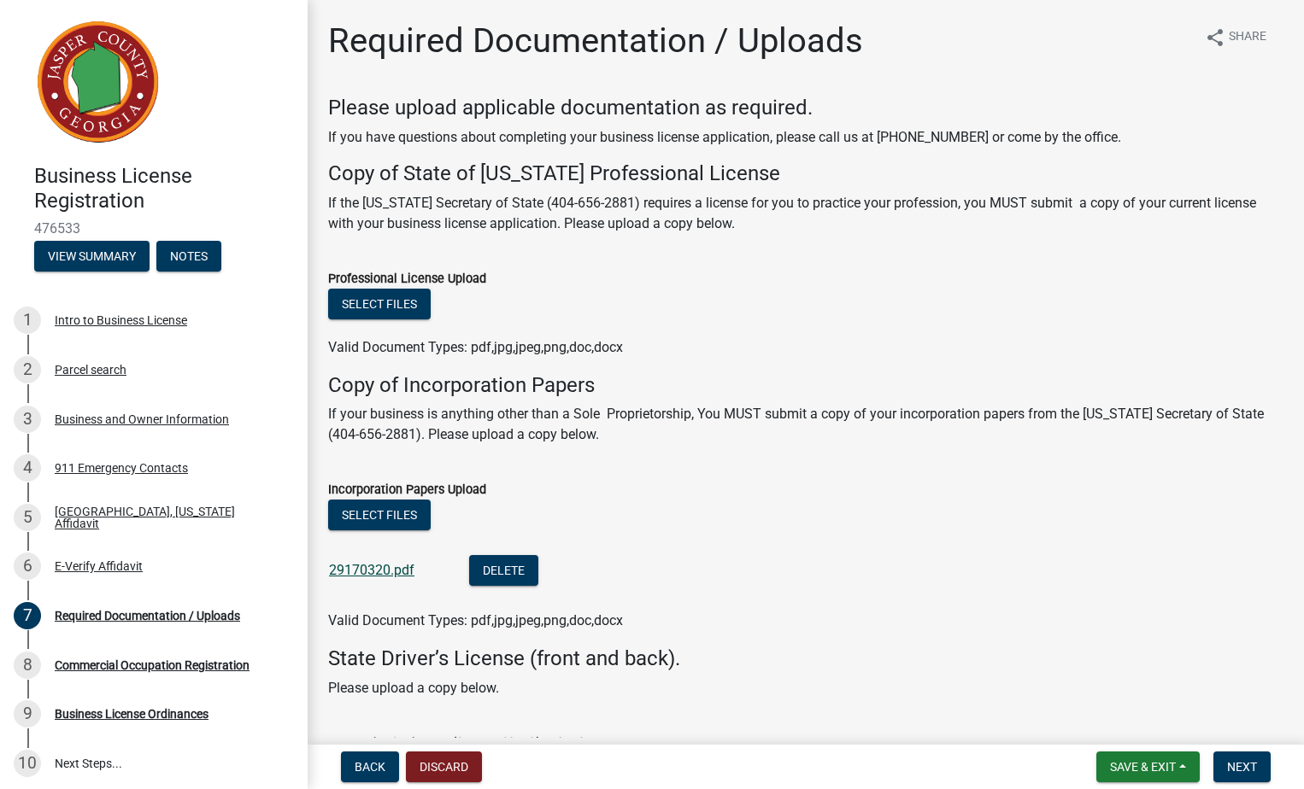
click at [362, 571] on link "29170320.pdf" at bounding box center [371, 570] width 85 height 16
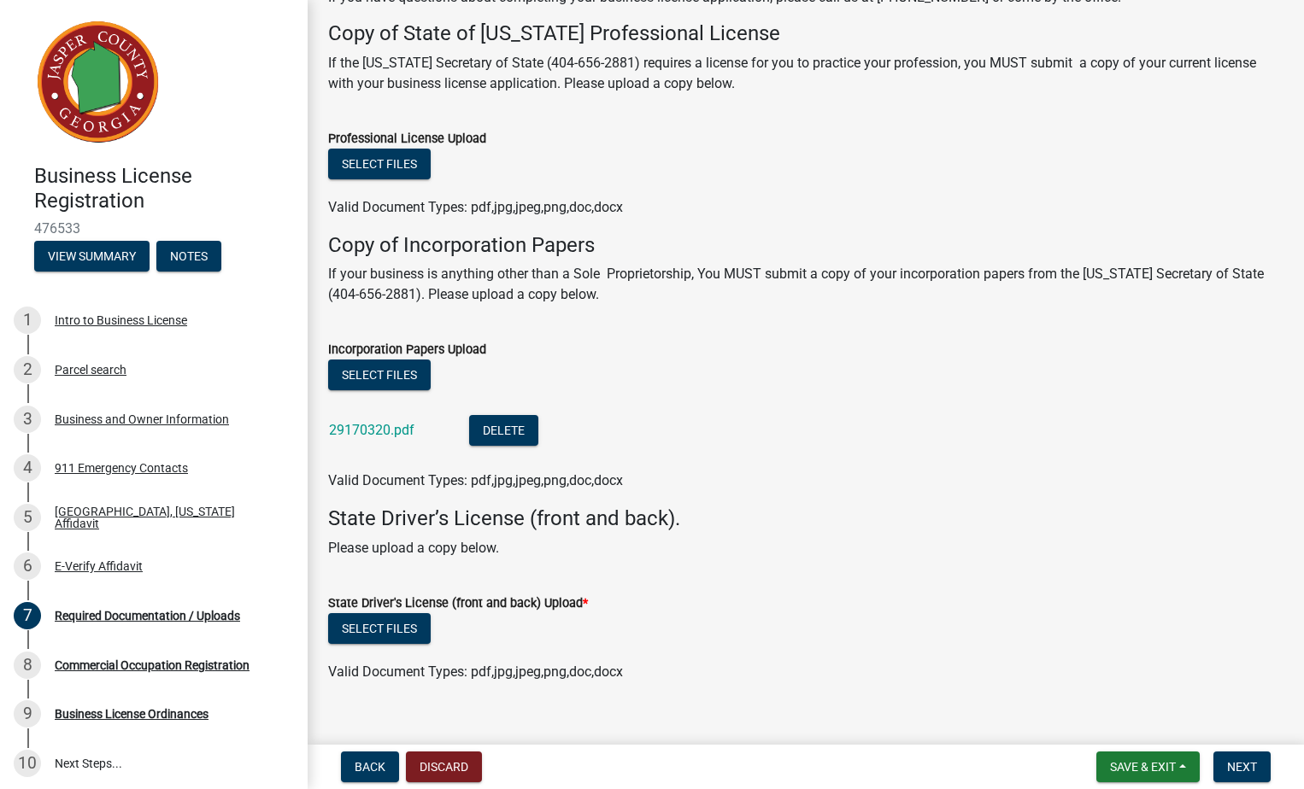
scroll to position [167, 0]
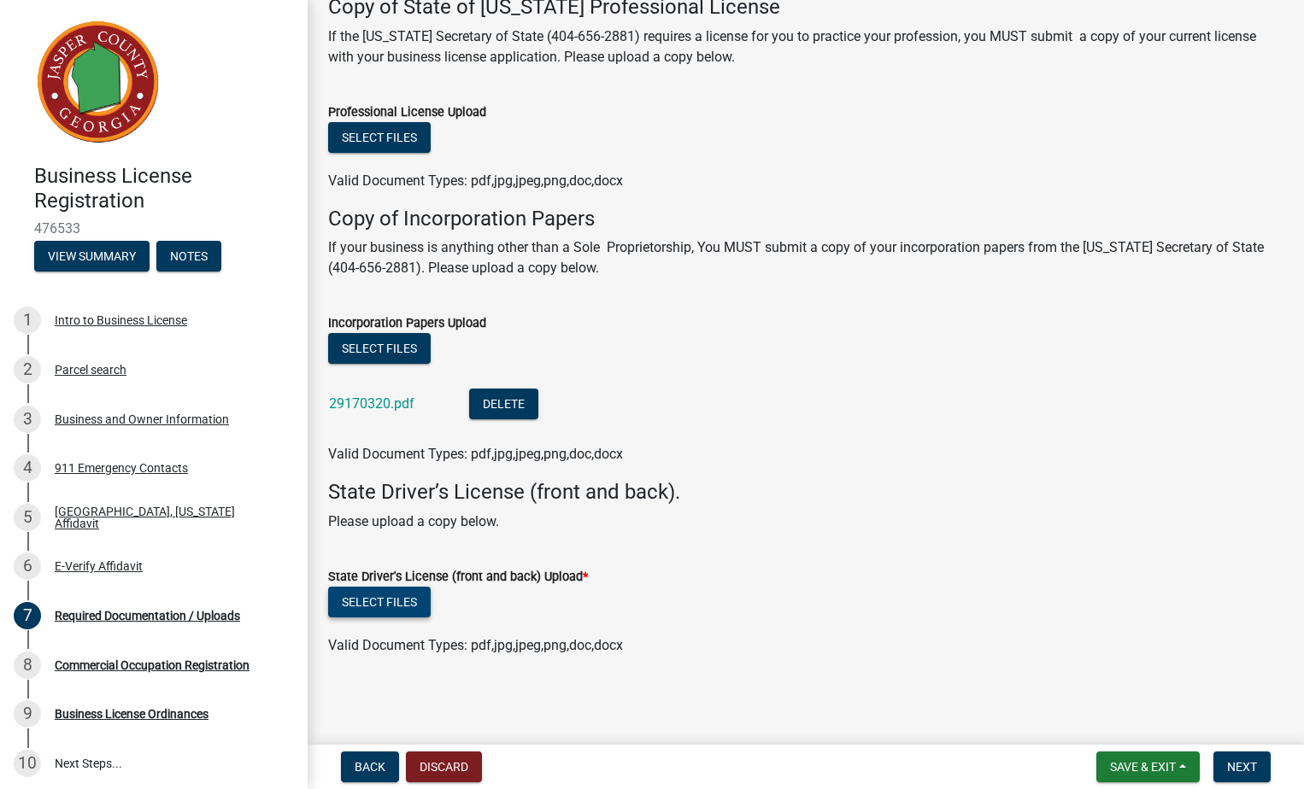
click at [367, 601] on button "Select files" at bounding box center [379, 602] width 103 height 31
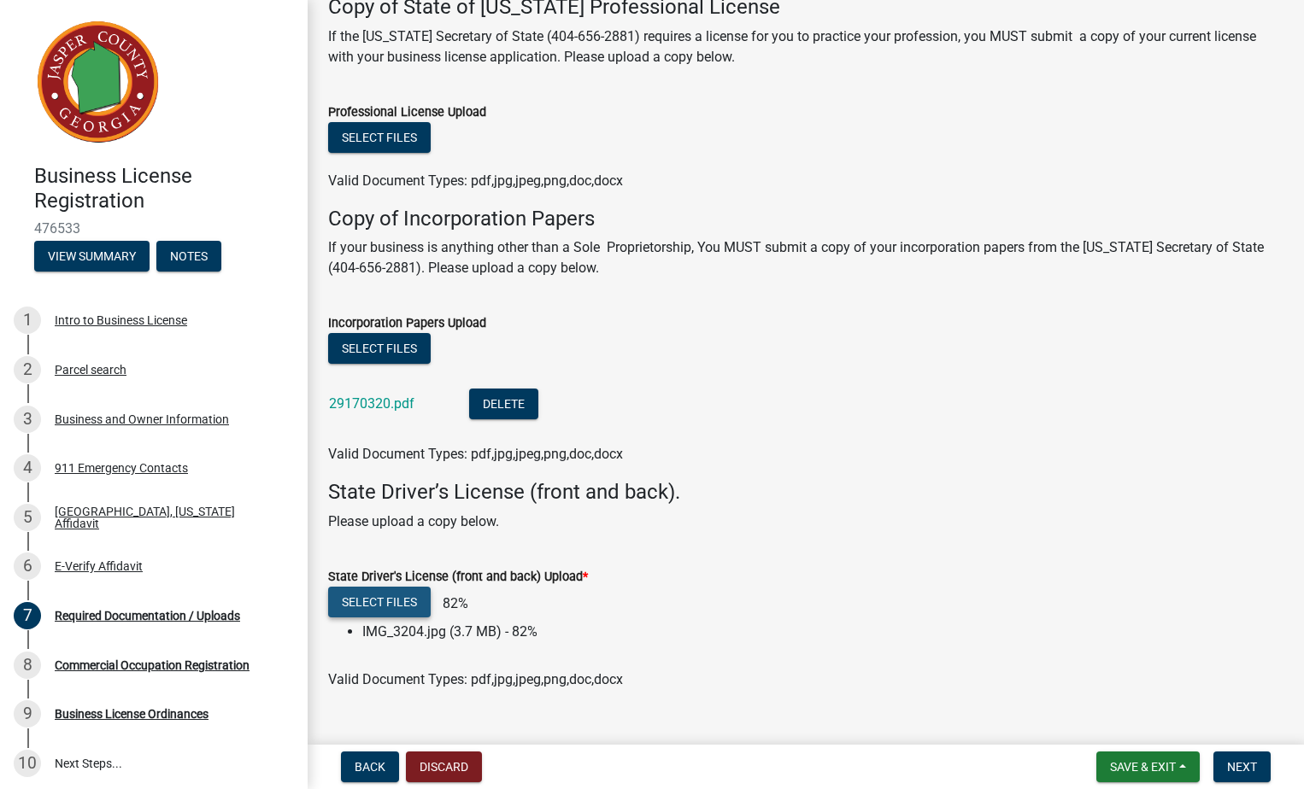
click at [360, 607] on button "Select files" at bounding box center [379, 602] width 103 height 31
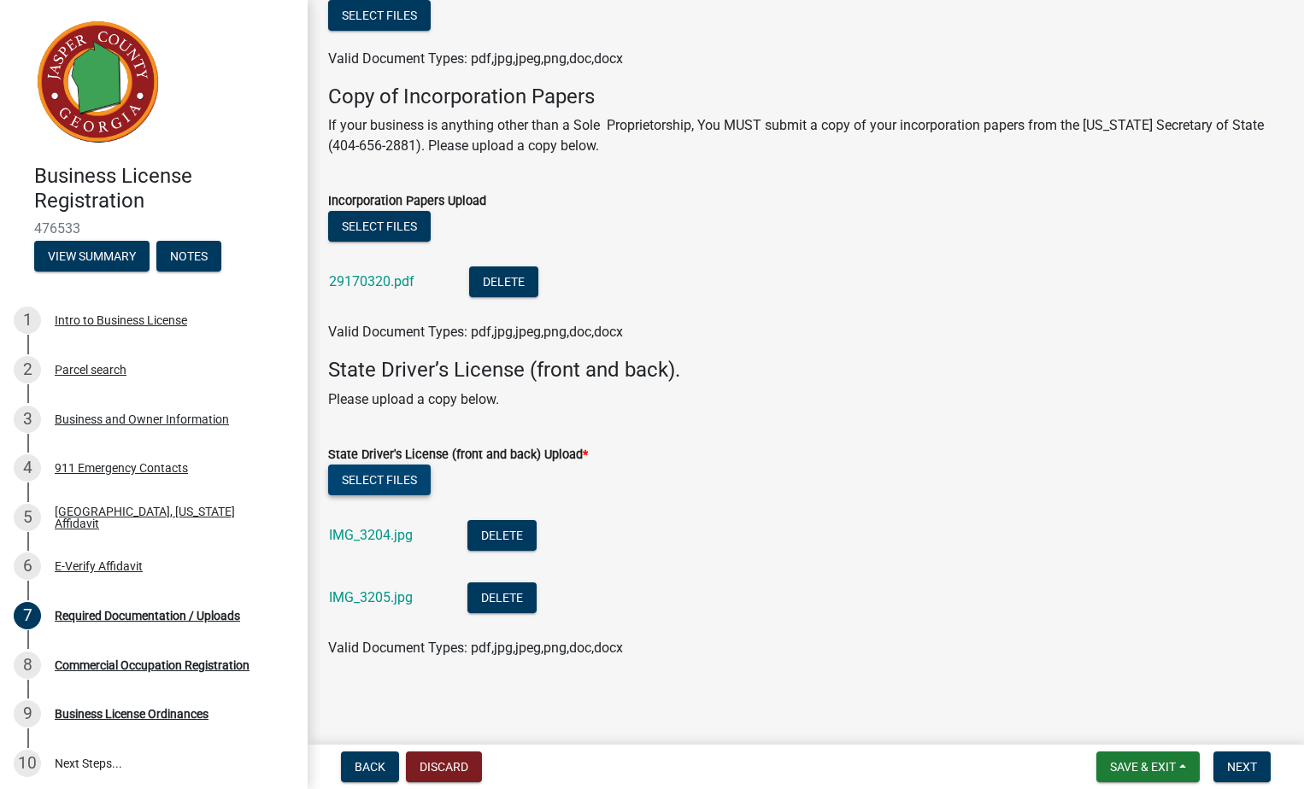
scroll to position [291, 0]
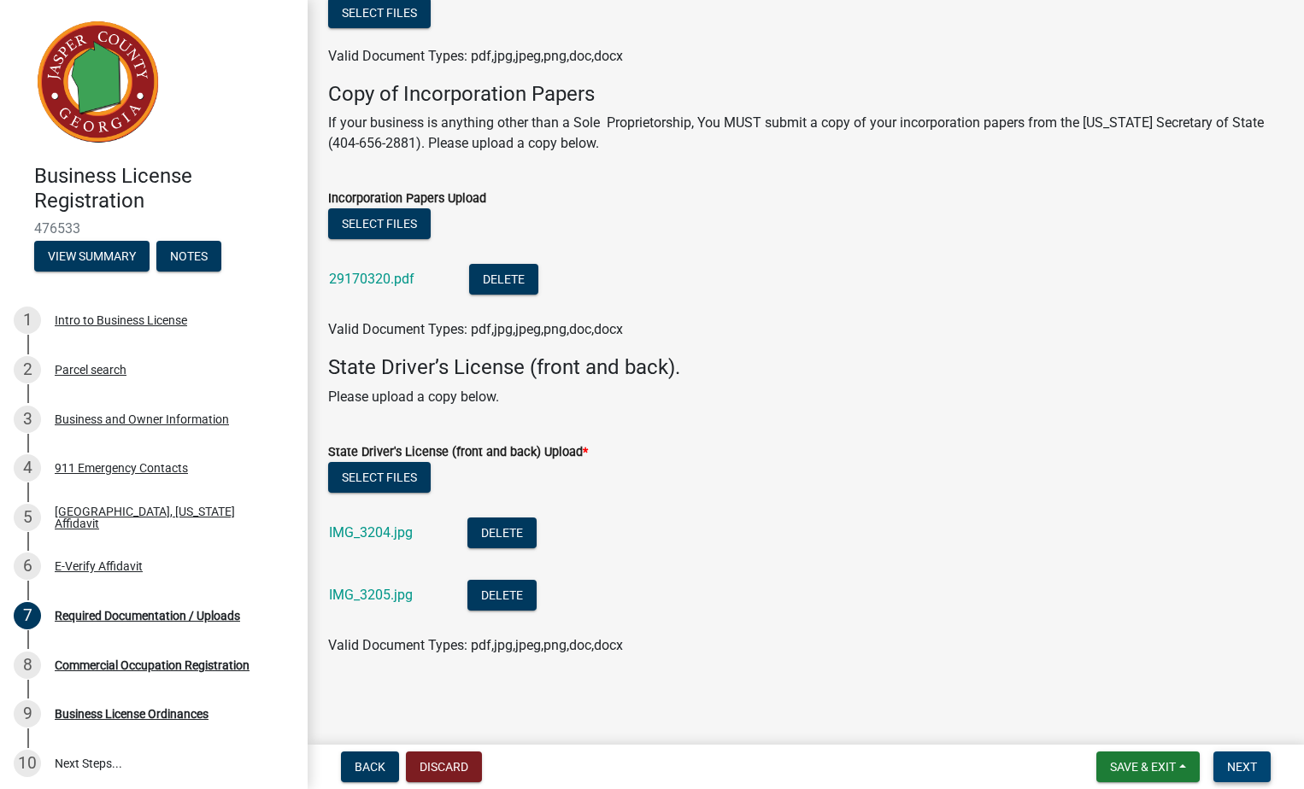
click at [1243, 771] on span "Next" at bounding box center [1242, 767] width 30 height 14
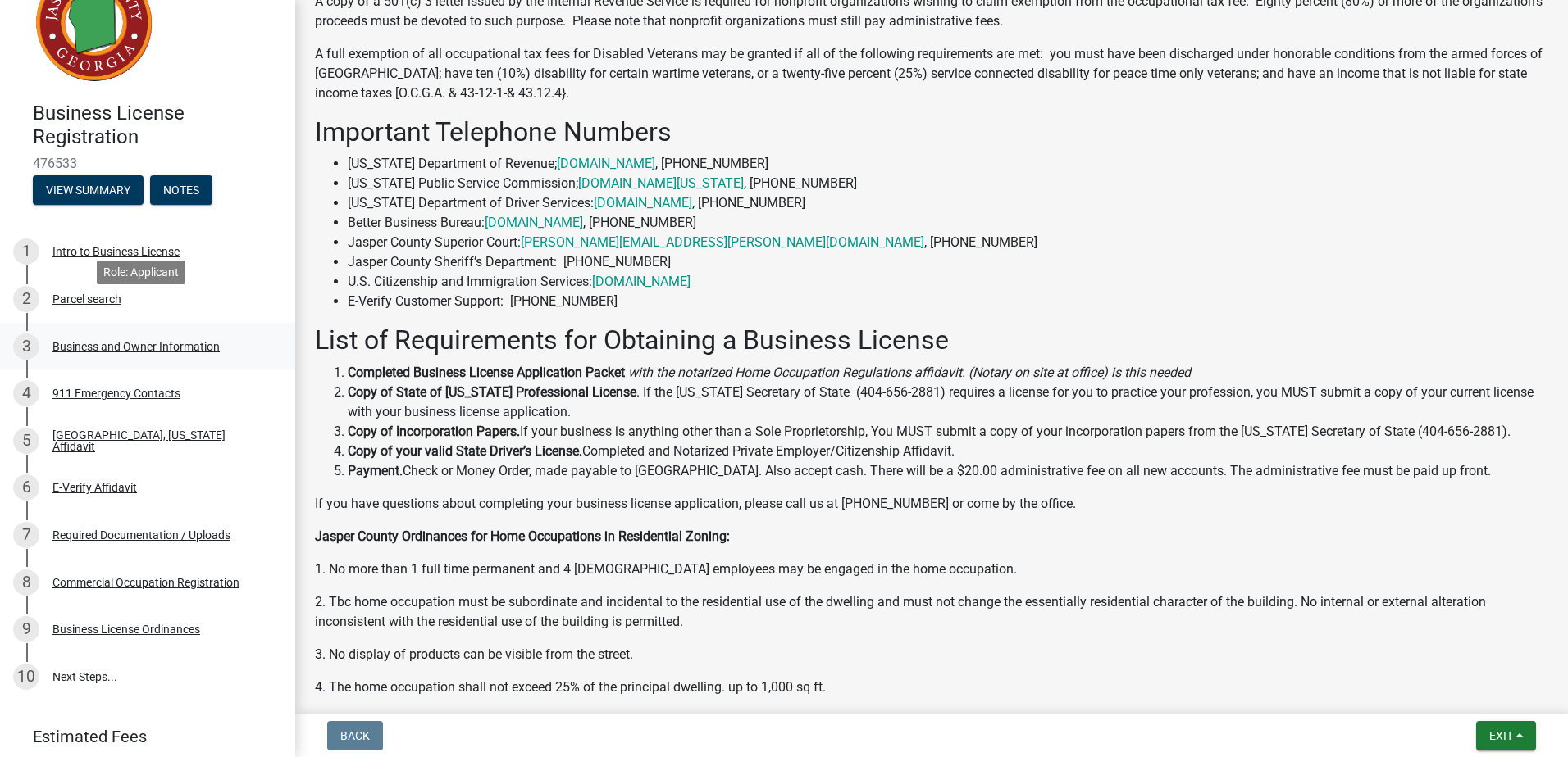
scroll to position [115, 0]
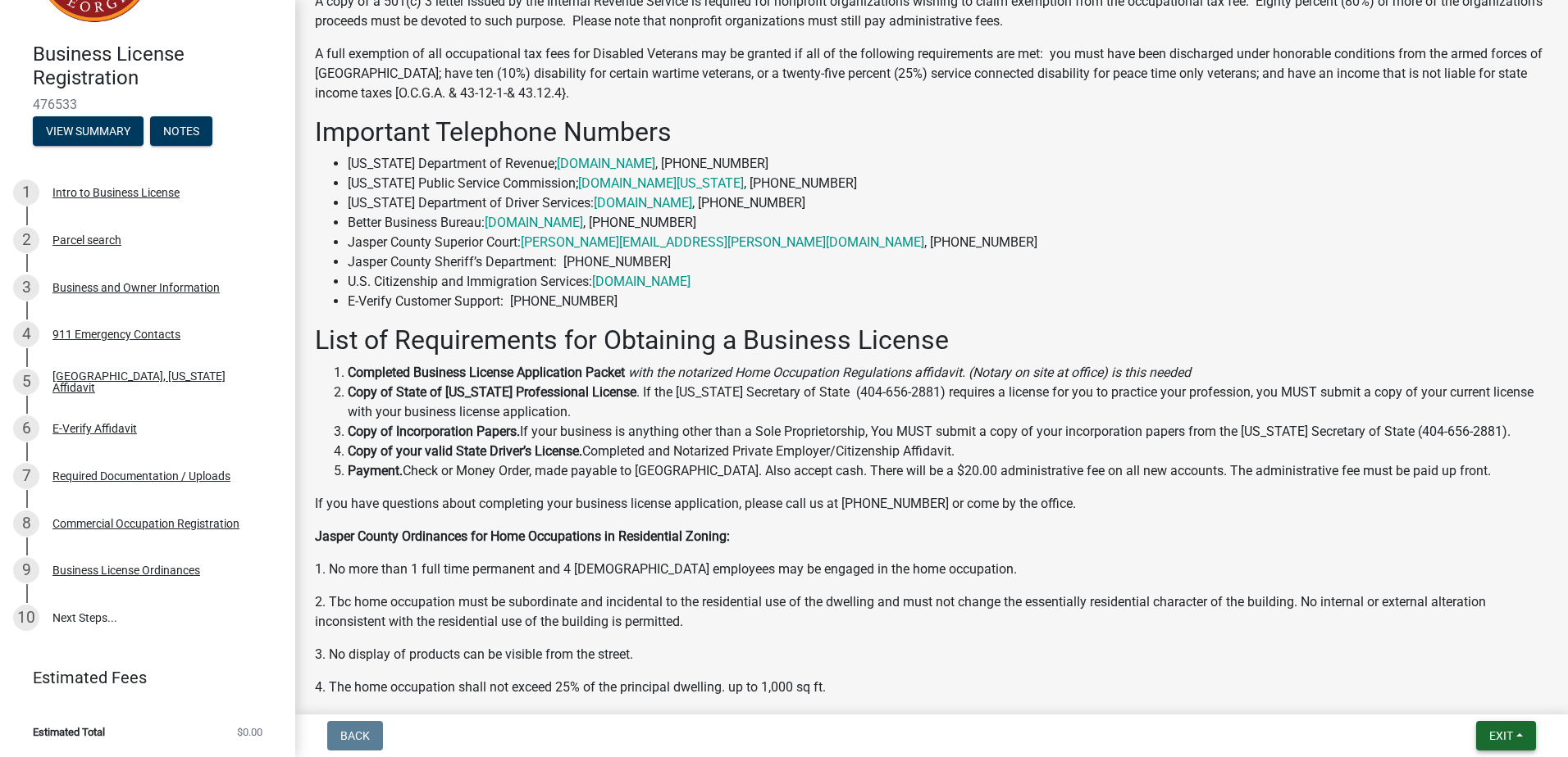
click at [1507, 735] on span "Exit" at bounding box center [1501, 736] width 24 height 13
click at [1437, 651] on button "Save" at bounding box center [1470, 653] width 131 height 39
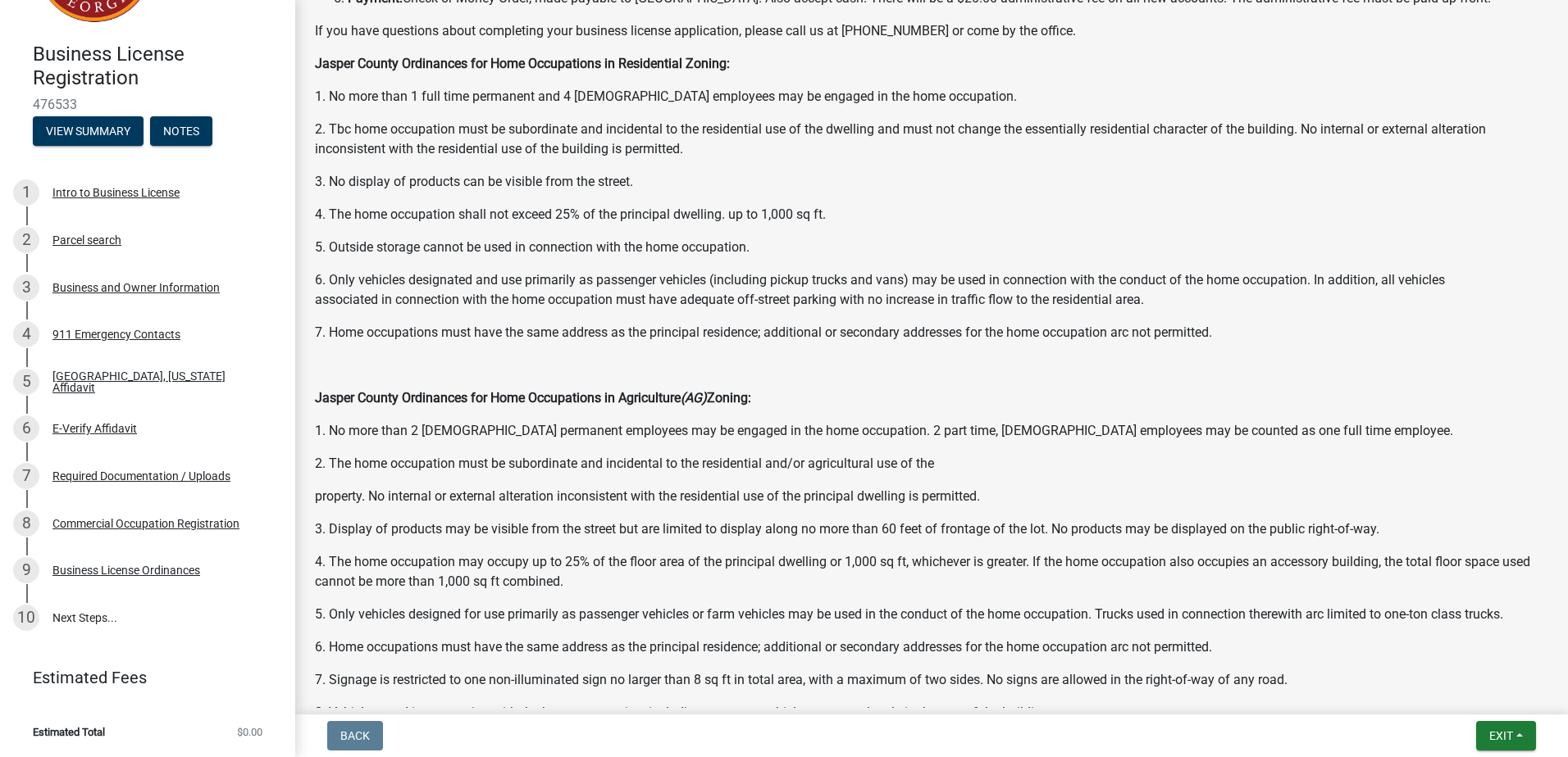
scroll to position [1001, 0]
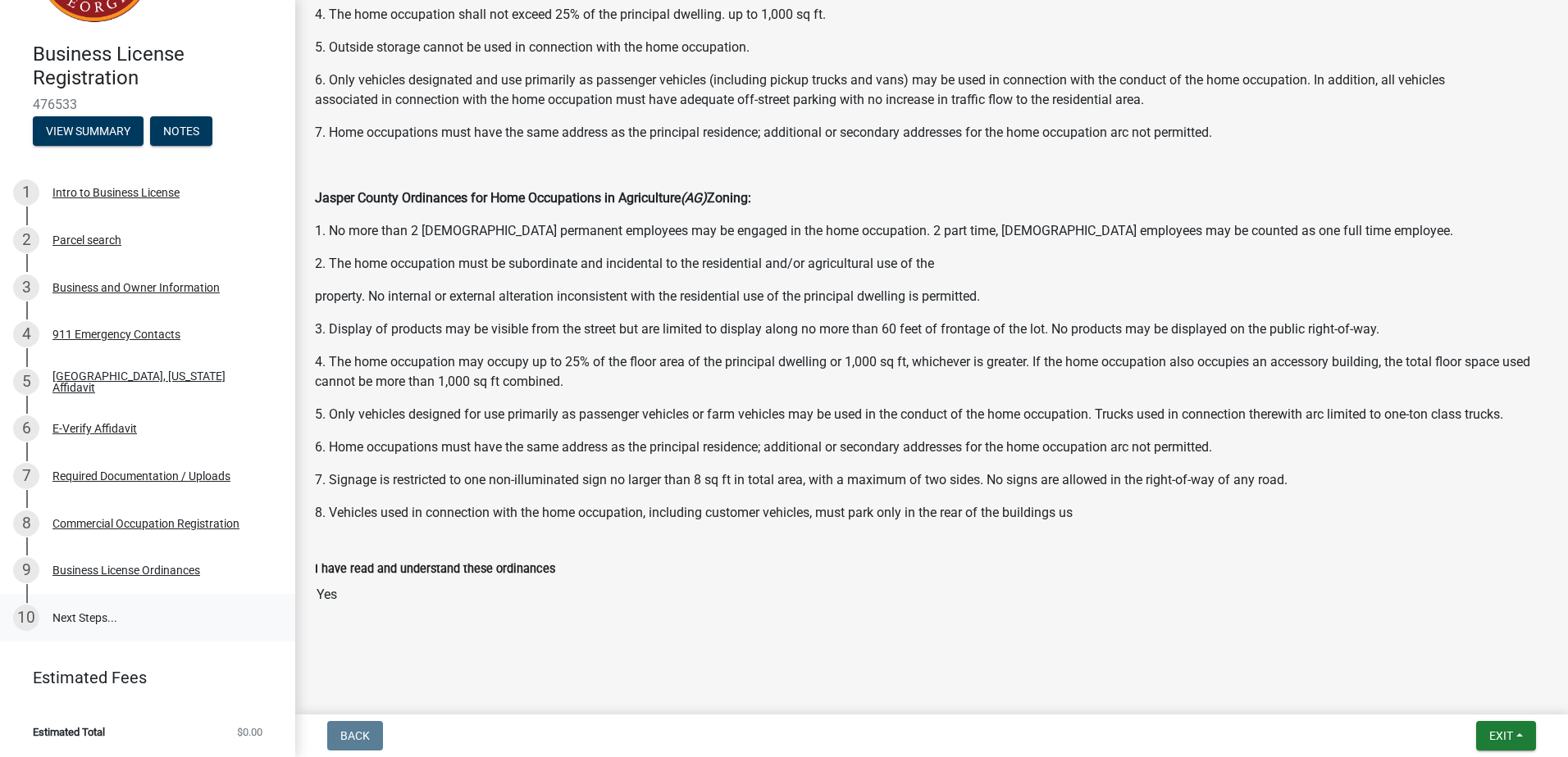
click at [70, 620] on link "10 Next Steps..." at bounding box center [148, 618] width 296 height 48
click at [1483, 728] on button "Exit" at bounding box center [1506, 736] width 59 height 30
click at [1472, 696] on button "Save & Exit" at bounding box center [1470, 693] width 131 height 39
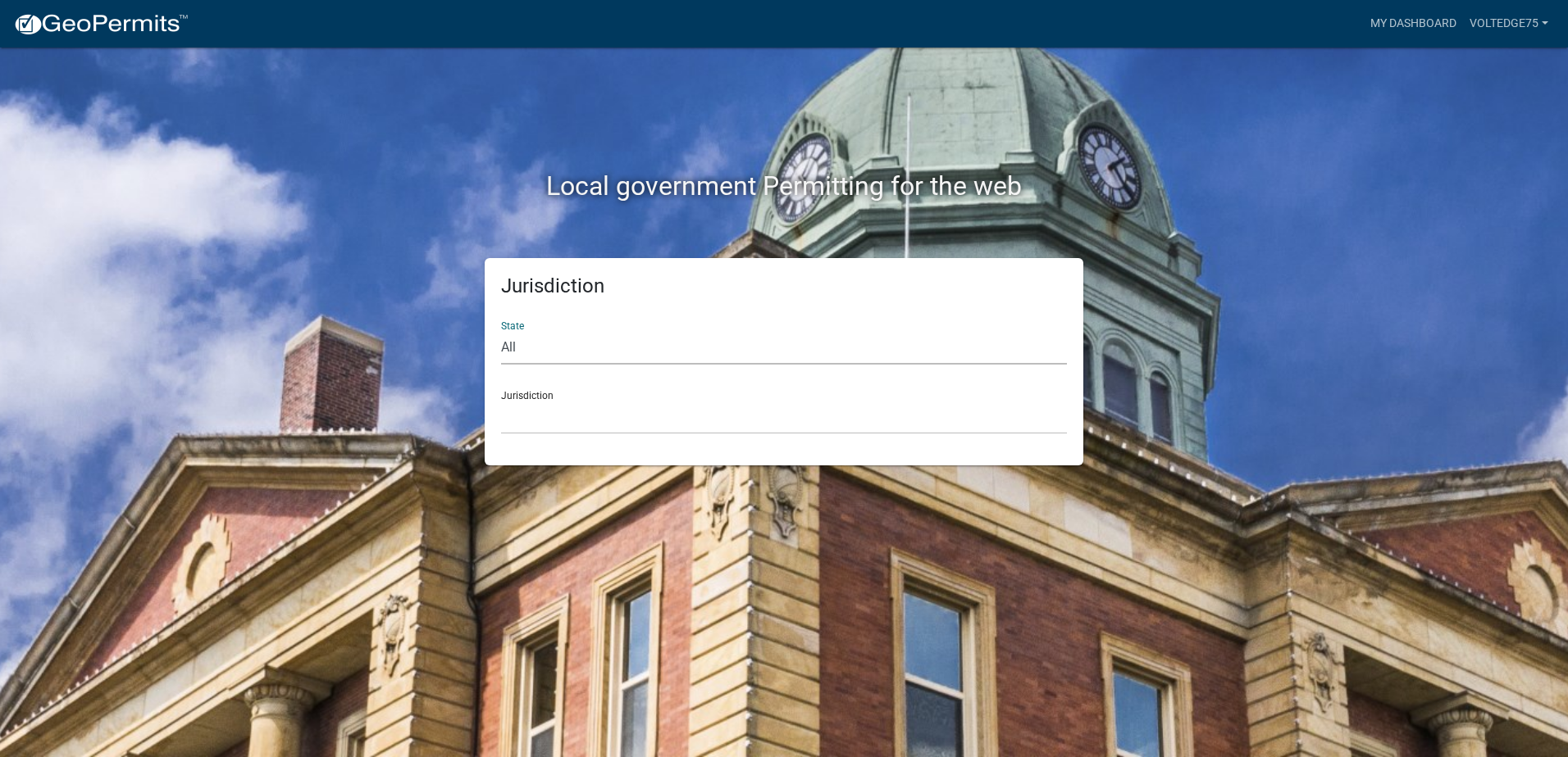
click at [533, 335] on select "All Colorado Georgia Indiana Iowa Kansas Minnesota Ohio South Carolina Wisconsin" at bounding box center [784, 347] width 566 height 34
click at [536, 335] on select "All Colorado Georgia Indiana Iowa Kansas Minnesota Ohio South Carolina Wisconsin" at bounding box center [784, 347] width 566 height 34
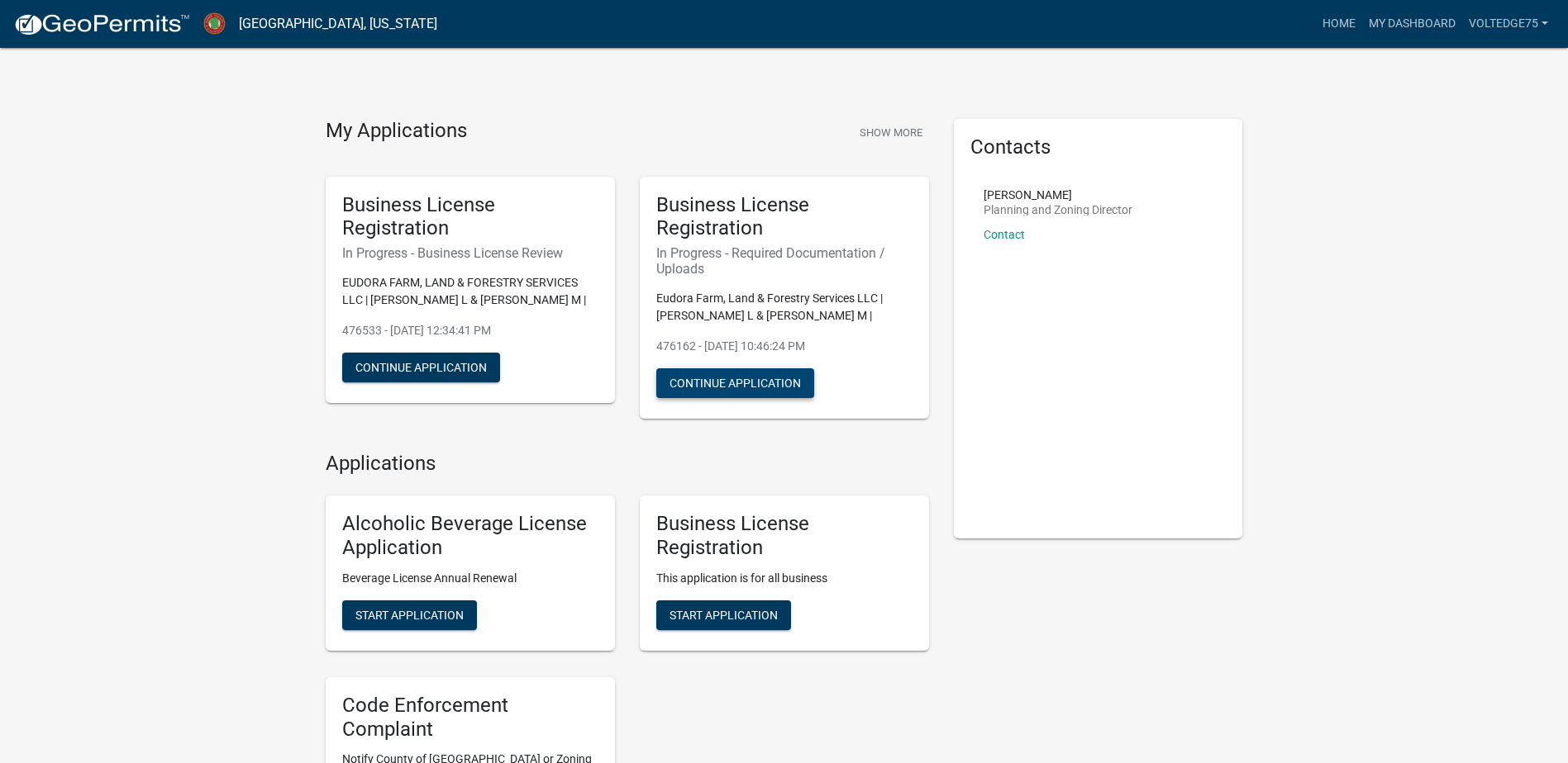
click at [735, 382] on button "Continue Application" at bounding box center [734, 383] width 158 height 30
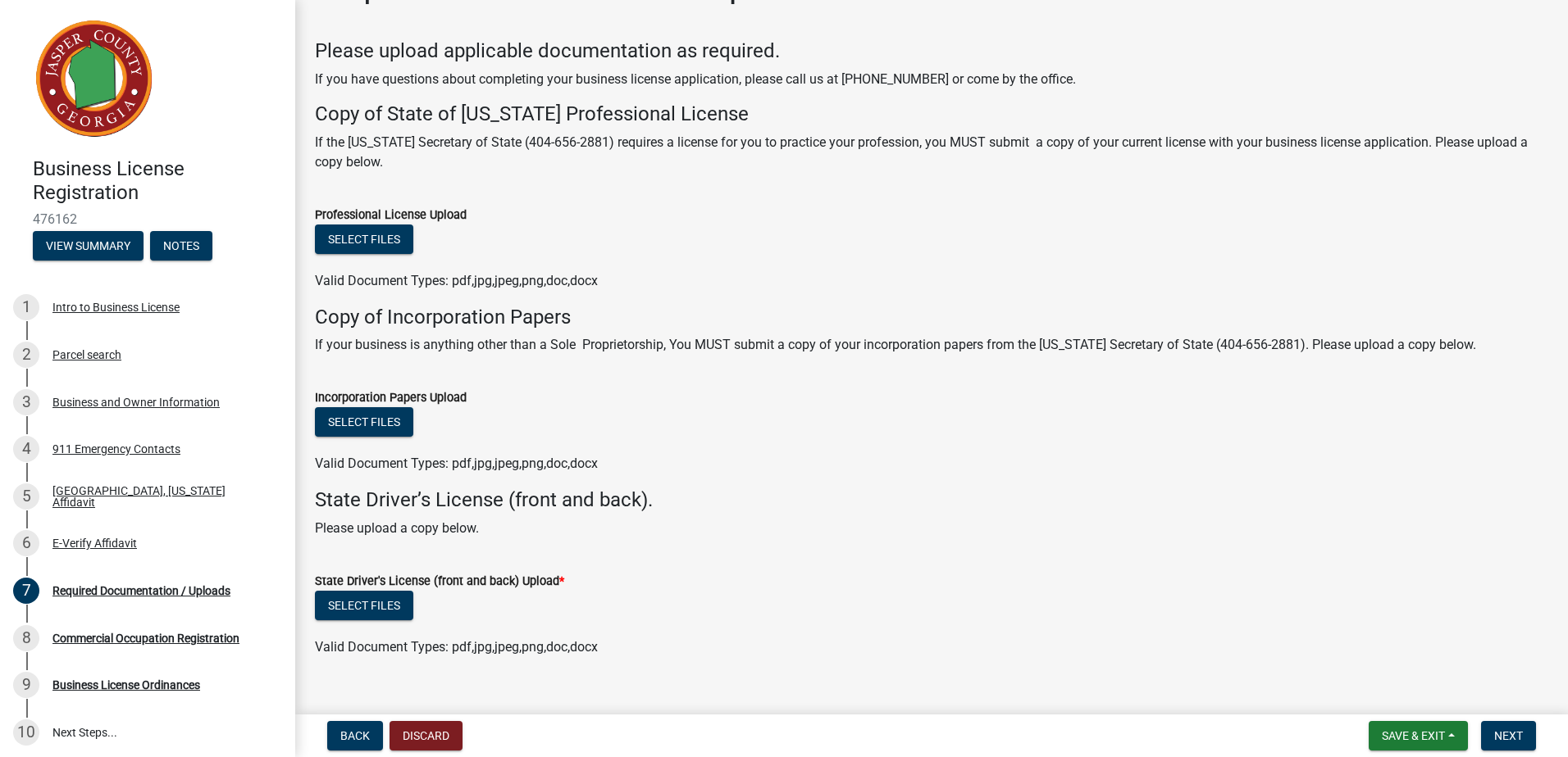
scroll to position [81, 0]
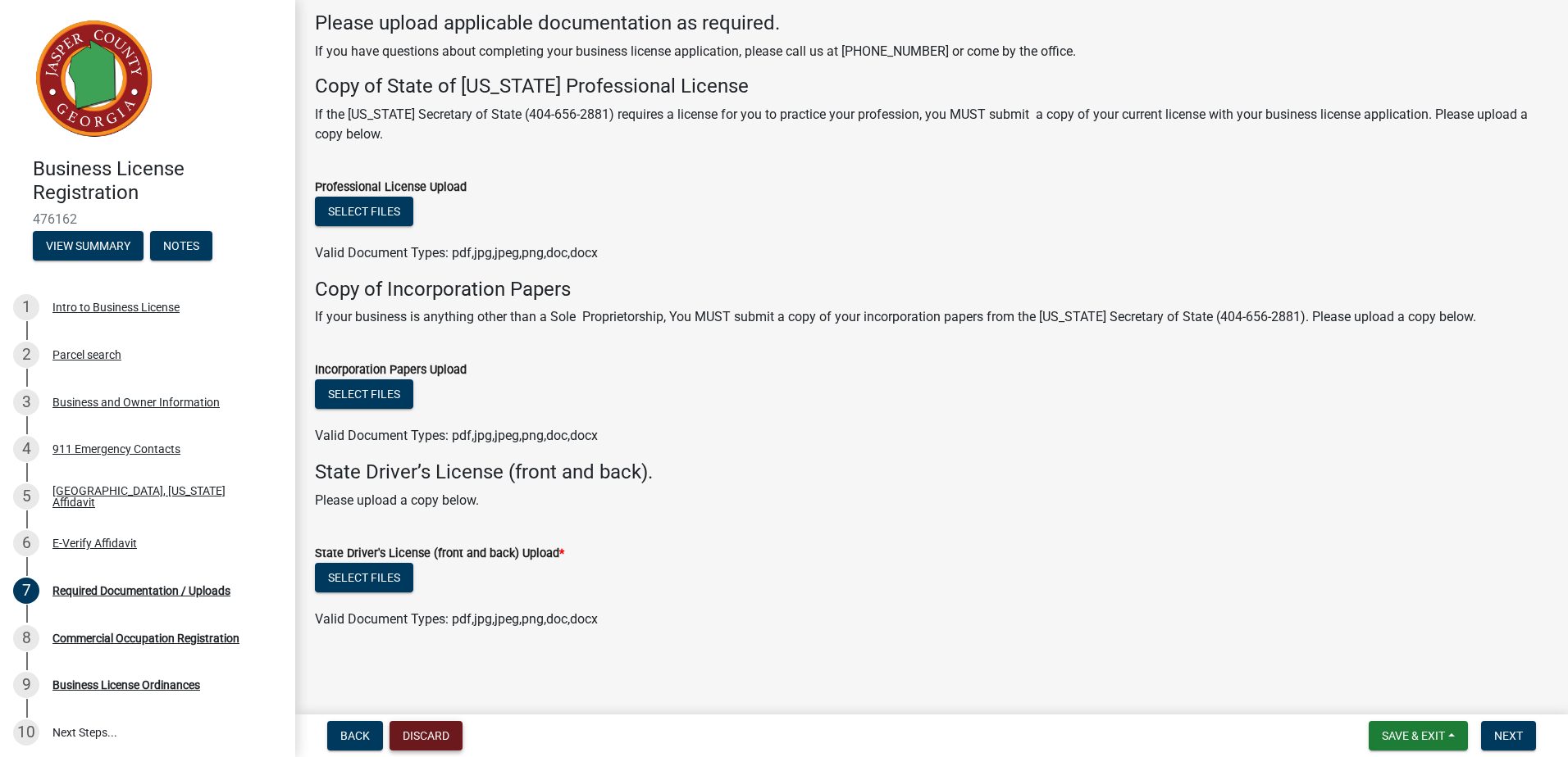
click at [431, 744] on button "Discard" at bounding box center [426, 736] width 73 height 30
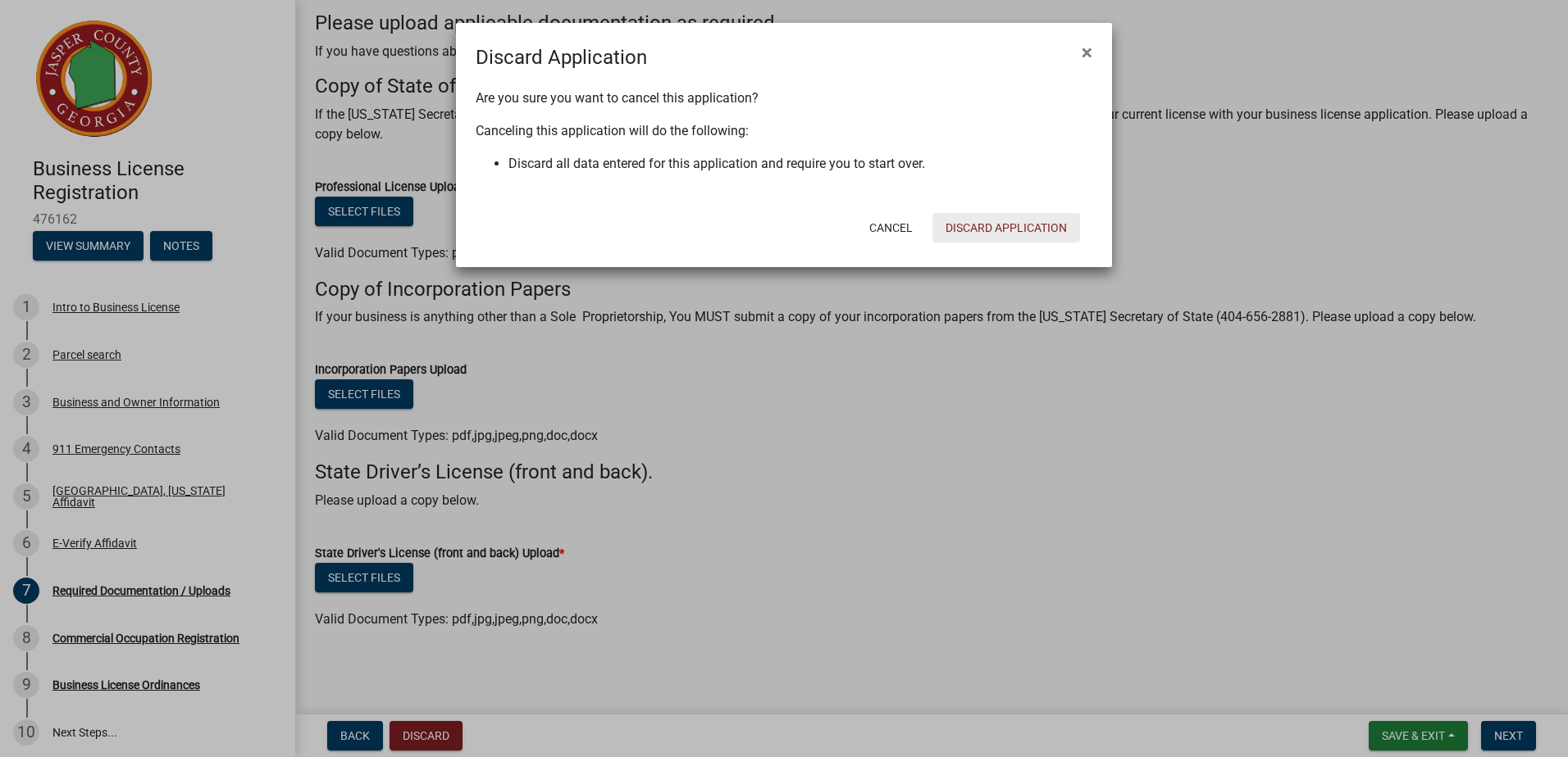
click at [992, 232] on button "Discard Application" at bounding box center [1006, 227] width 148 height 30
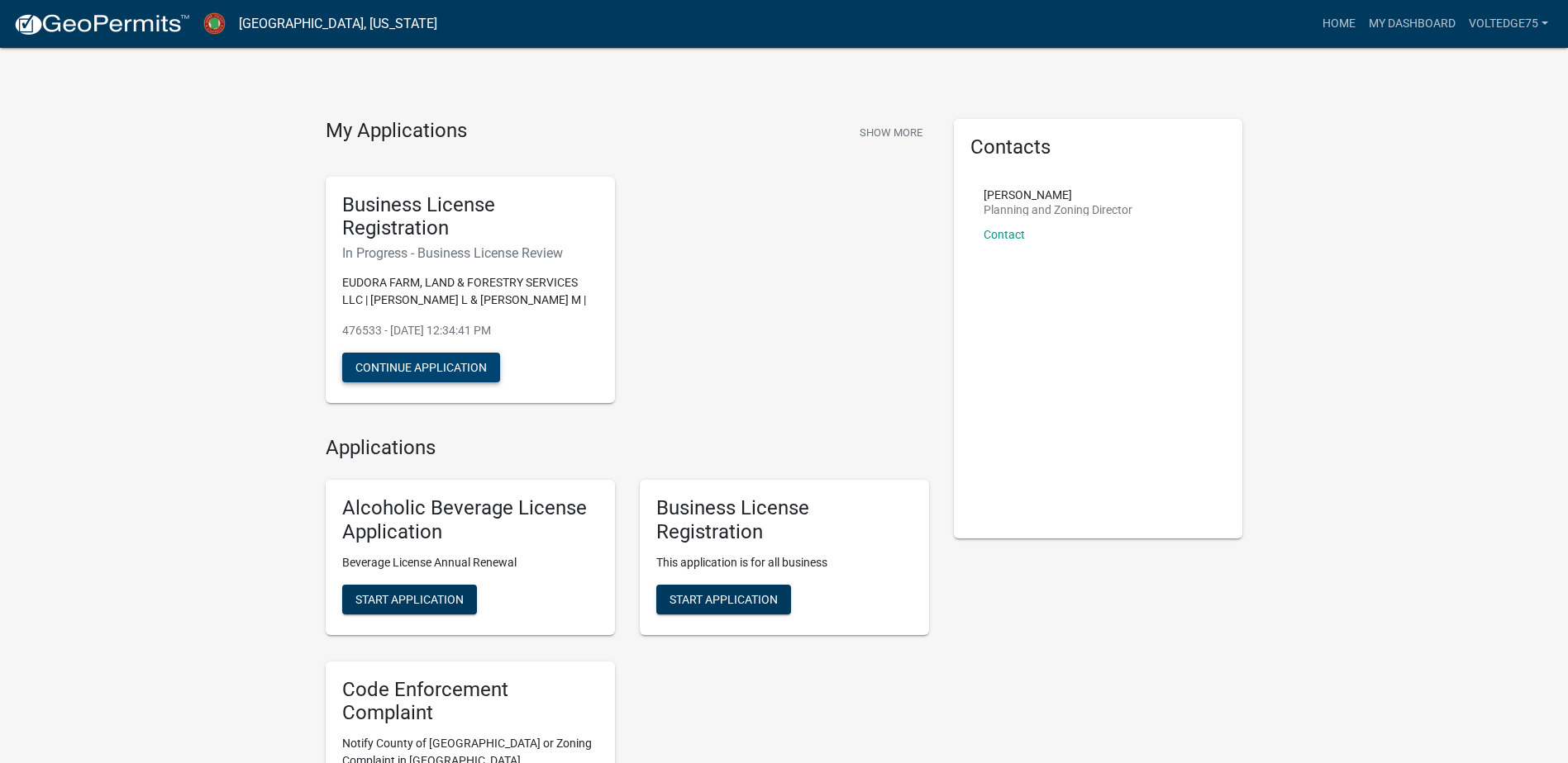
click at [438, 370] on button "Continue Application" at bounding box center [421, 367] width 158 height 30
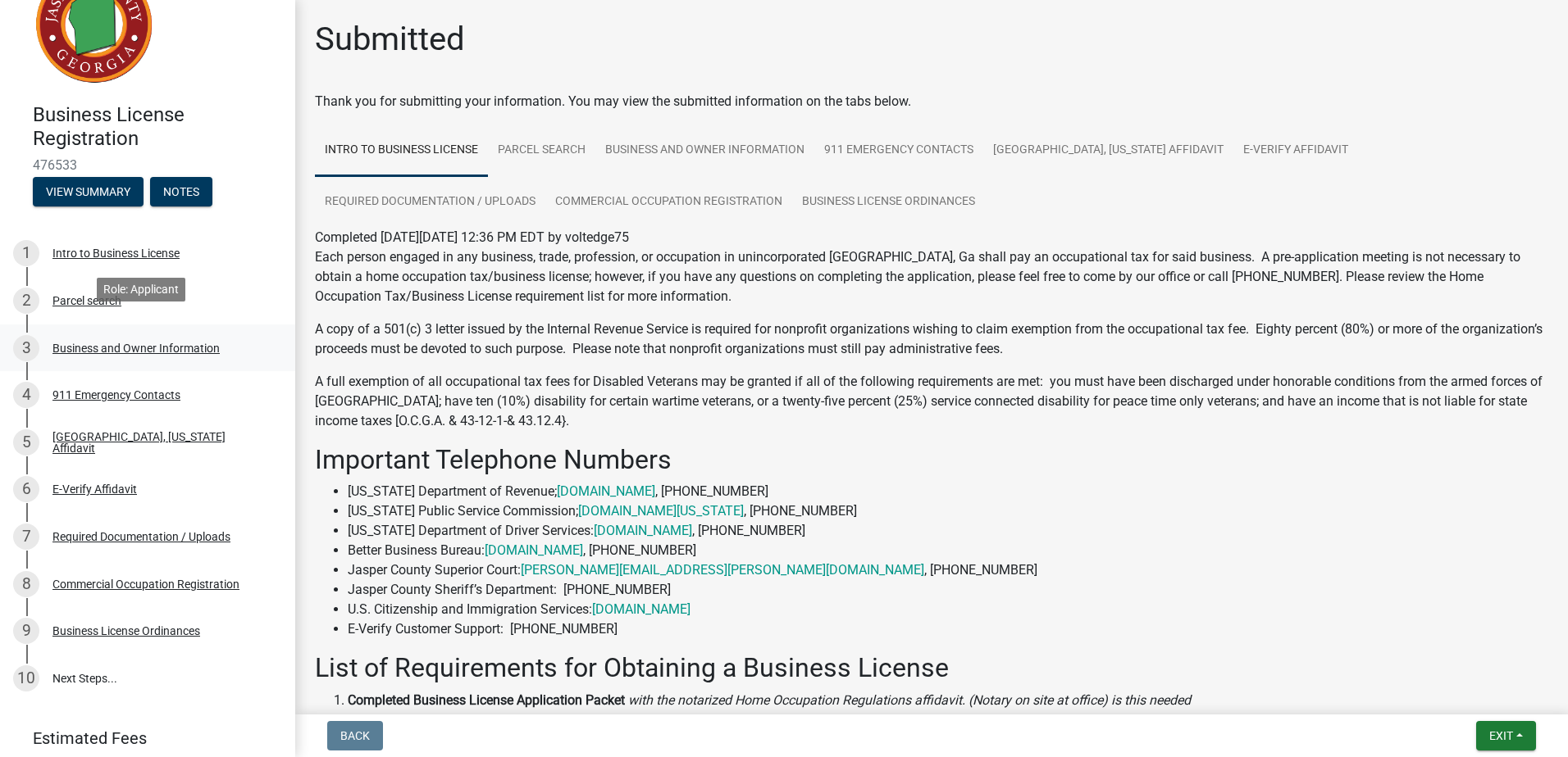
scroll to position [115, 0]
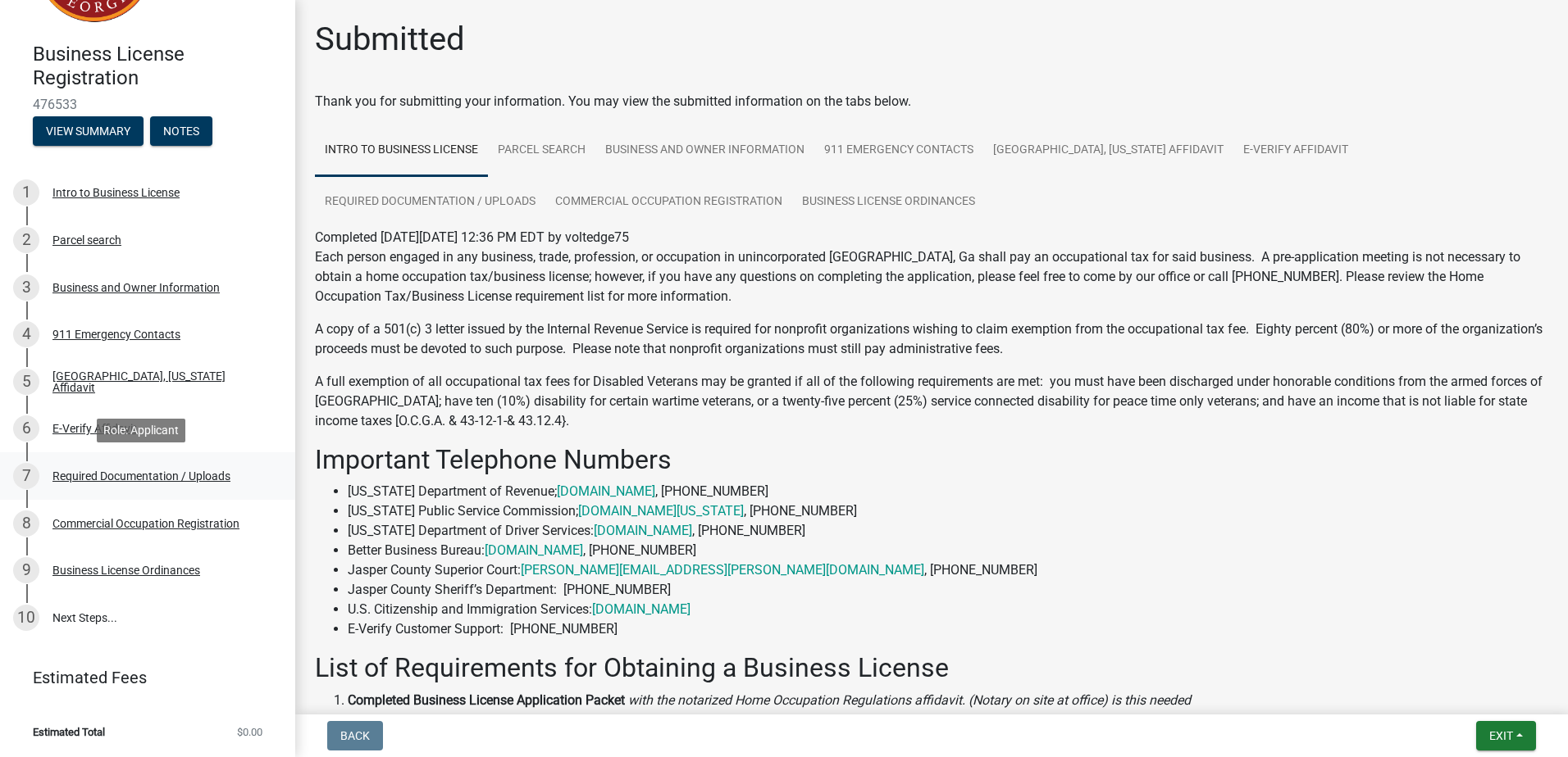
click at [70, 472] on div "Required Documentation / Uploads" at bounding box center [141, 476] width 178 height 12
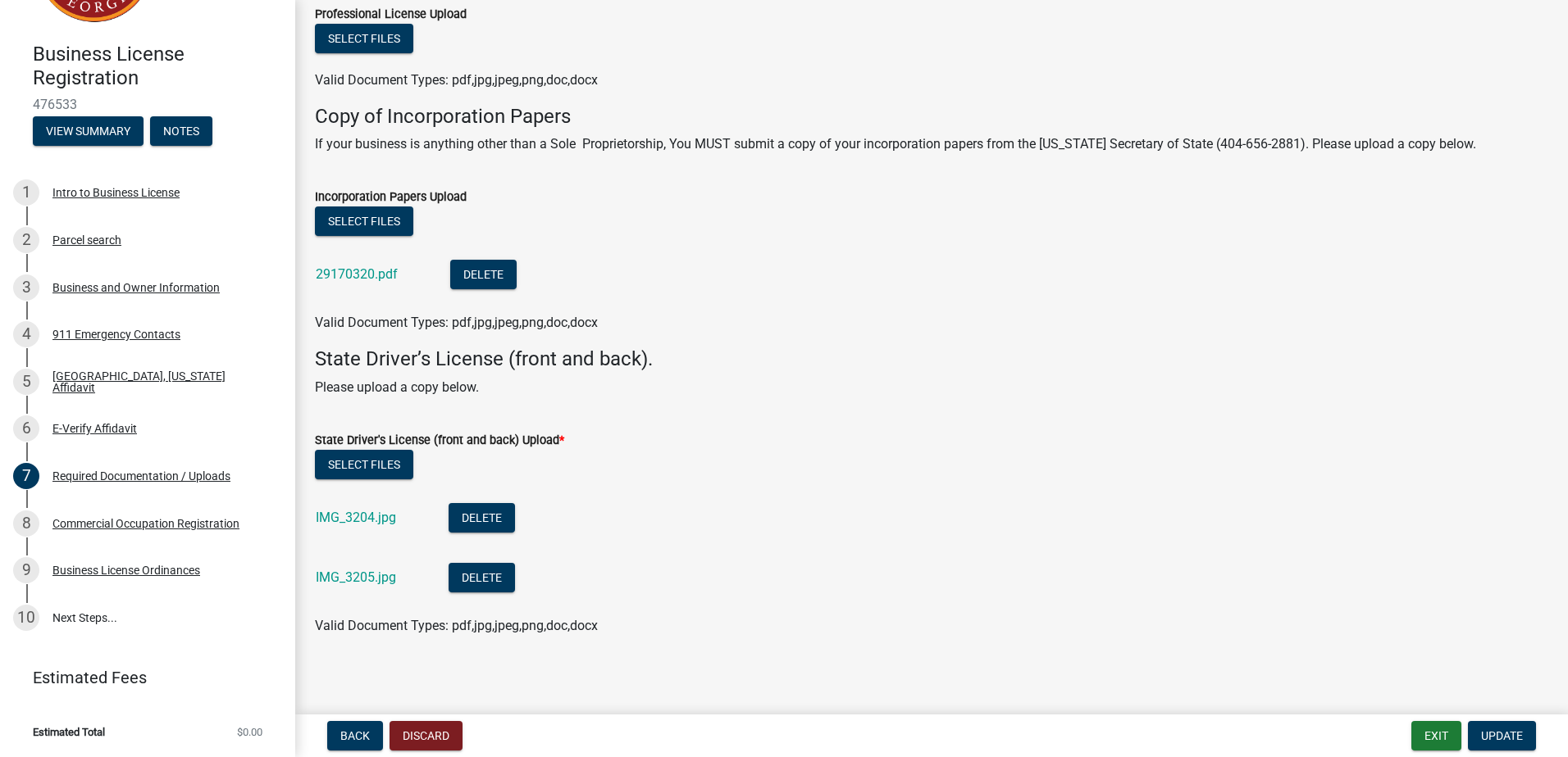
scroll to position [260, 0]
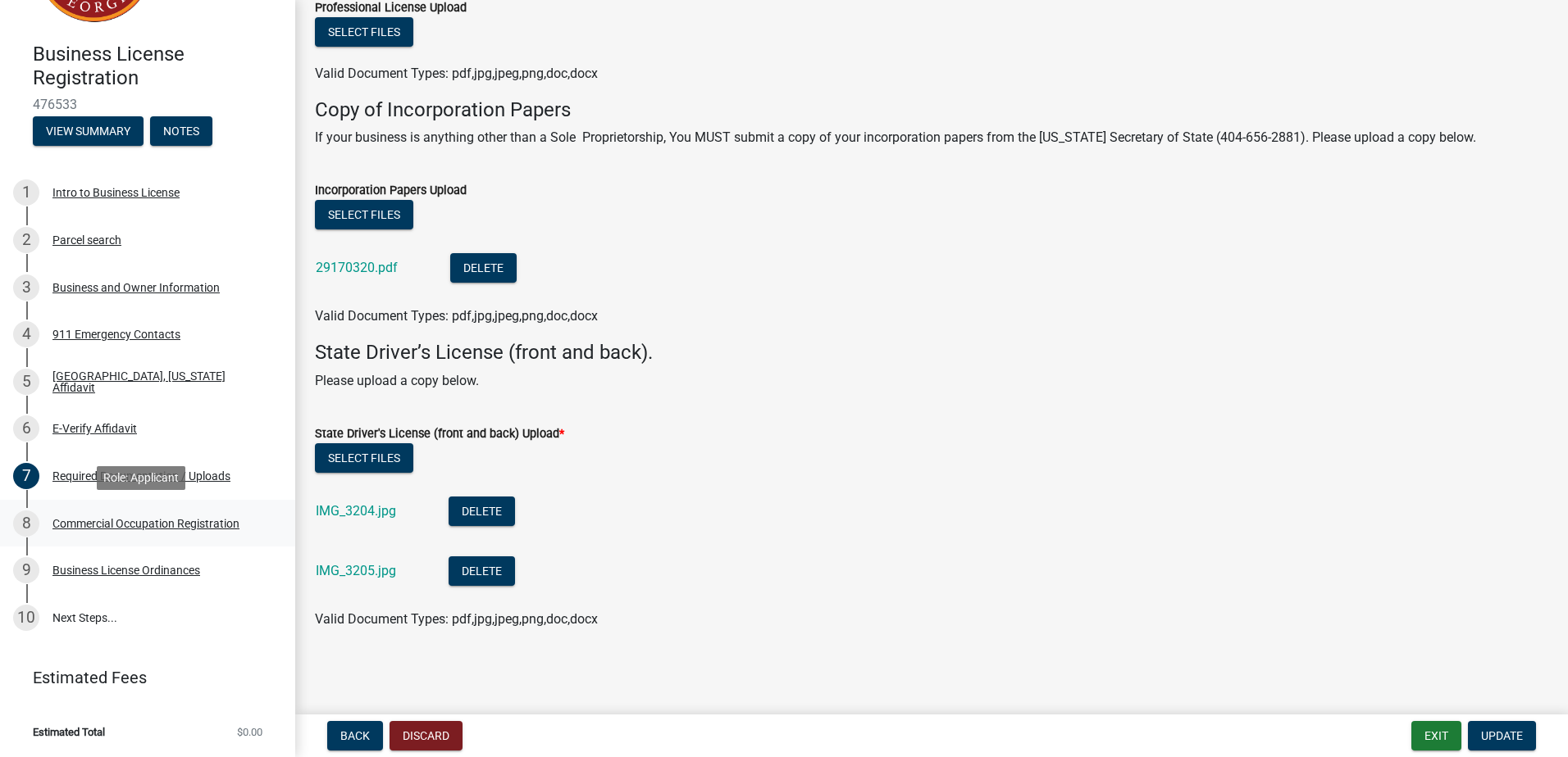
click at [101, 525] on div "Commercial Occupation Registration" at bounding box center [146, 524] width 187 height 12
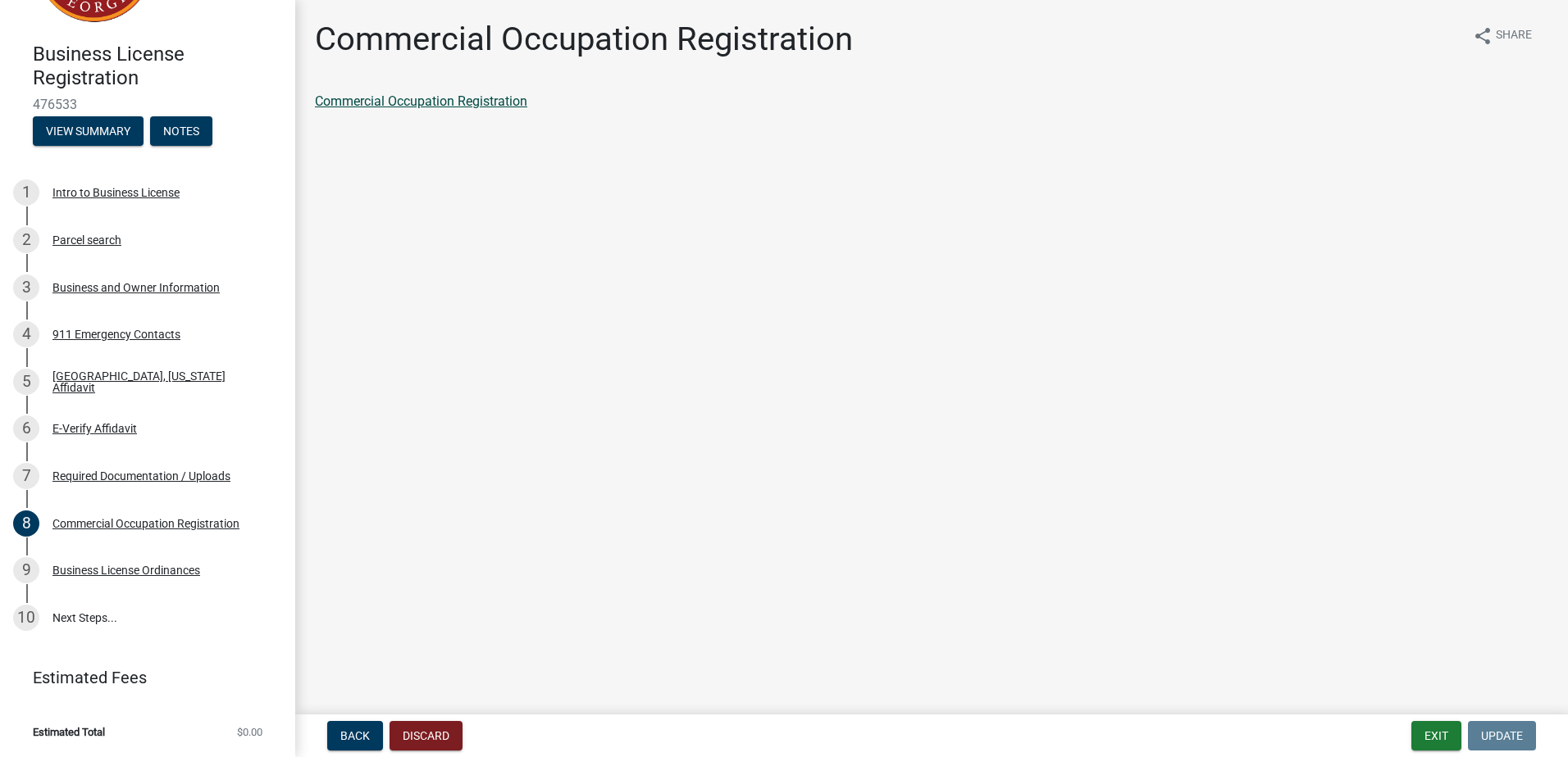
click at [478, 104] on link "Commercial Occupation Registration" at bounding box center [420, 101] width 212 height 15
click at [105, 193] on div "Intro to Business License" at bounding box center [116, 193] width 127 height 12
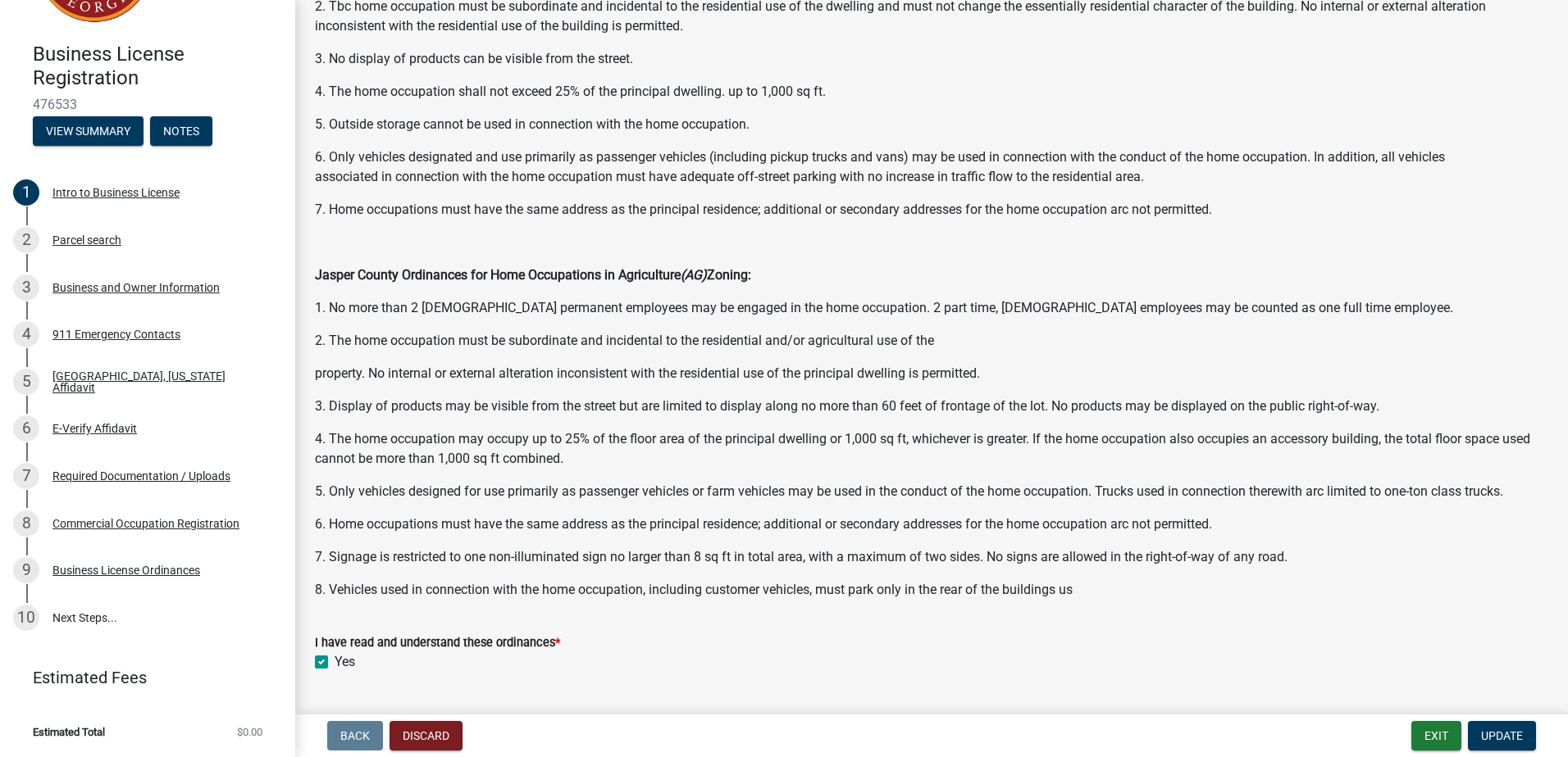
scroll to position [811, 0]
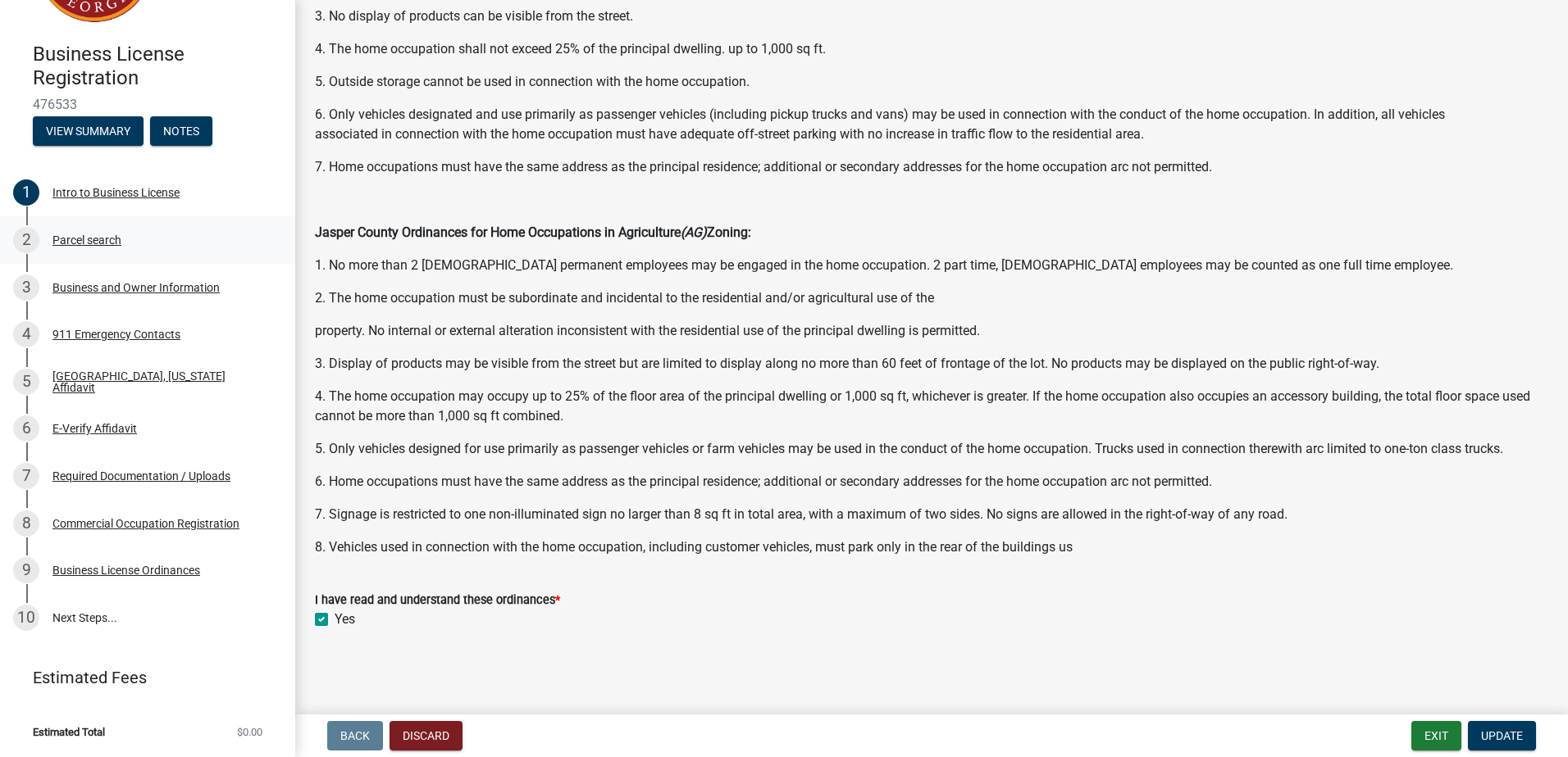
click at [74, 242] on div "Parcel search" at bounding box center [87, 240] width 69 height 12
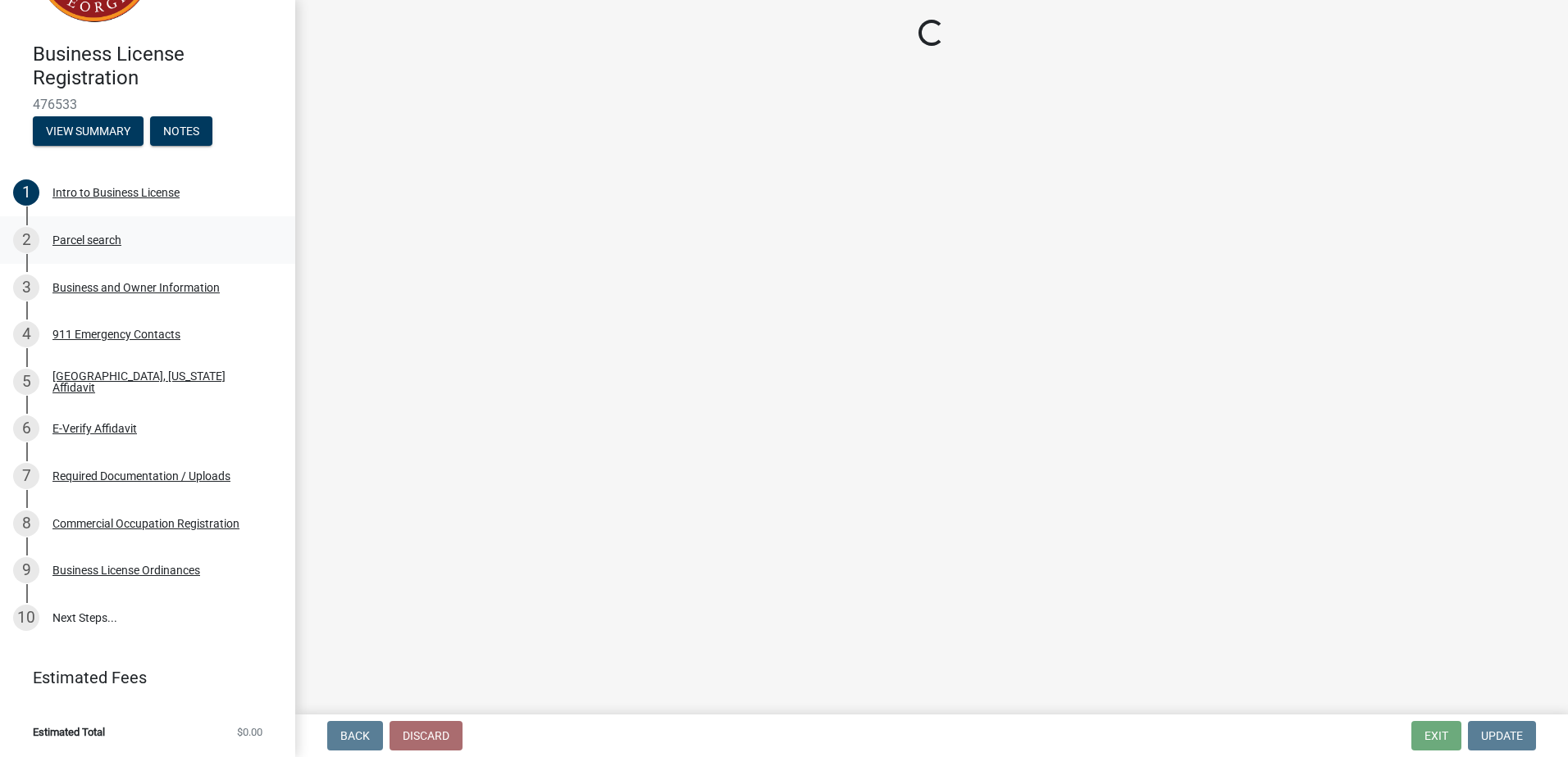
scroll to position [0, 0]
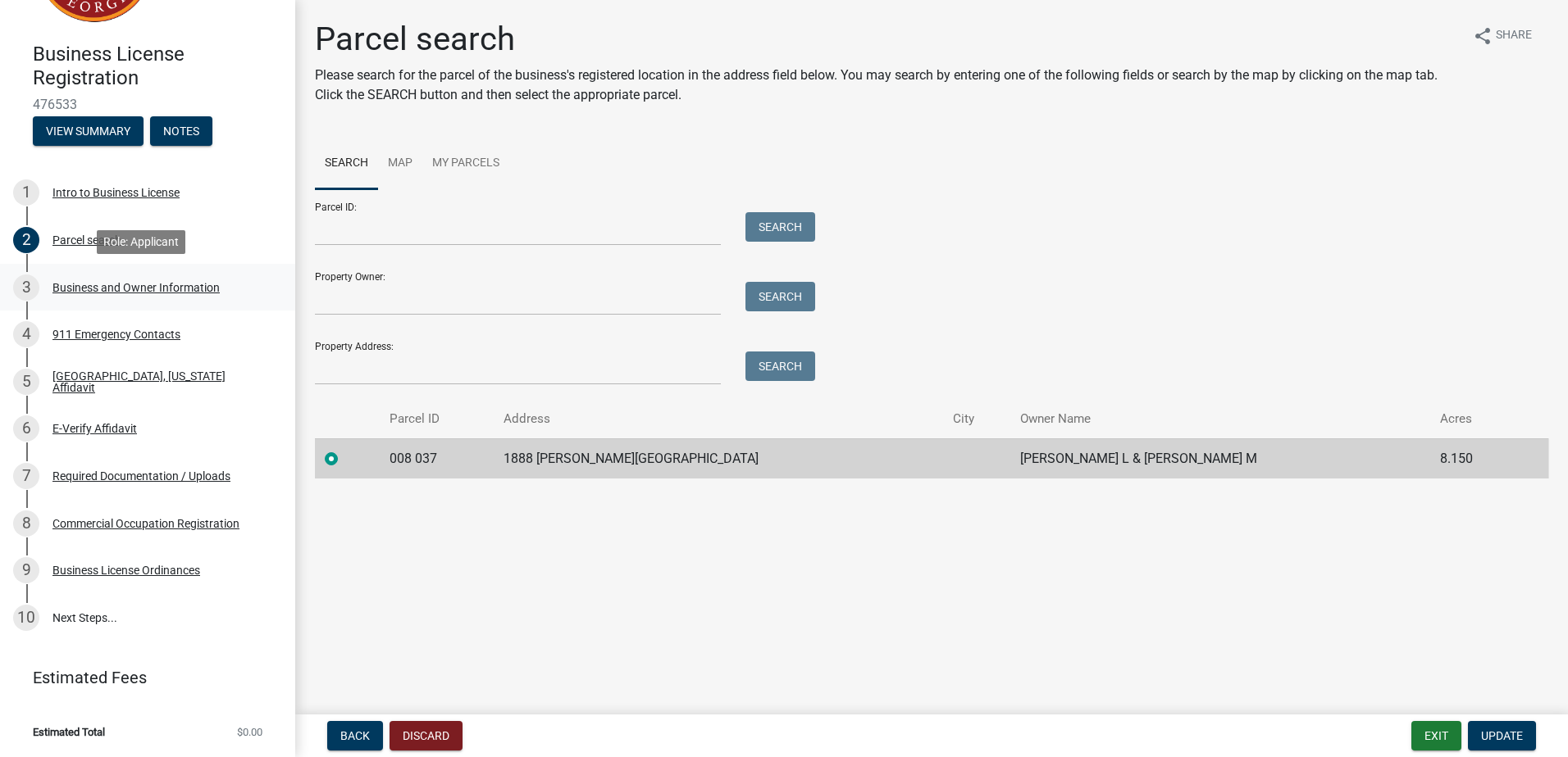
click at [71, 288] on div "Business and Owner Information" at bounding box center [136, 288] width 167 height 12
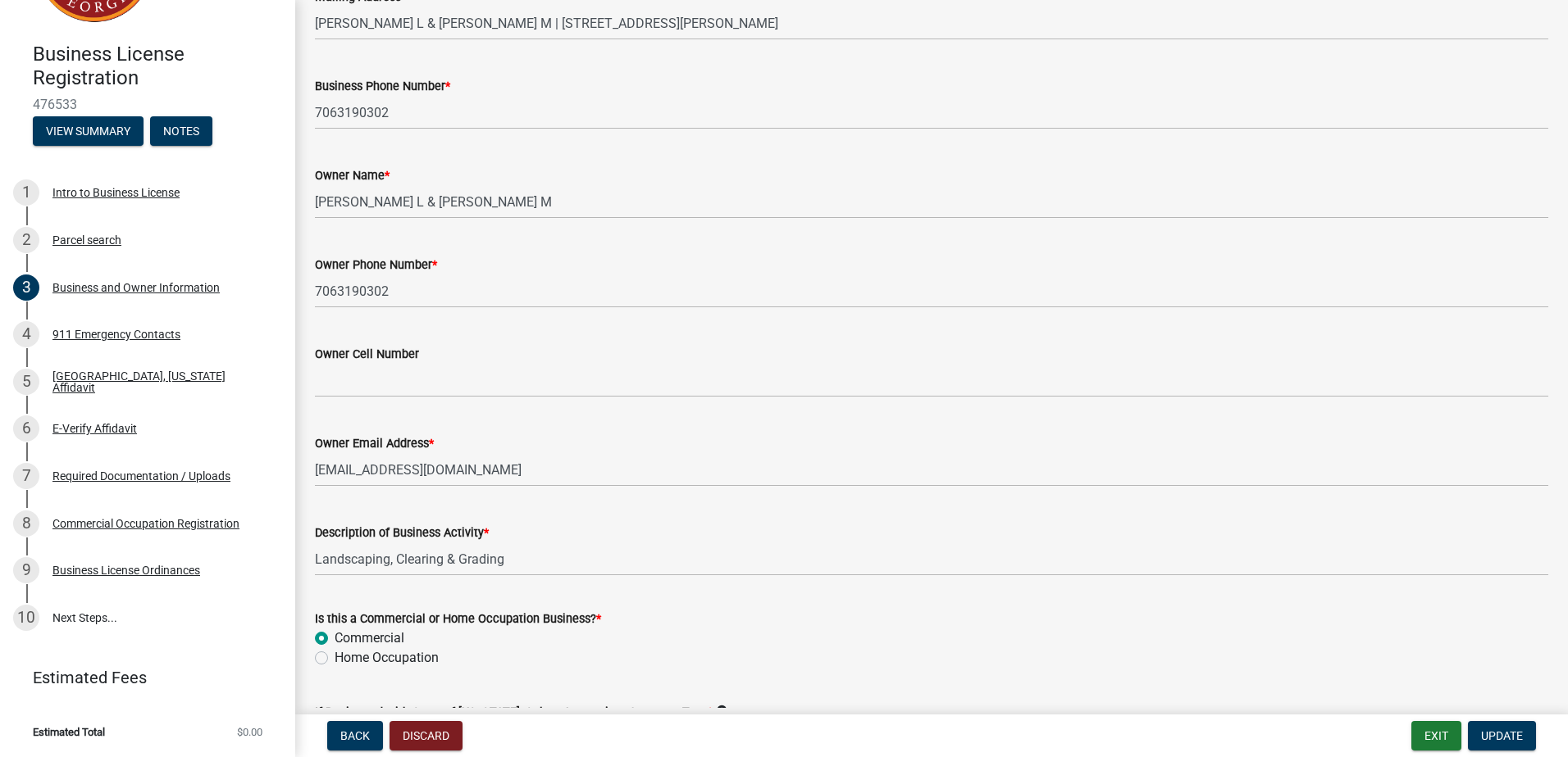
scroll to position [656, 0]
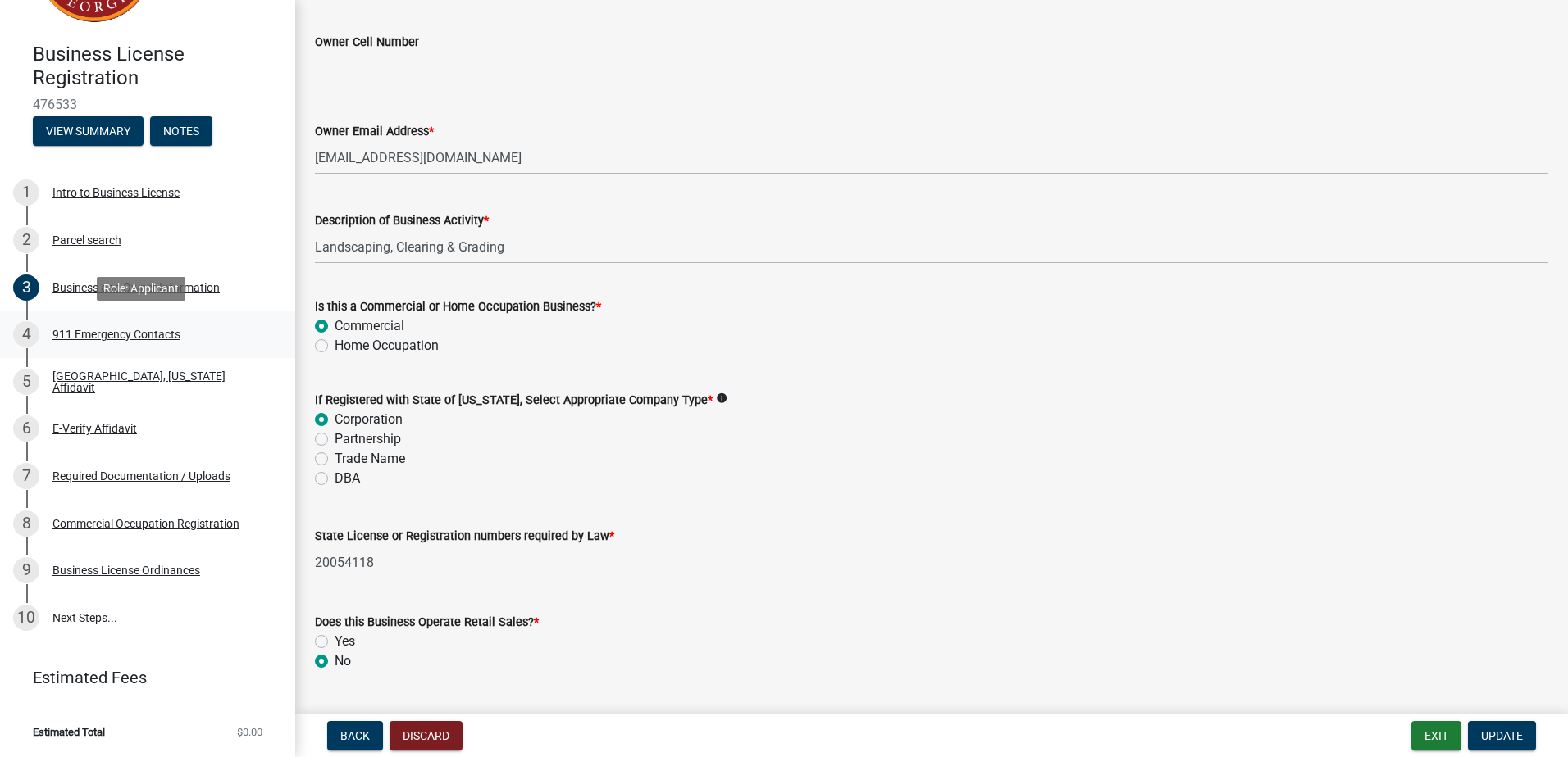
click at [117, 343] on div "4 911 Emergency Contacts" at bounding box center [141, 334] width 256 height 26
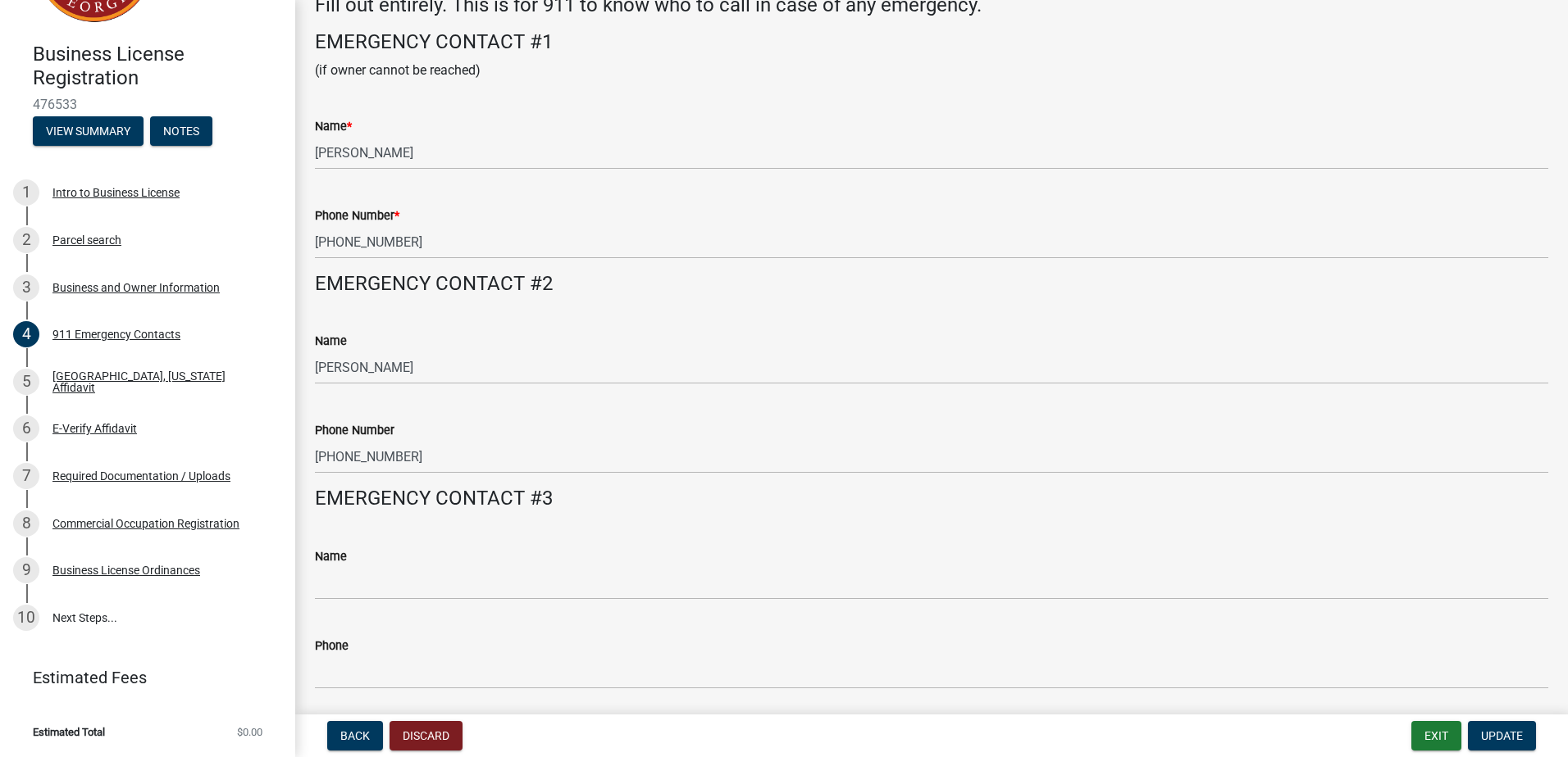
scroll to position [156, 0]
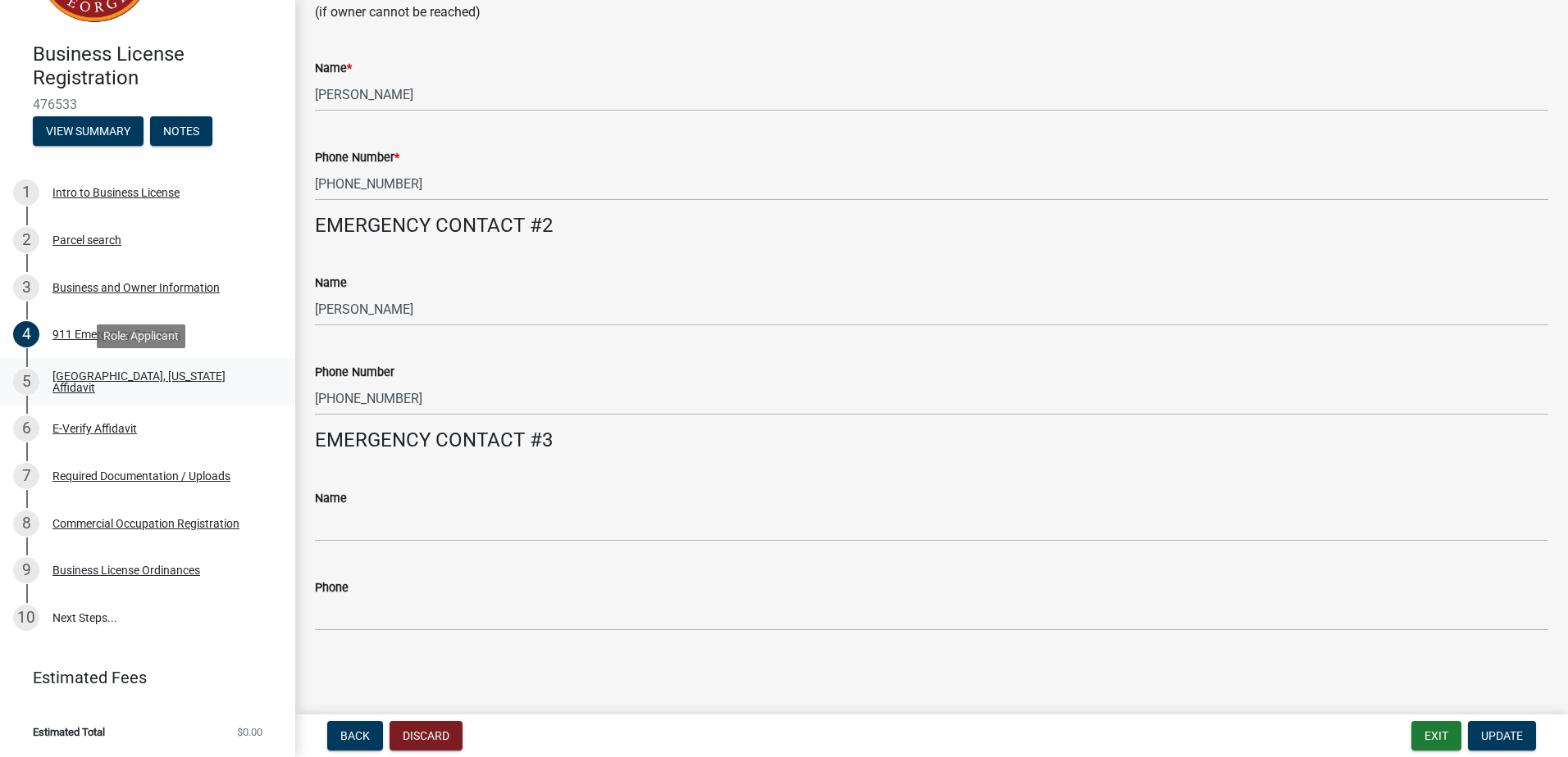
click at [108, 379] on div "[GEOGRAPHIC_DATA], [US_STATE] Affidavit" at bounding box center [161, 382] width 217 height 23
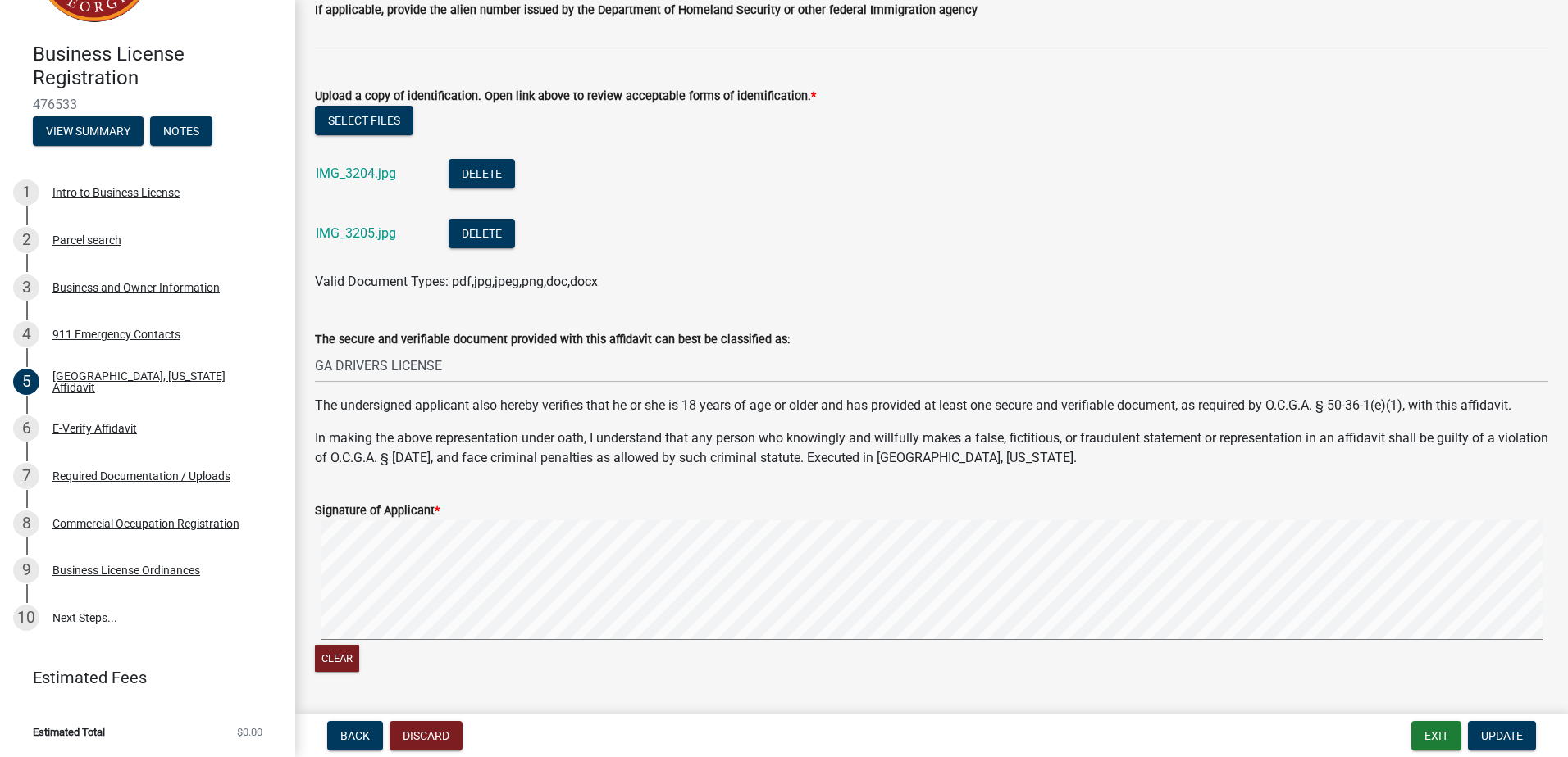
scroll to position [574, 0]
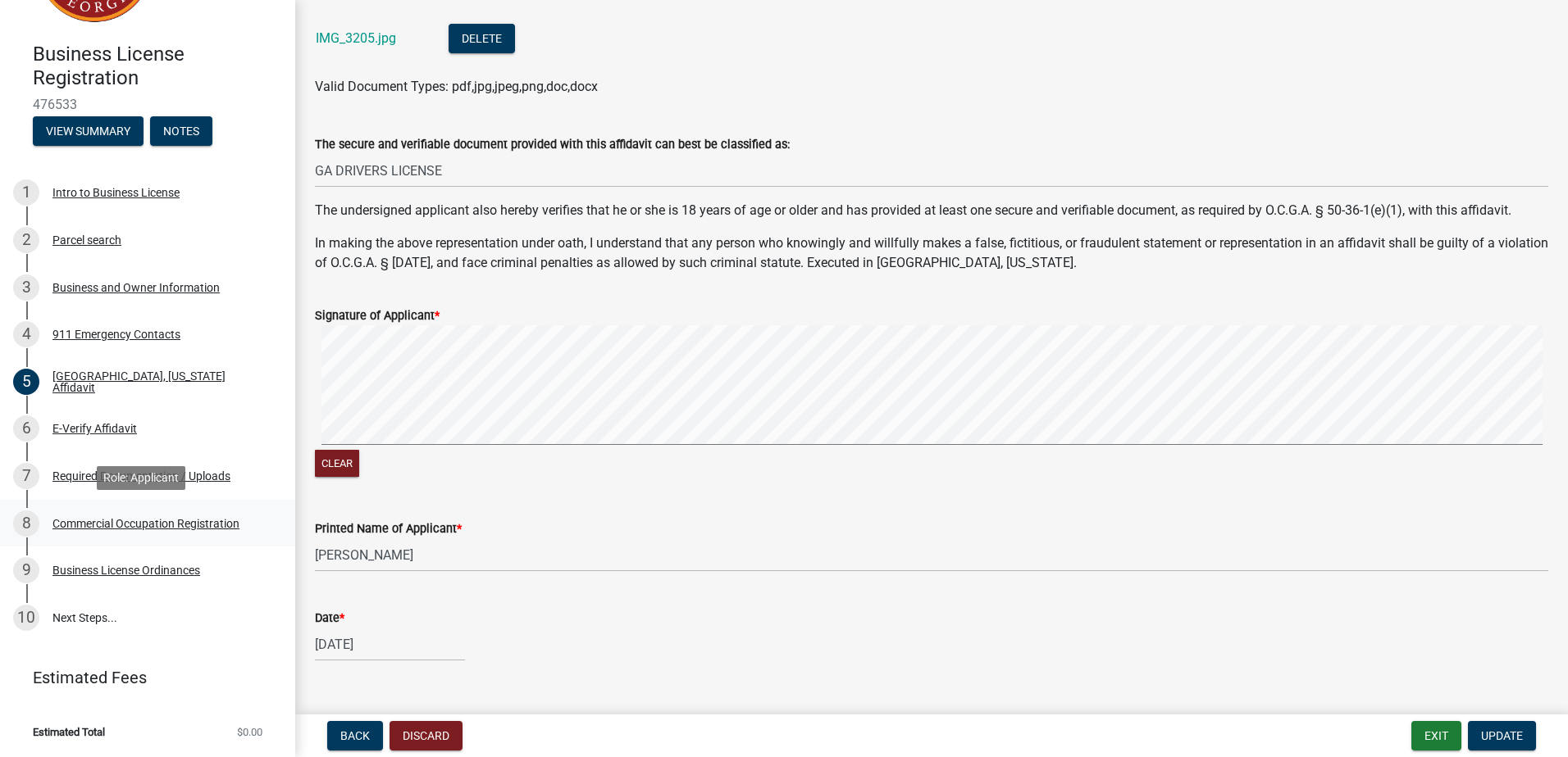
click at [121, 525] on div "Commercial Occupation Registration" at bounding box center [146, 524] width 187 height 12
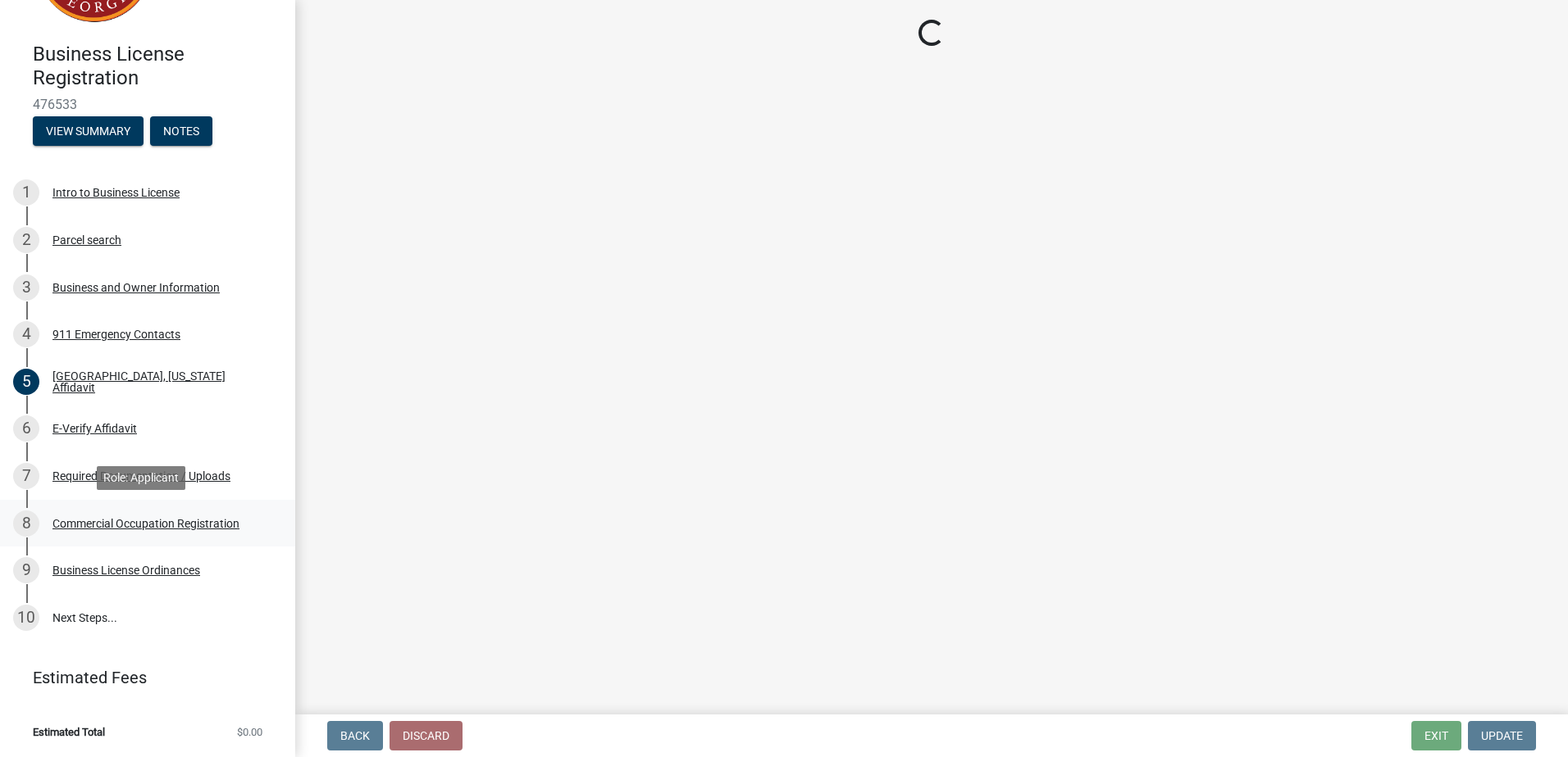
scroll to position [0, 0]
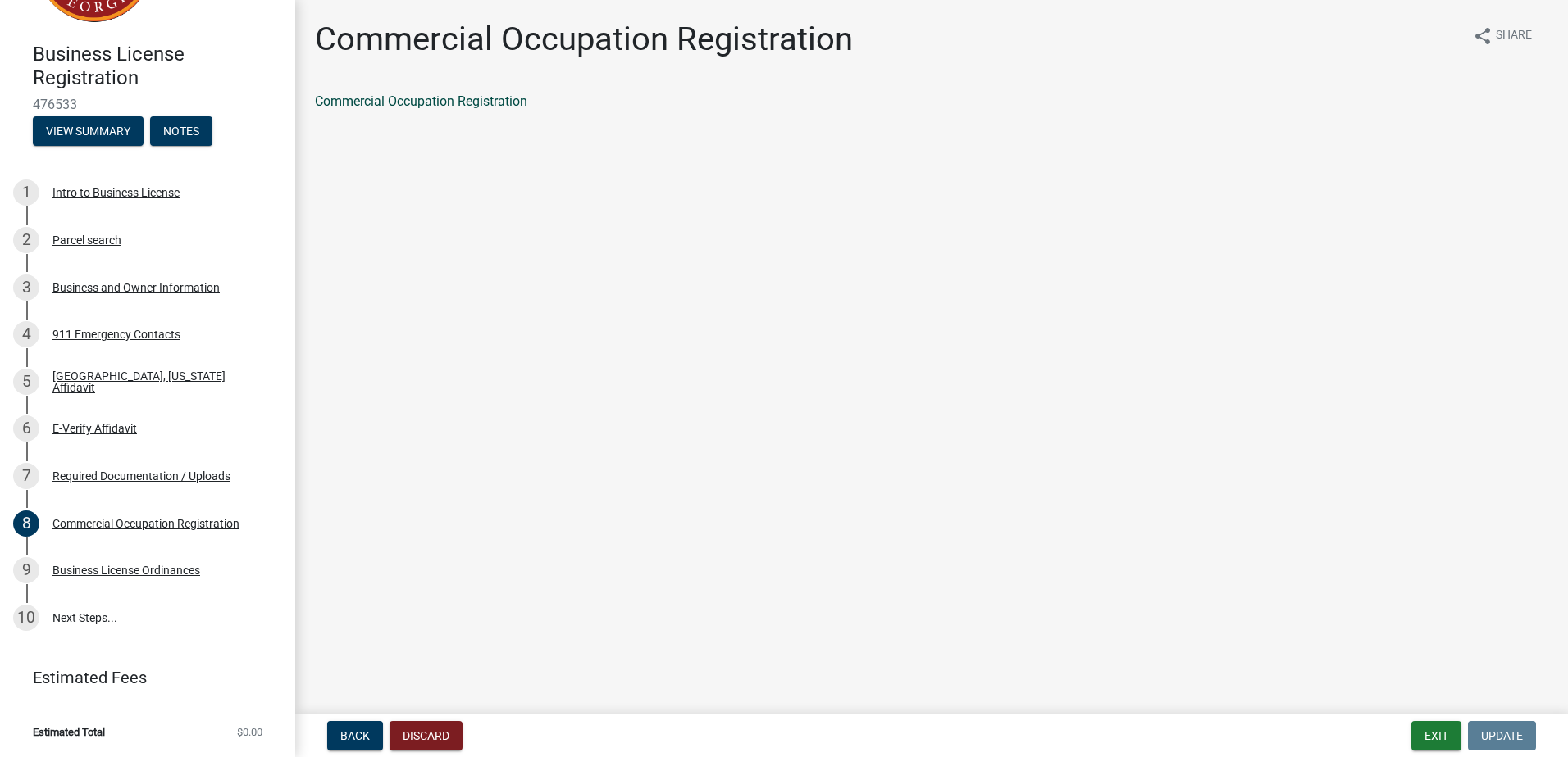
click at [487, 104] on link "Commercial Occupation Registration" at bounding box center [420, 101] width 212 height 15
click at [74, 189] on div "Intro to Business License" at bounding box center [116, 193] width 127 height 12
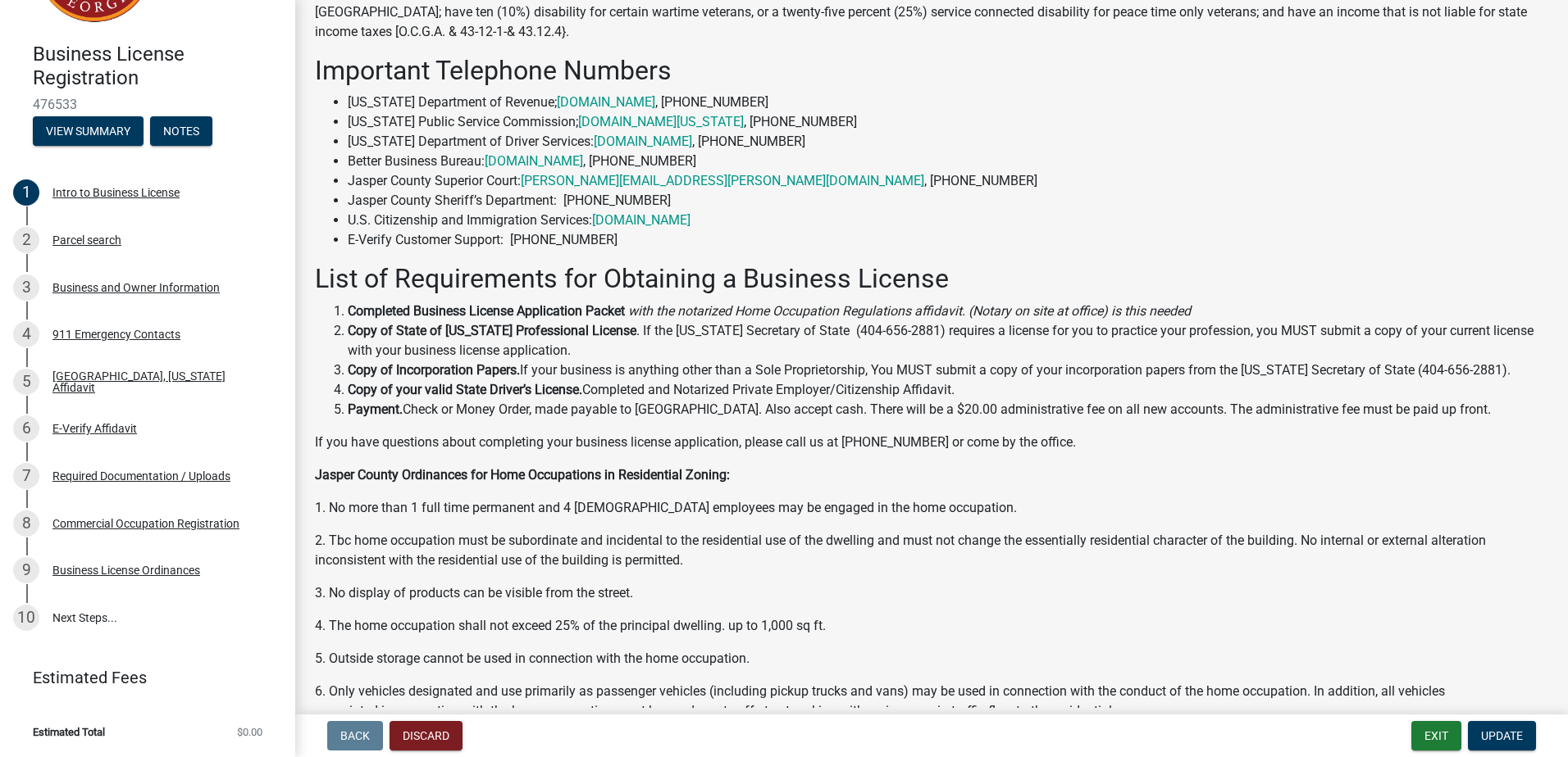
scroll to position [574, 0]
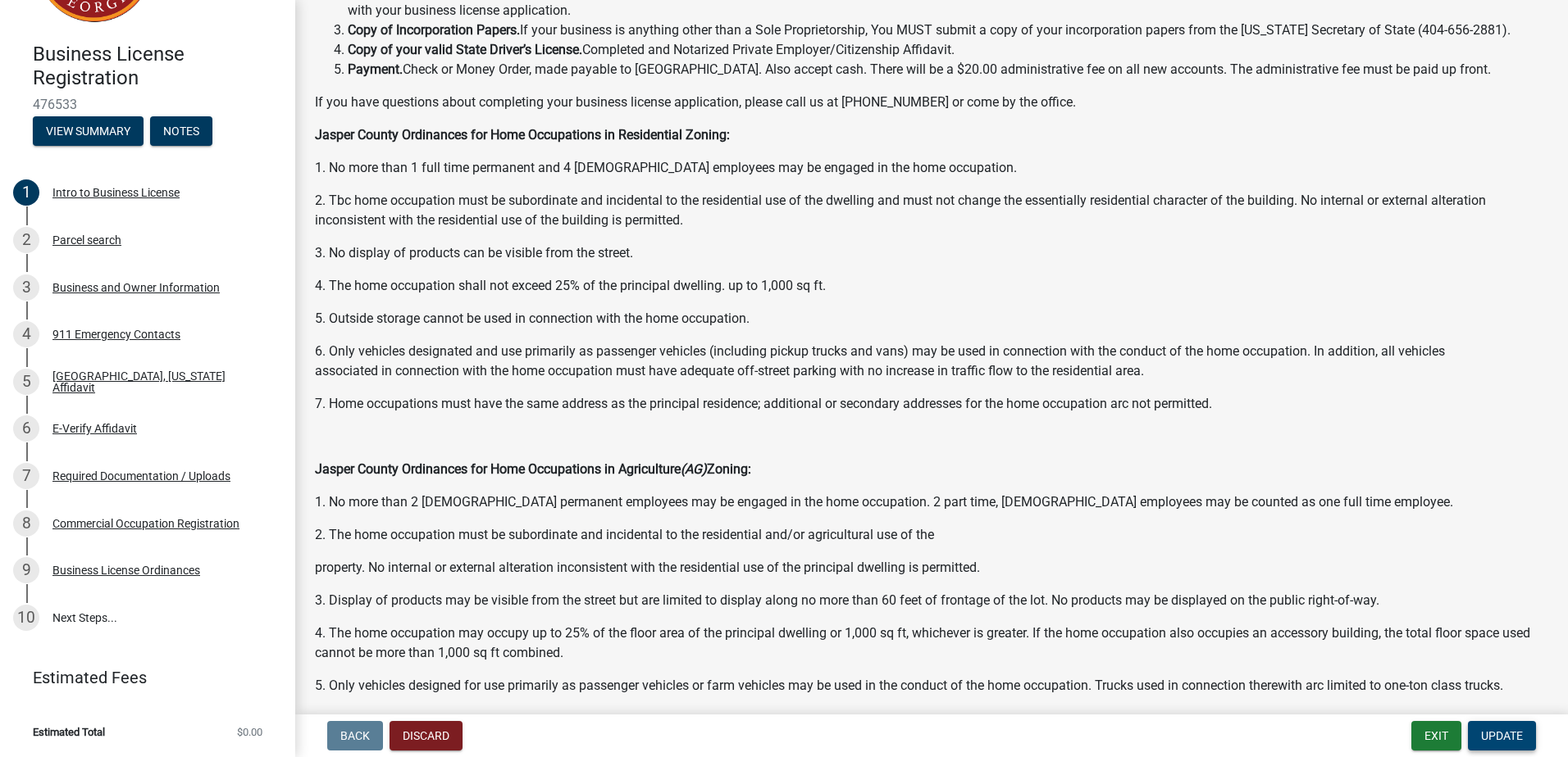
click at [1505, 727] on button "Update" at bounding box center [1501, 736] width 68 height 30
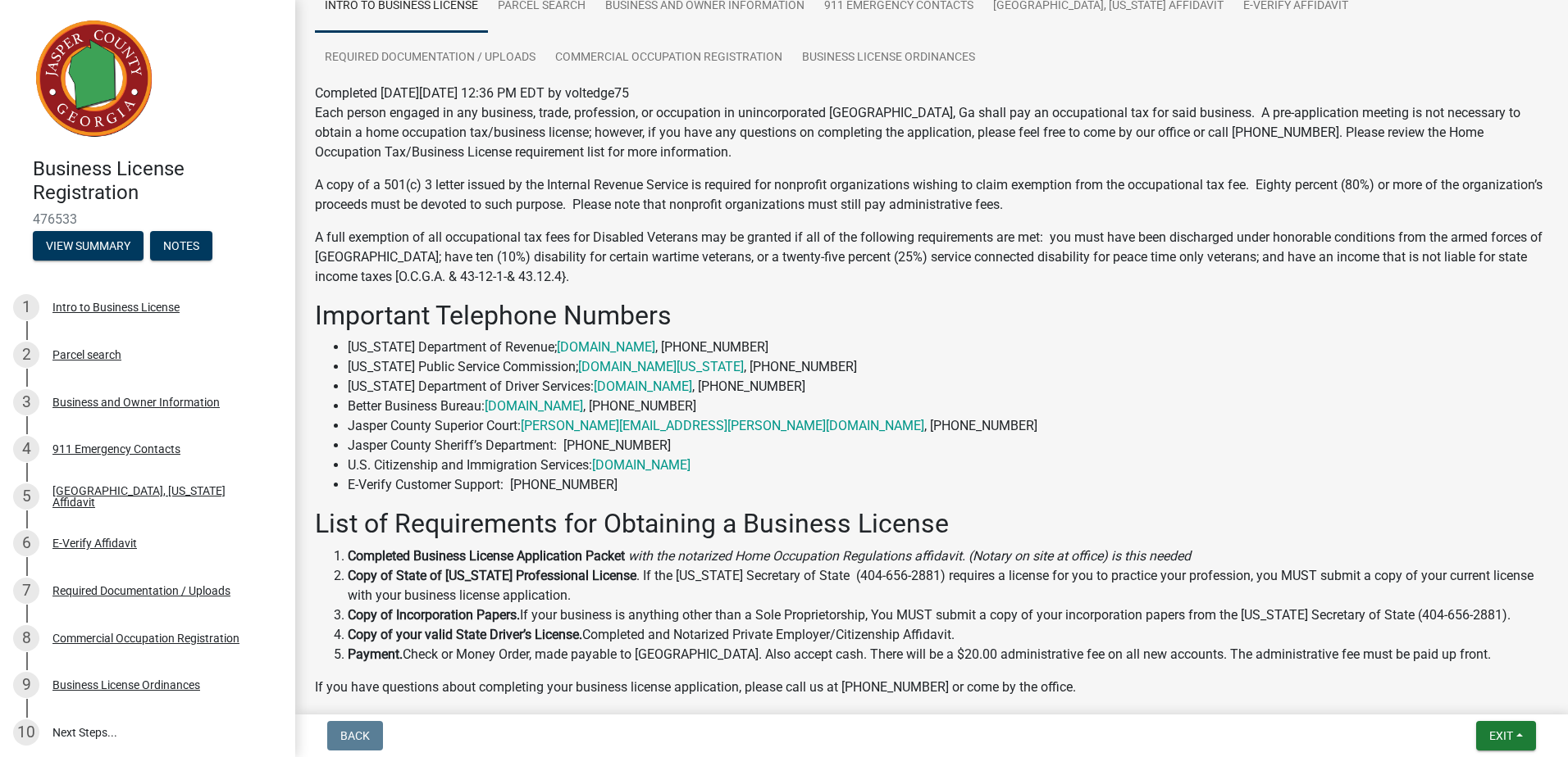
scroll to position [0, 0]
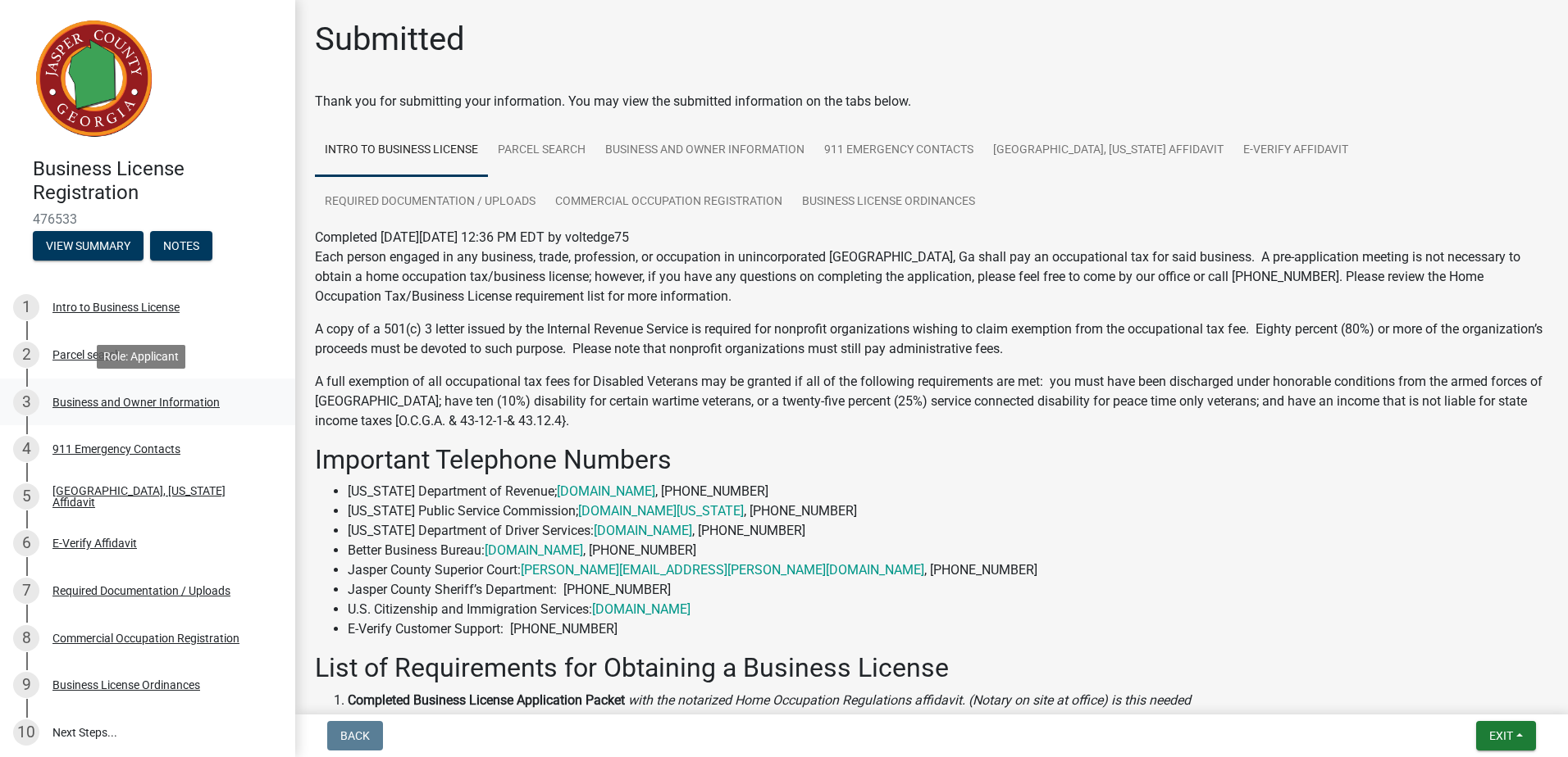
click at [99, 406] on div "Business and Owner Information" at bounding box center [136, 403] width 167 height 12
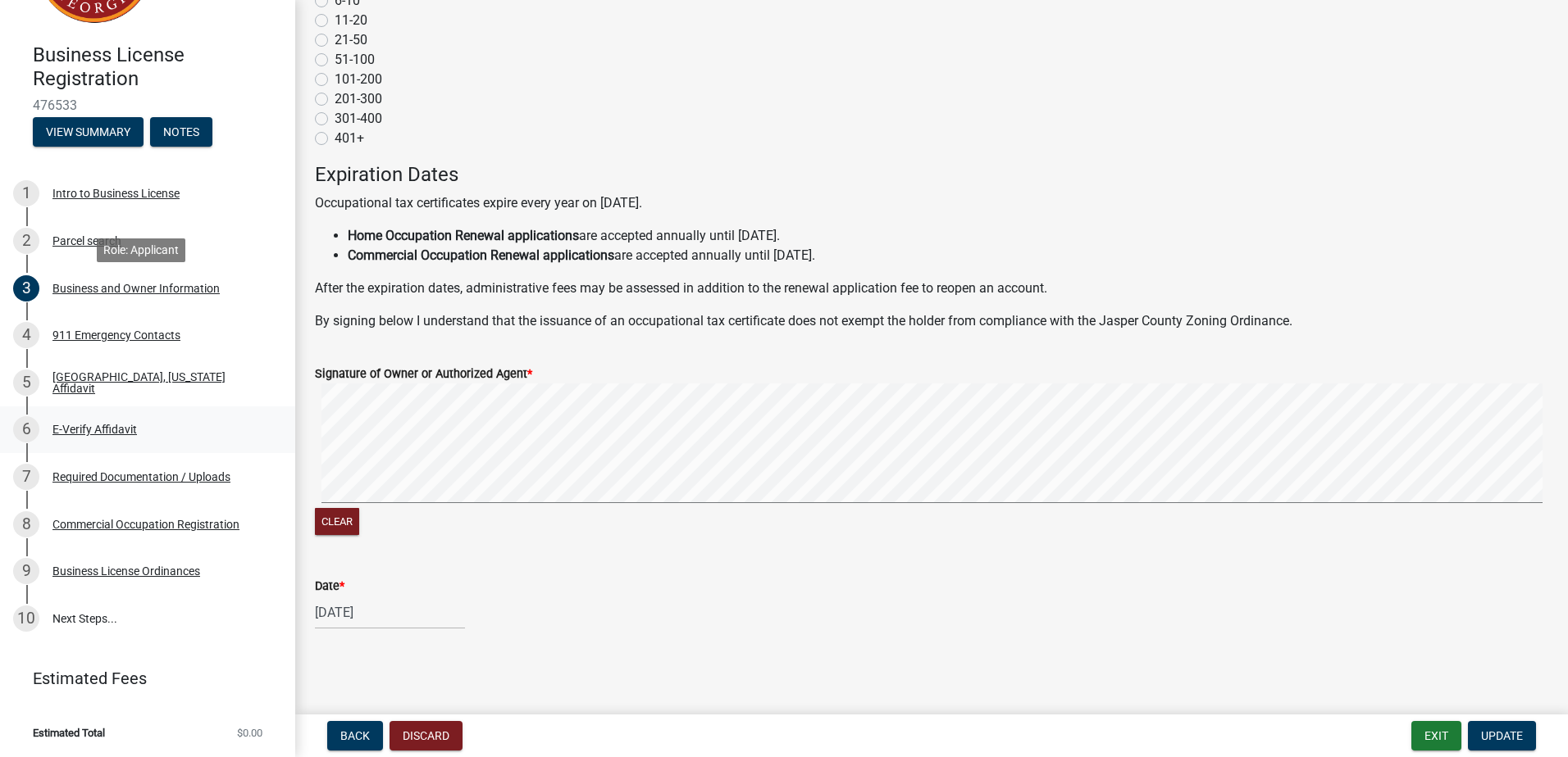
scroll to position [115, 0]
click at [112, 572] on div "Business License Ordinances" at bounding box center [127, 571] width 148 height 12
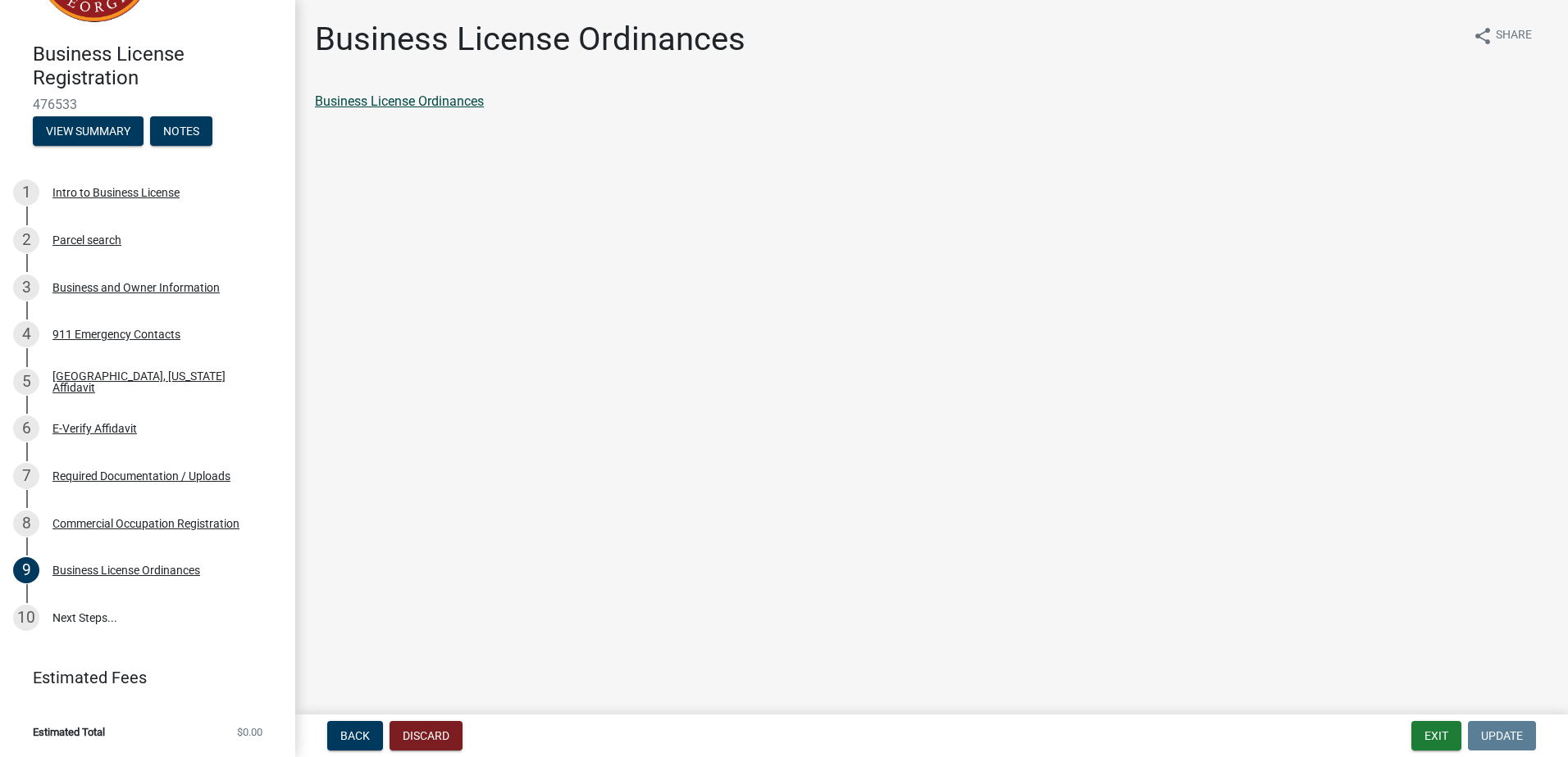
click at [443, 98] on link "Business License Ordinances" at bounding box center [399, 101] width 169 height 15
click at [105, 527] on div "Commercial Occupation Registration" at bounding box center [146, 524] width 187 height 12
click at [467, 104] on link "Commercial Occupation Registration" at bounding box center [420, 101] width 212 height 15
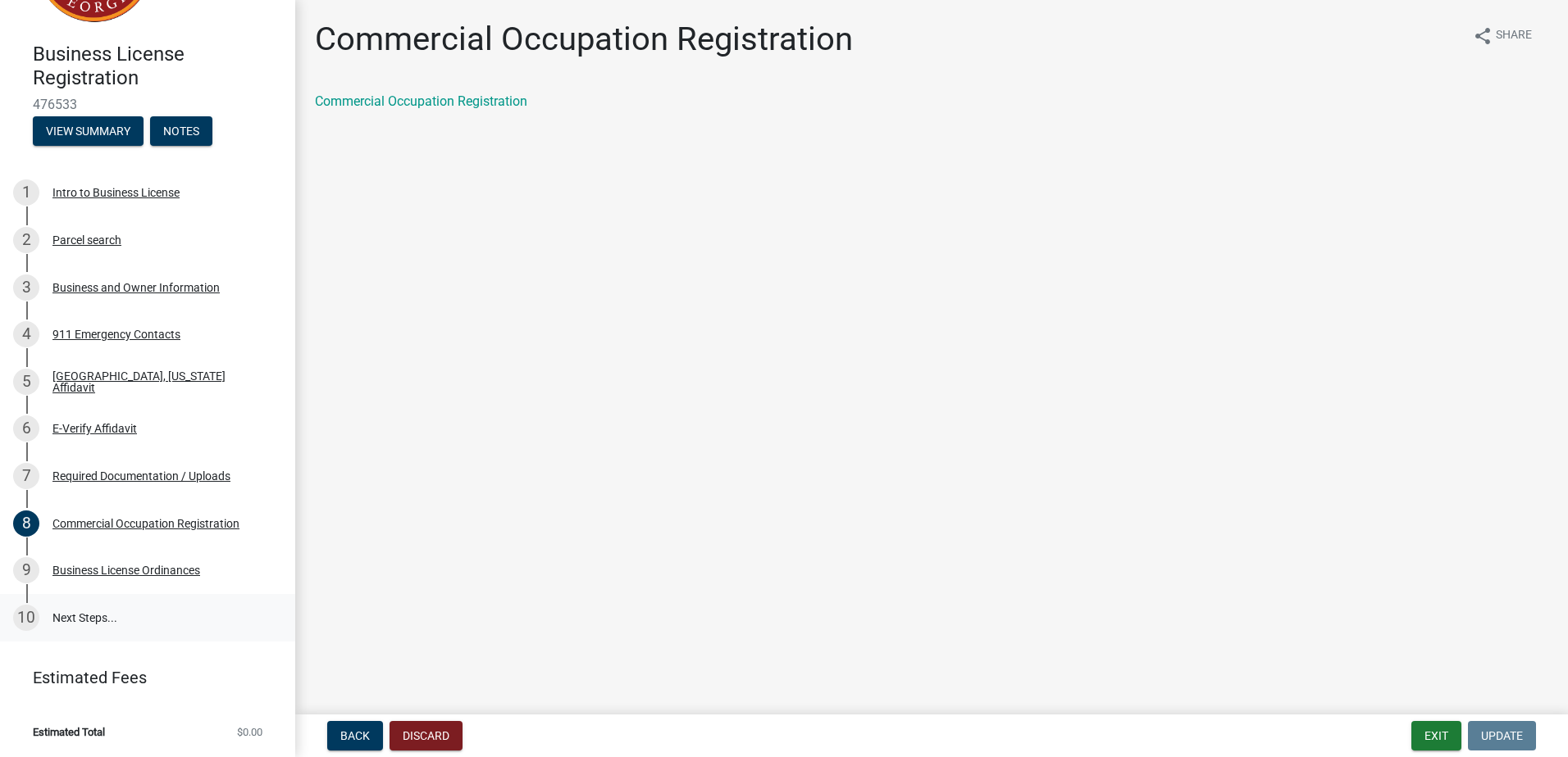
click at [75, 622] on link "10 Next Steps..." at bounding box center [148, 618] width 296 height 48
click at [72, 578] on div "9 Business License Ordinances" at bounding box center [141, 570] width 256 height 26
click at [77, 619] on link "10 Next Steps..." at bounding box center [148, 618] width 296 height 48
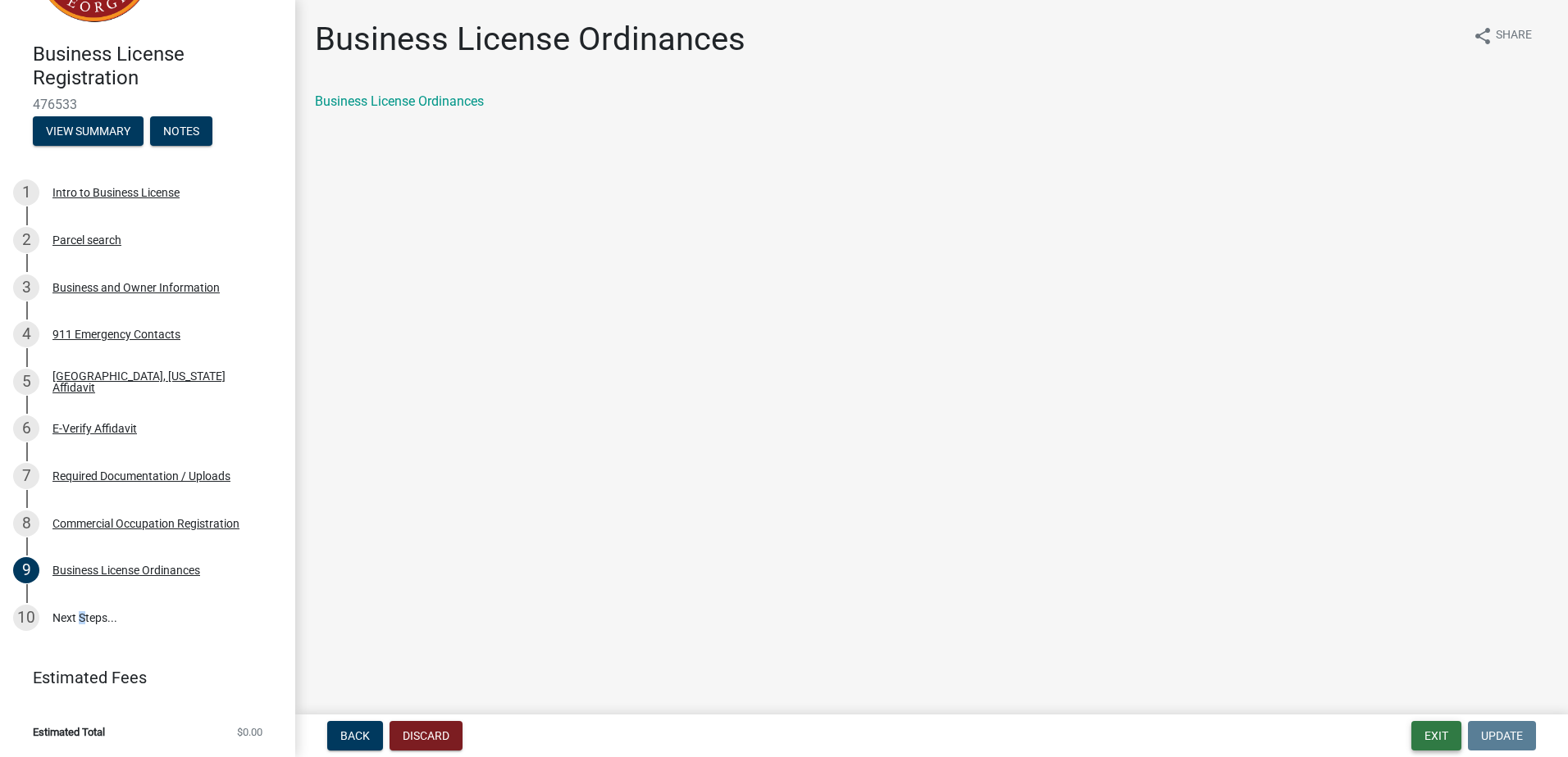
click at [1428, 741] on button "Exit" at bounding box center [1436, 736] width 50 height 30
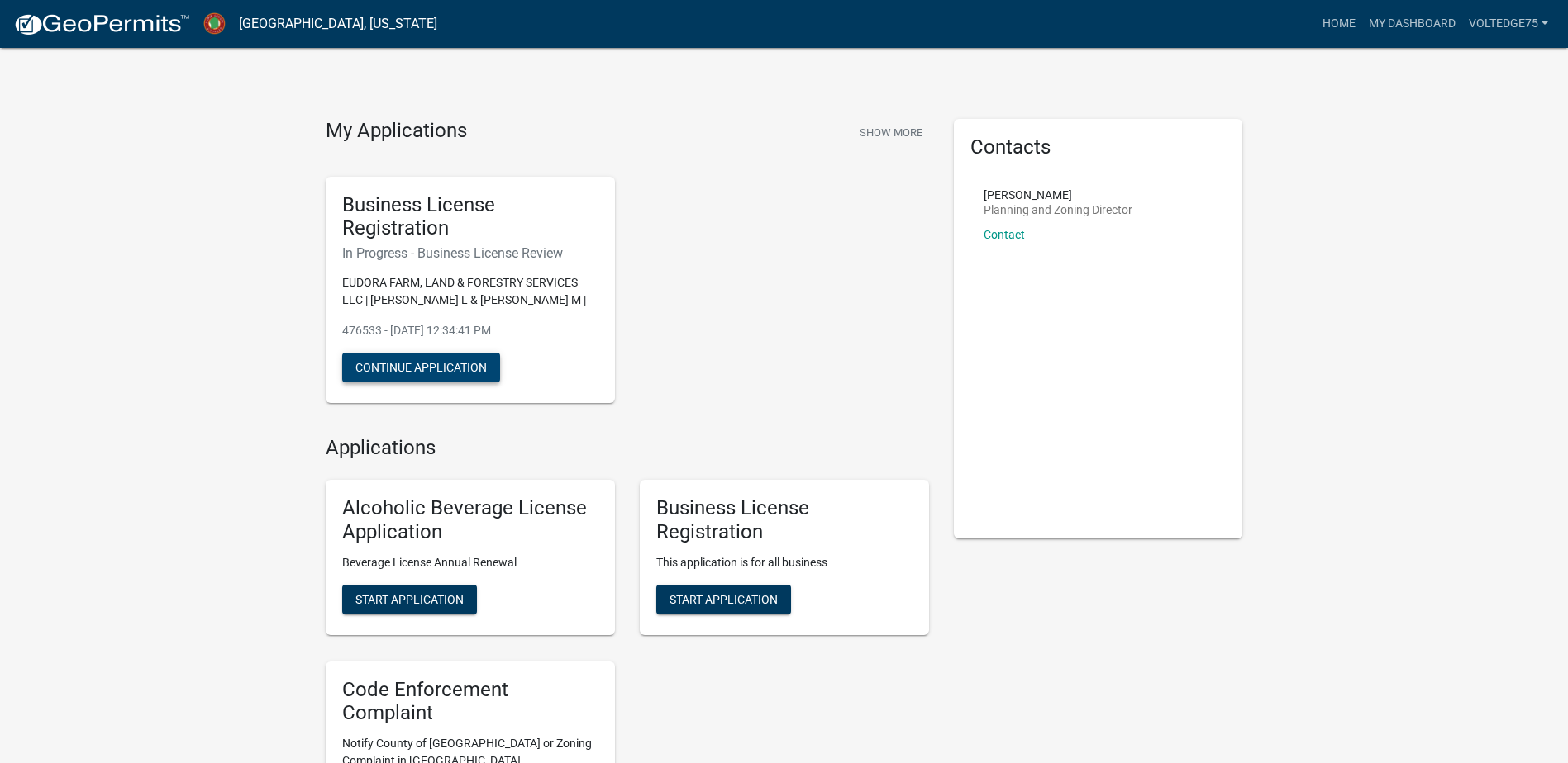
click at [463, 366] on button "Continue Application" at bounding box center [421, 367] width 158 height 30
